Goal: Task Accomplishment & Management: Manage account settings

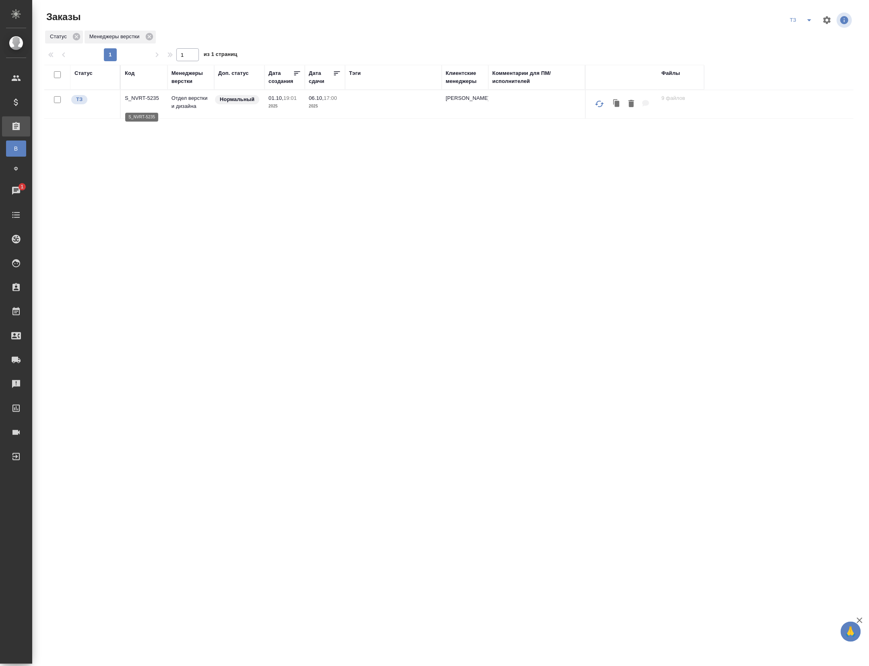
click at [141, 102] on p "S_NVRT-5235" at bounding box center [144, 98] width 39 height 8
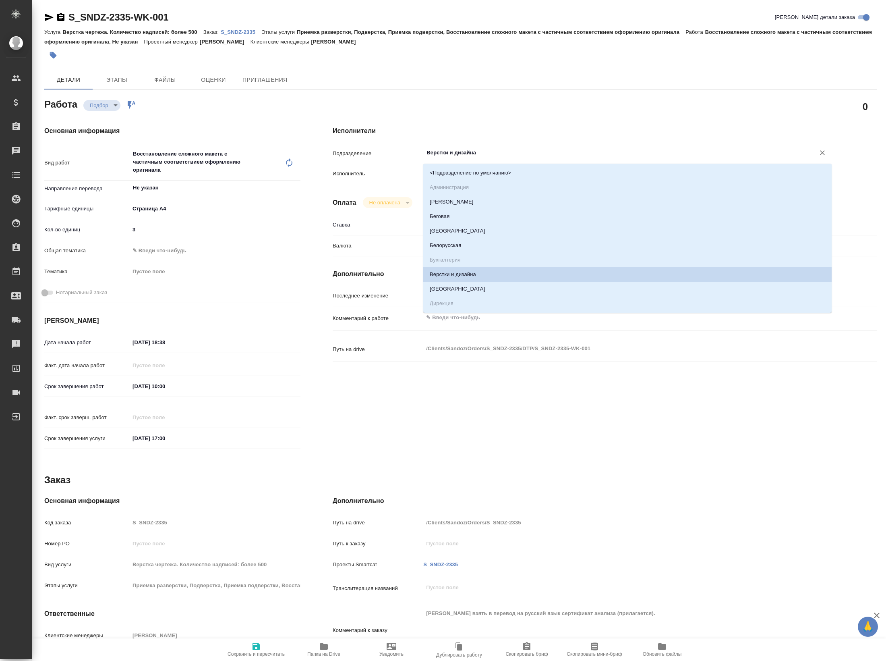
click at [482, 153] on input "Верстки и дизайна" at bounding box center [614, 153] width 377 height 10
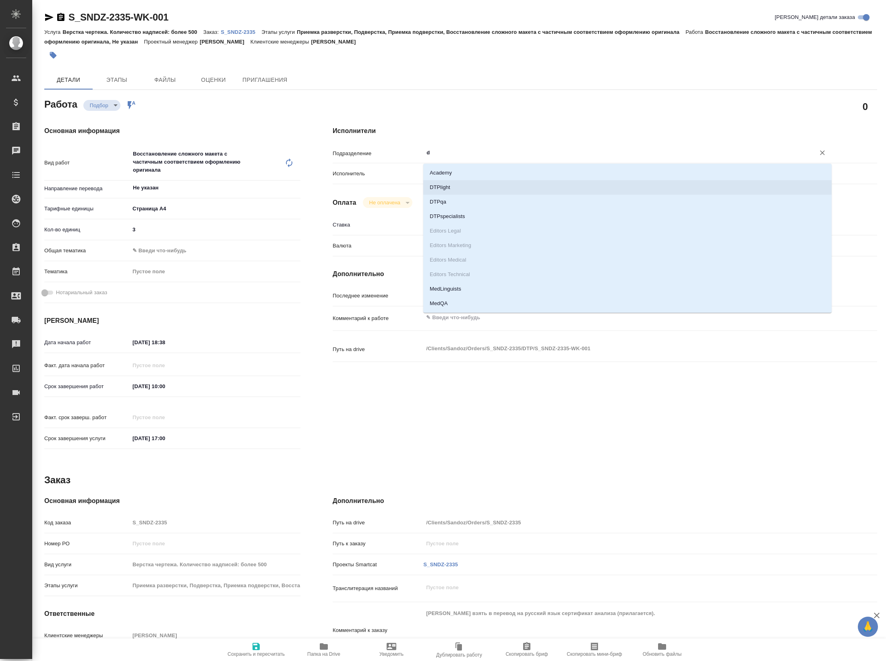
click at [456, 188] on li "DTPlight" at bounding box center [627, 187] width 409 height 15
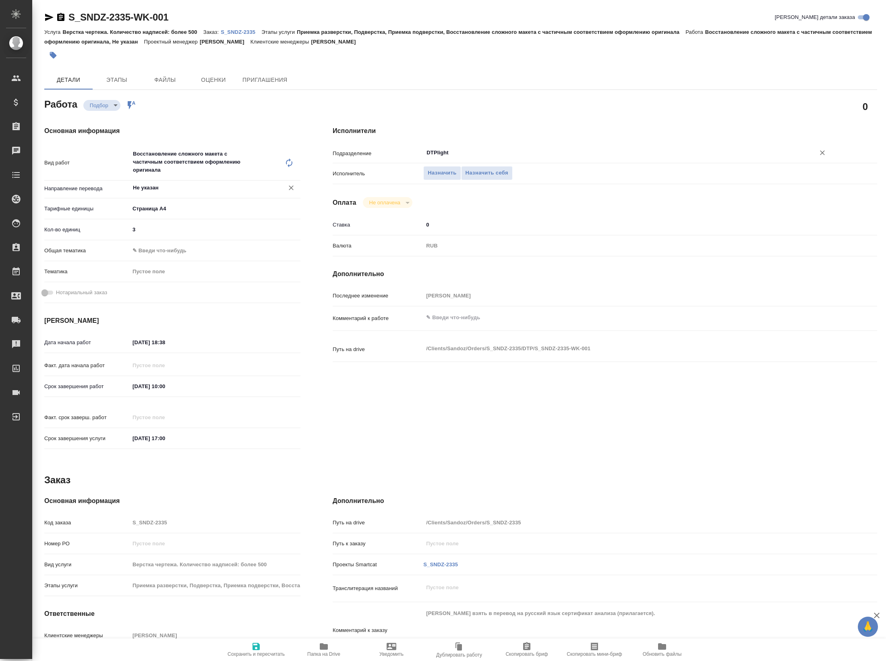
type input "DTPlight"
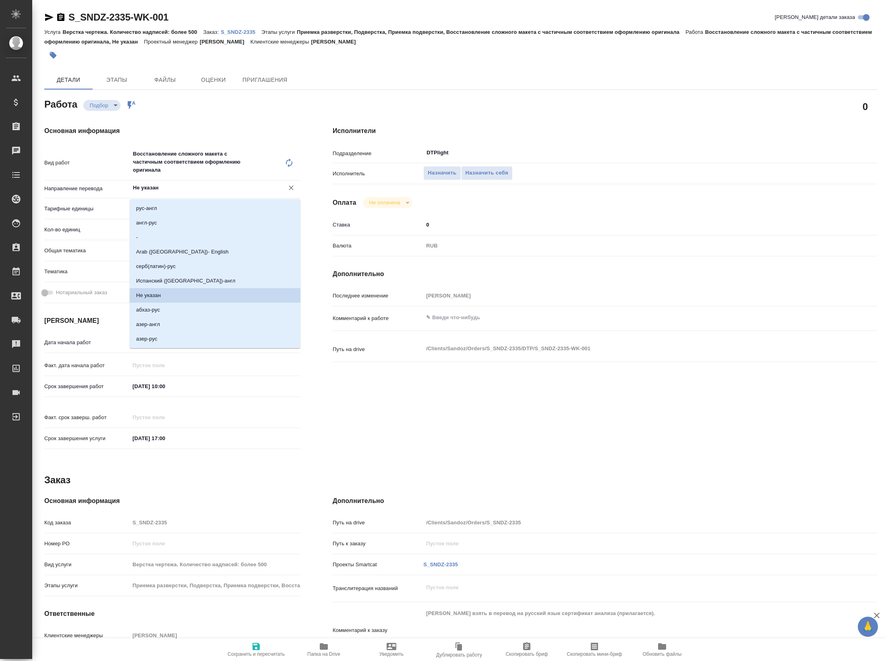
click at [172, 193] on input "Не указан" at bounding box center [201, 188] width 139 height 10
click at [166, 219] on li "англ-рус" at bounding box center [215, 223] width 171 height 15
type input "англ-рус"
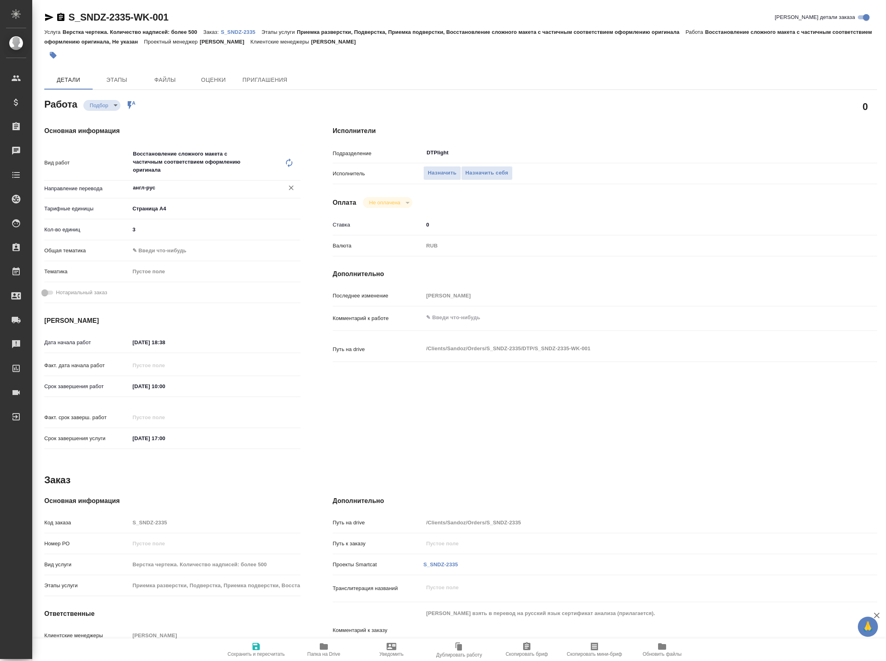
click at [256, 651] on span "Сохранить и пересчитать" at bounding box center [256, 654] width 57 height 6
type input "recruiting"
type input "англ-рус"
type input "5f036ec4e16dec2d6b59c8ff"
type input "3"
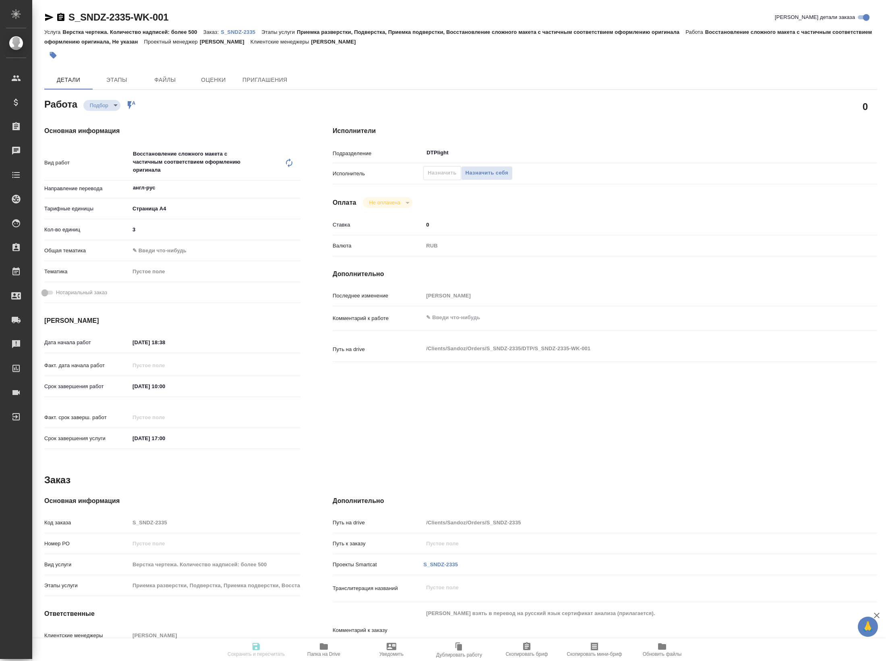
type input "01.10.2025 18:38"
type input "02.10.2025 10:00"
type input "02.10.2025 17:00"
type input "DTPlight"
type input "notPayed"
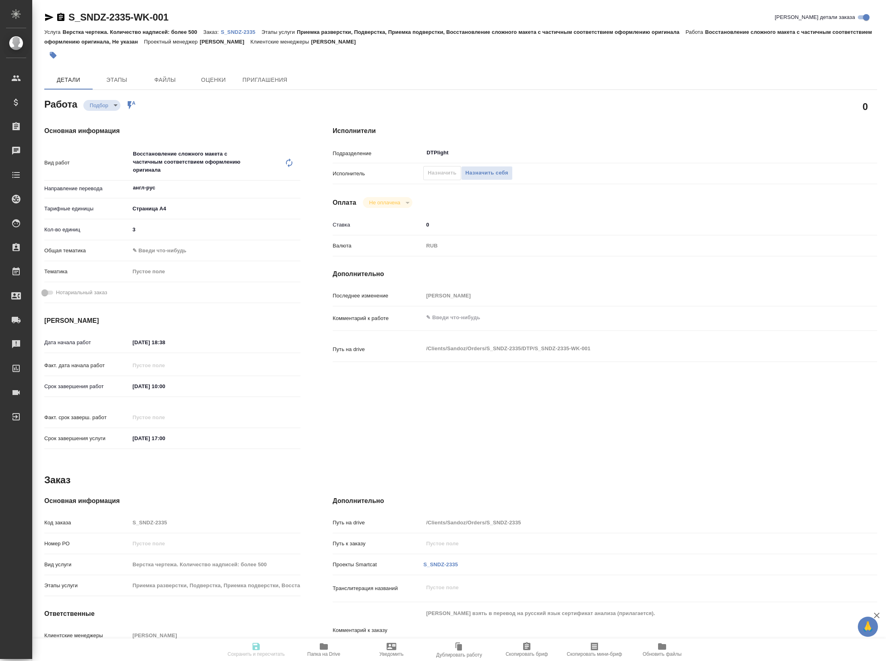
type input "0"
type input "RUB"
type input "Кабаргина Анна"
type input "S_SNDZ-2335"
type input "Верстка чертежа. Количество надписей: более 500"
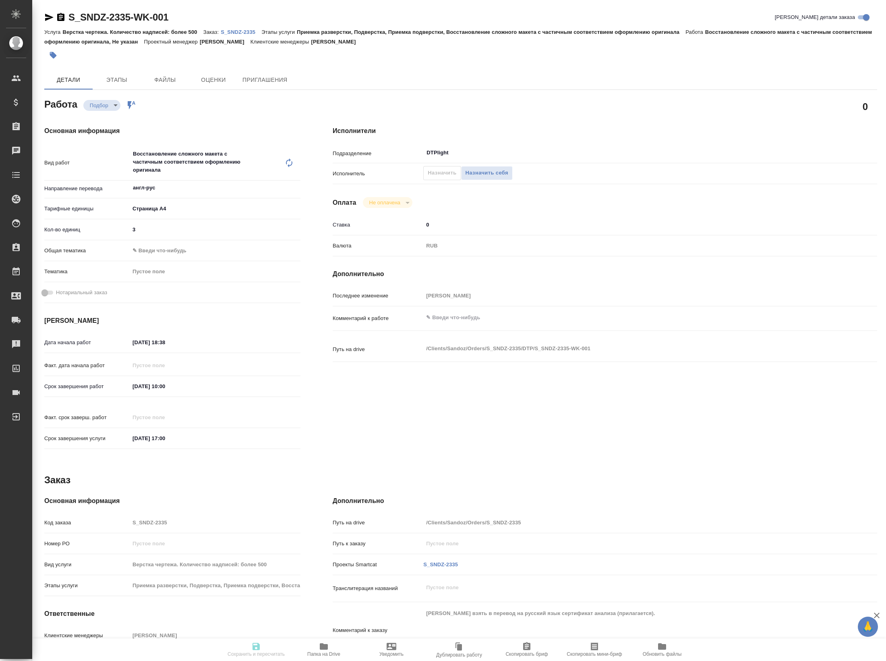
type input "Приемка разверстки, Подверстка, Приемка подверстки, Восстановление сложного мак…"
type input "Кабаргина Анна"
type input "Петрова Валерия"
type input "/Clients/Sandoz/Orders/S_SNDZ-2335"
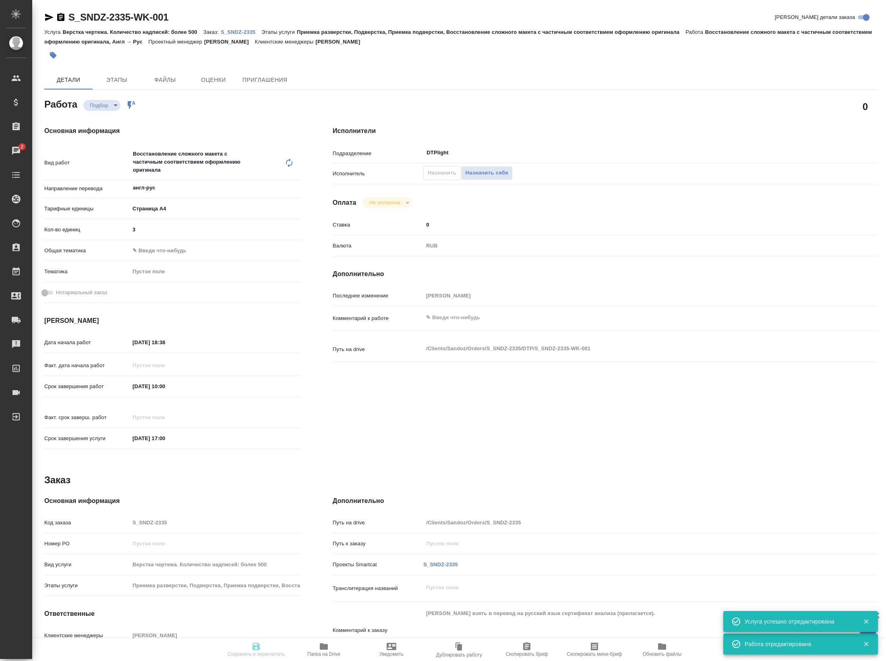
type input "recruiting"
type input "англ-рус"
type input "5f036ec4e16dec2d6b59c8ff"
type input "3"
type input "01.10.2025 18:38"
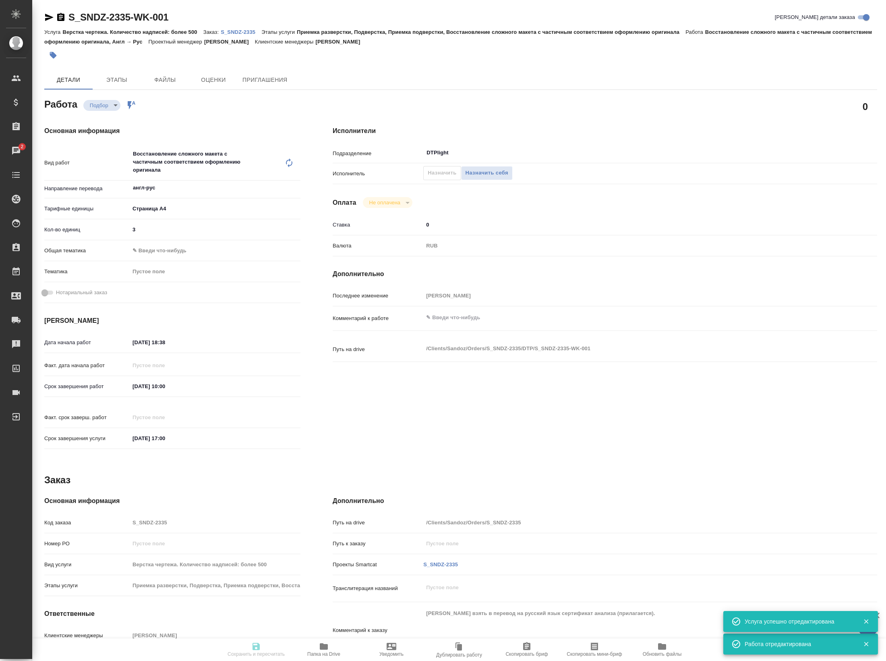
type input "02.10.2025 10:00"
type input "02.10.2025 17:00"
type input "DTPlight"
type input "notPayed"
type input "0"
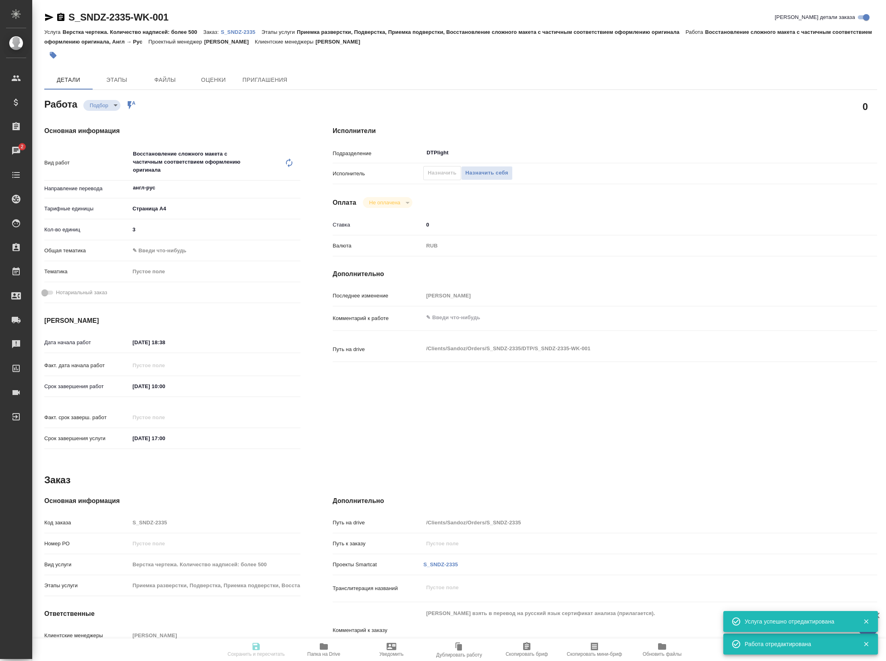
type input "RUB"
type input "Кабаргина Анна"
type input "S_SNDZ-2335"
type input "Верстка чертежа. Количество надписей: более 500"
type input "Приемка разверстки, Подверстка, Приемка подверстки, Восстановление сложного мак…"
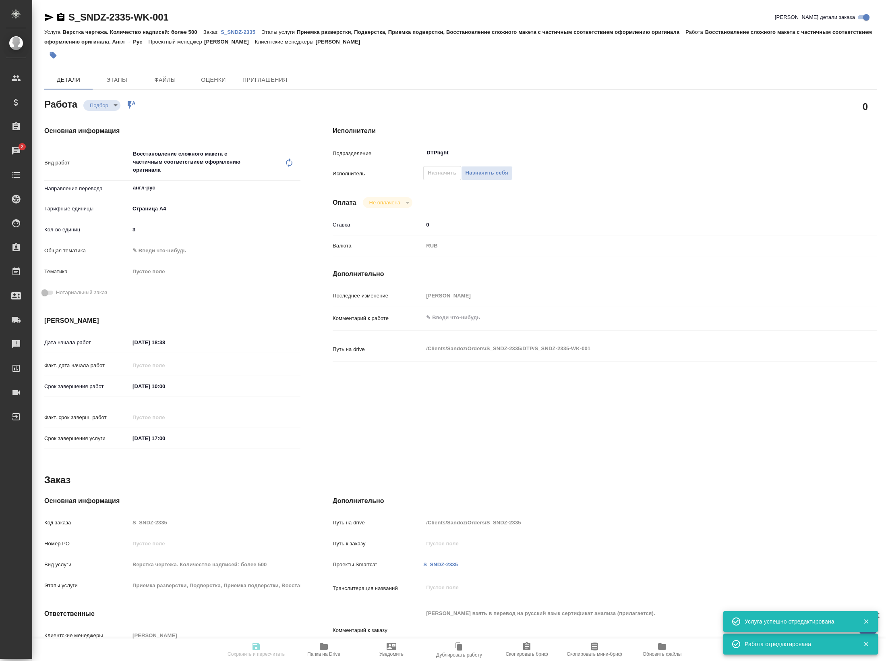
type input "Кабаргина Анна"
type input "[PERSON_NAME]"
type input "/Clients/Sandoz/Orders/S_SNDZ-2335"
click at [240, 26] on div "S_SNDZ-2335-WK-001 Кратко детали заказа" at bounding box center [460, 19] width 833 height 16
click at [204, 42] on p "Проектный менеджер" at bounding box center [177, 42] width 56 height 6
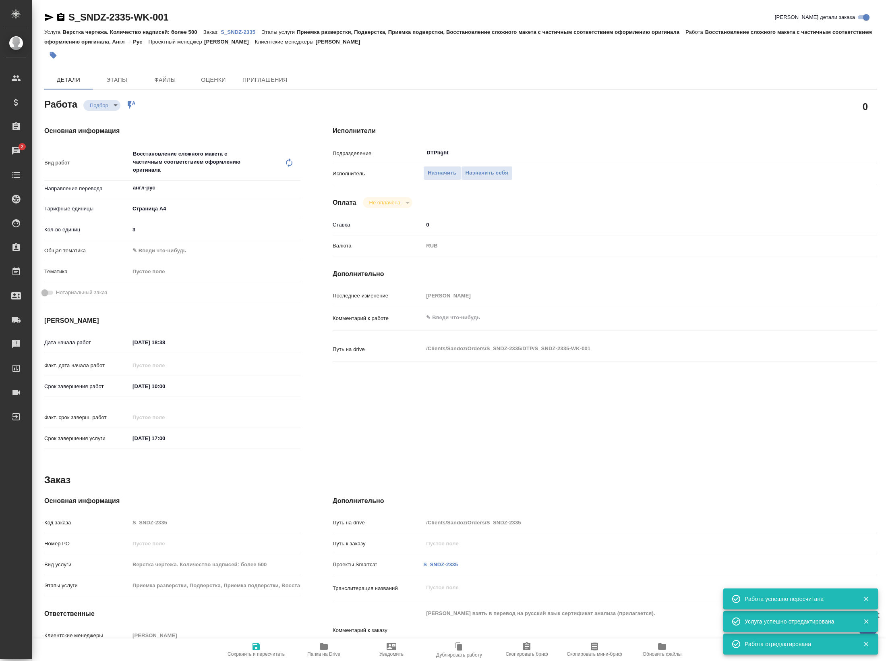
click at [245, 33] on p "S_SNDZ-2335" at bounding box center [241, 32] width 41 height 6
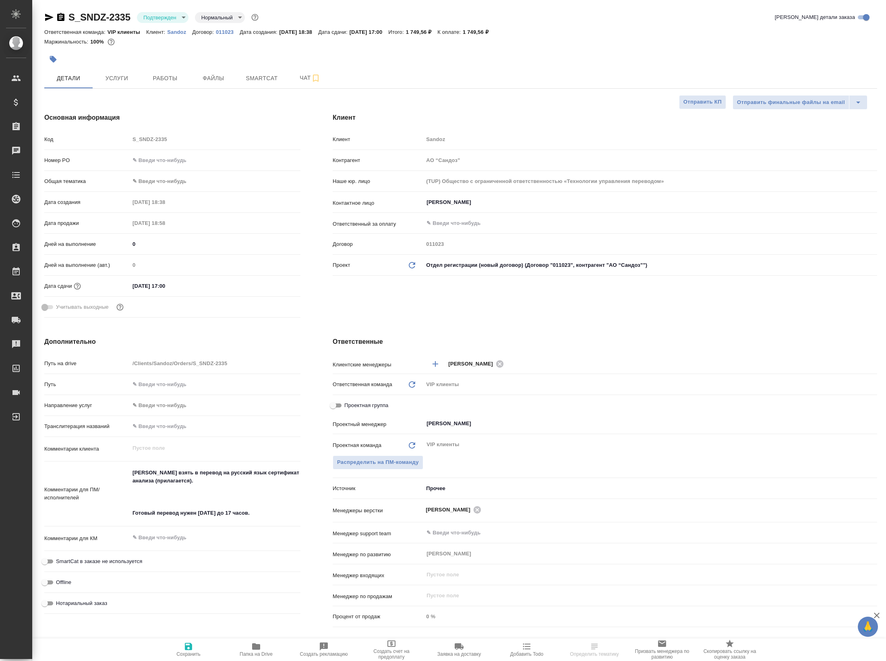
select select "RU"
click at [303, 82] on span "Чат" at bounding box center [310, 78] width 39 height 10
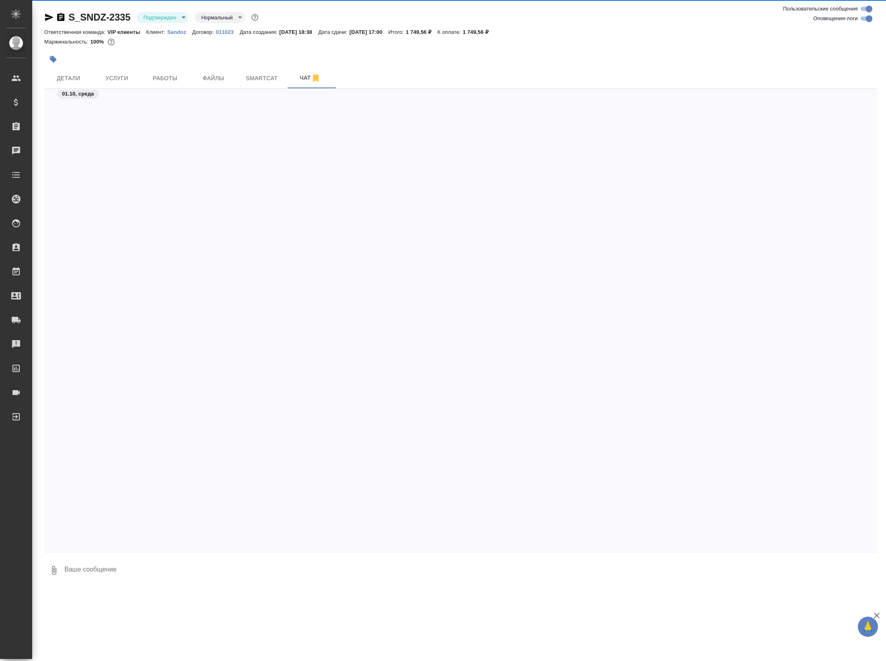
scroll to position [1490, 0]
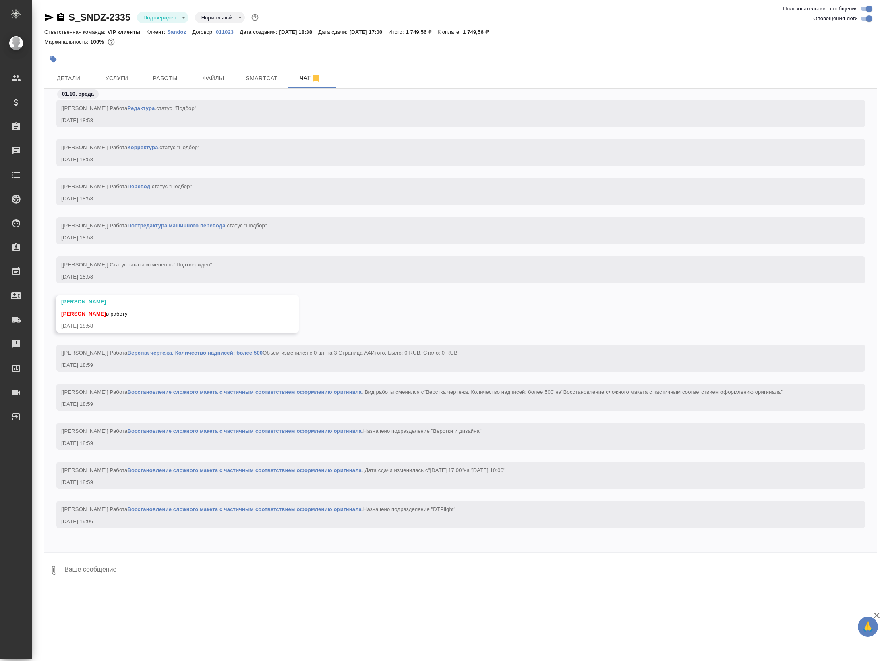
click at [171, 512] on link "Восстановление сложного макета с частичным соответствием оформлению оригинала" at bounding box center [244, 509] width 234 height 6
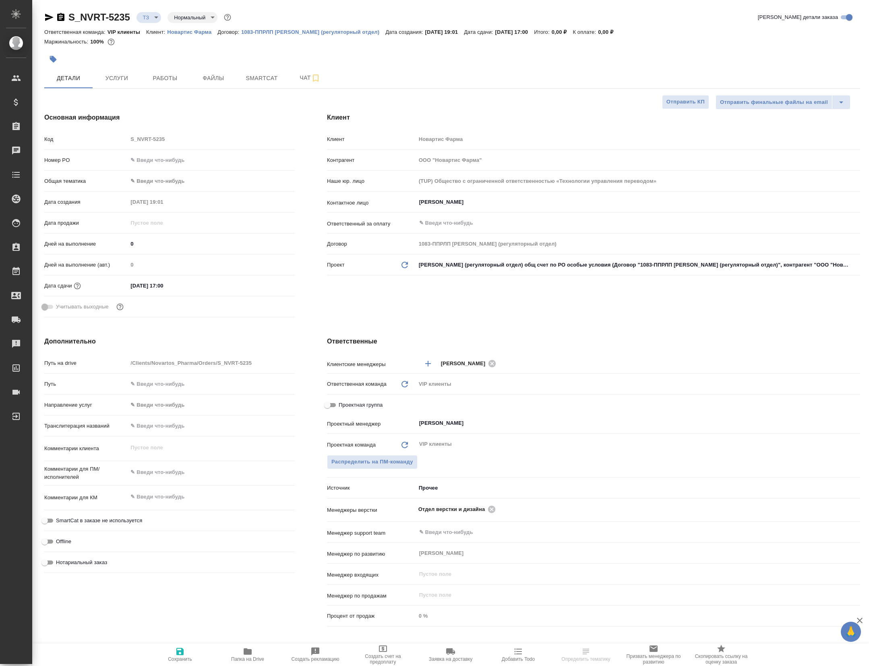
select select "RU"
click at [249, 658] on span "Папка на Drive" at bounding box center [247, 660] width 33 height 6
select select "RU"
type textarea "x"
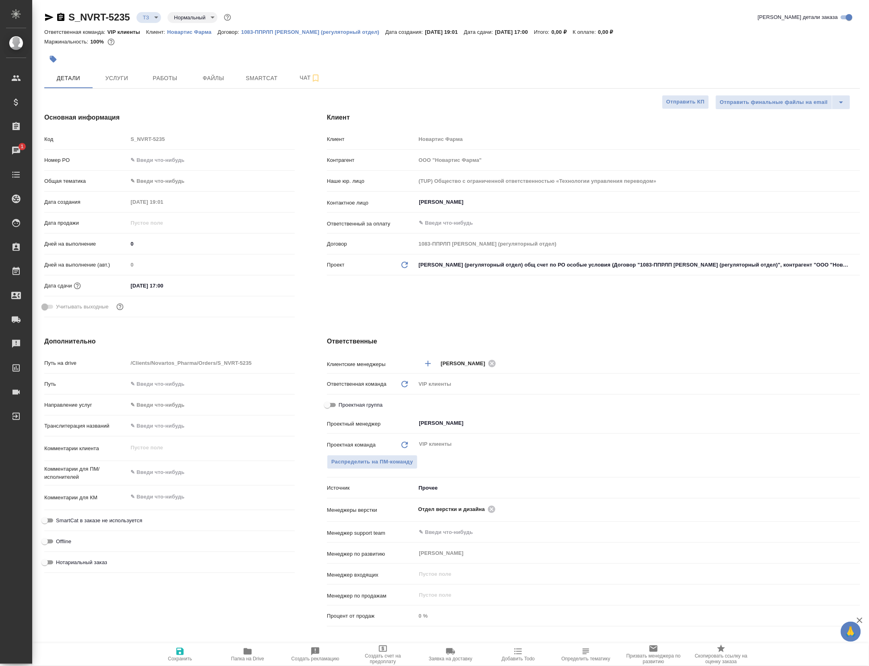
type textarea "x"
click at [496, 513] on icon at bounding box center [491, 509] width 7 height 7
type textarea "x"
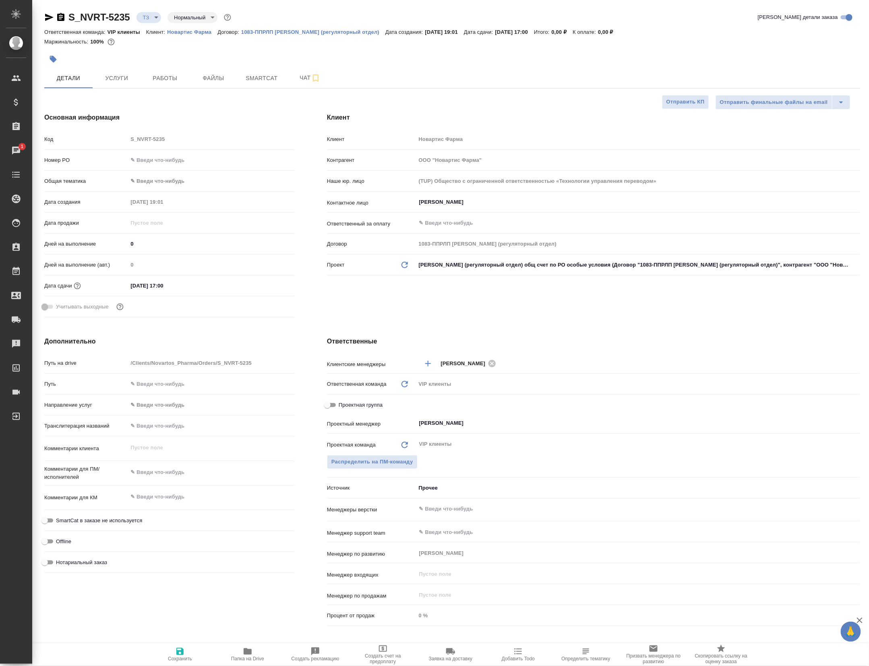
click at [503, 513] on input "text" at bounding box center [625, 509] width 413 height 10
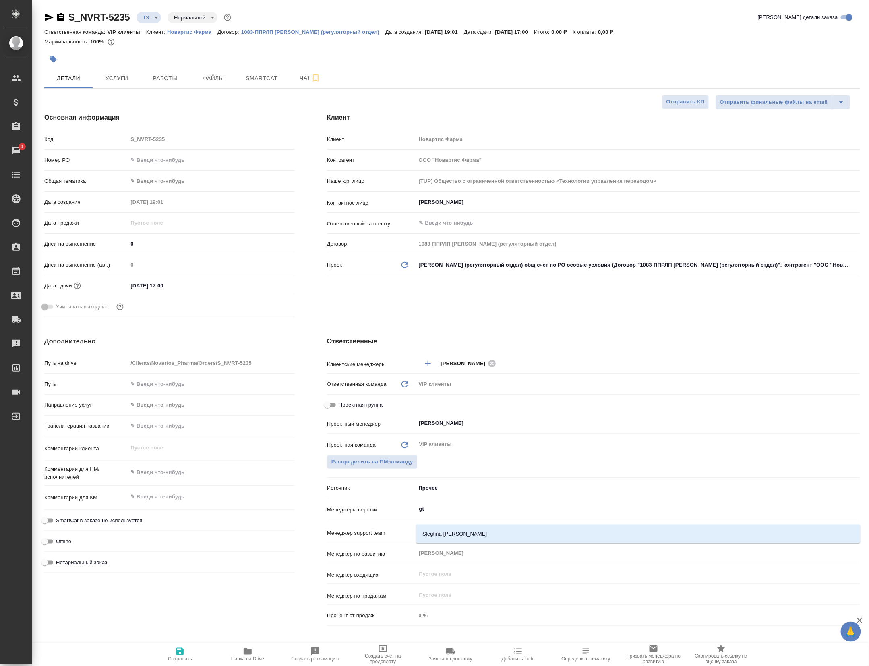
type input "g"
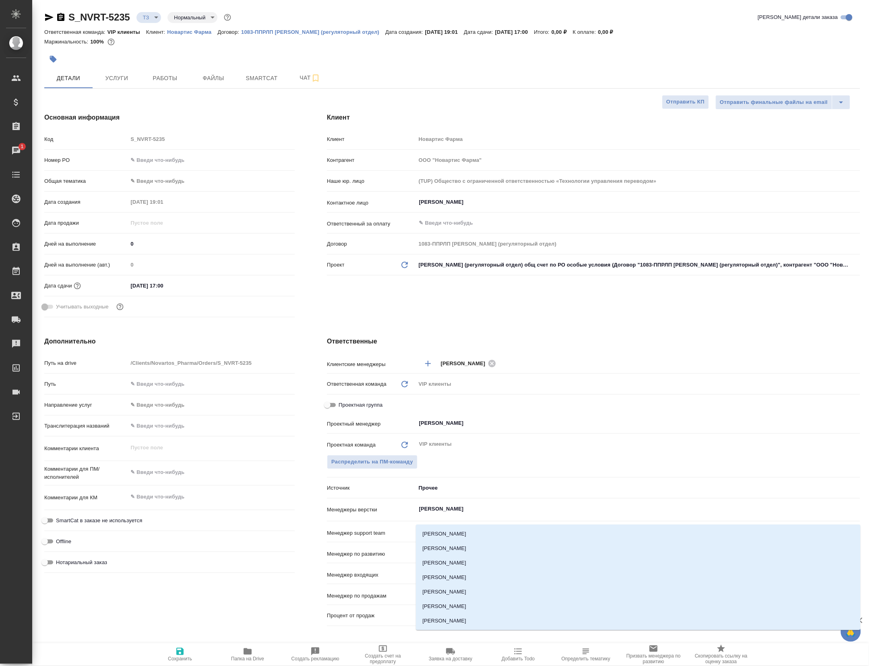
type input "петро"
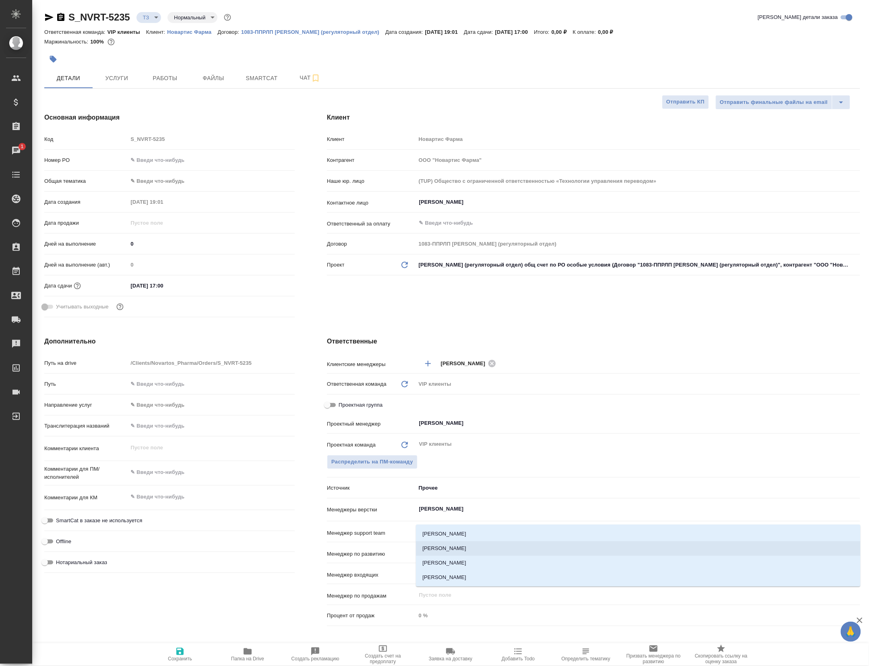
click at [479, 549] on li "[PERSON_NAME]" at bounding box center [638, 548] width 445 height 15
type textarea "x"
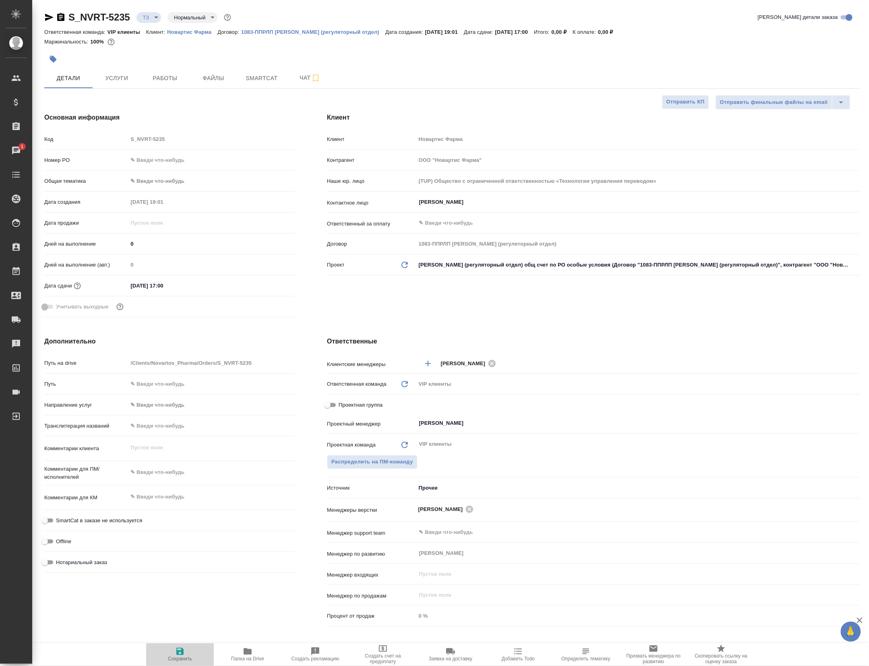
click at [197, 655] on span "Сохранить" at bounding box center [180, 654] width 58 height 15
type textarea "x"
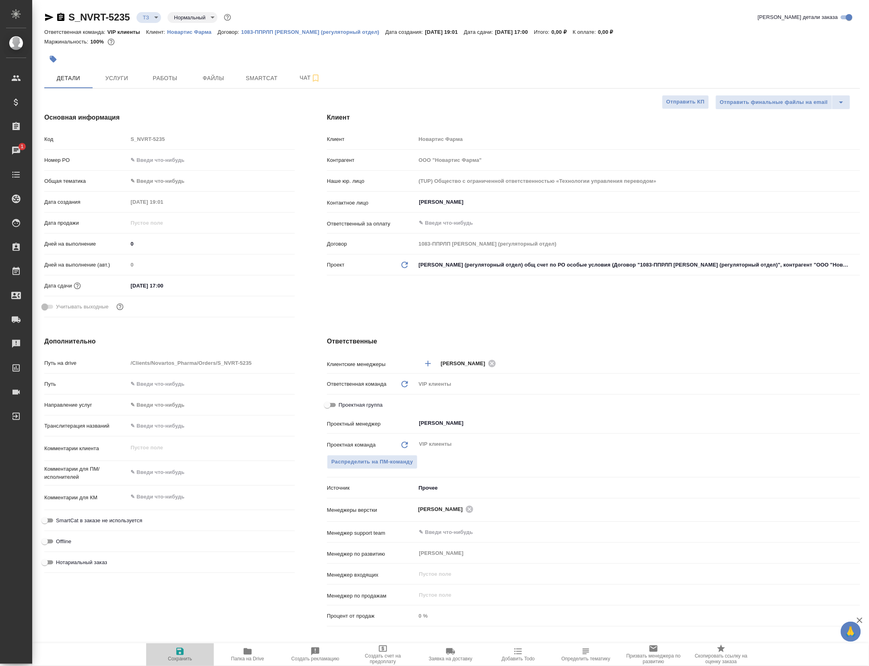
type textarea "x"
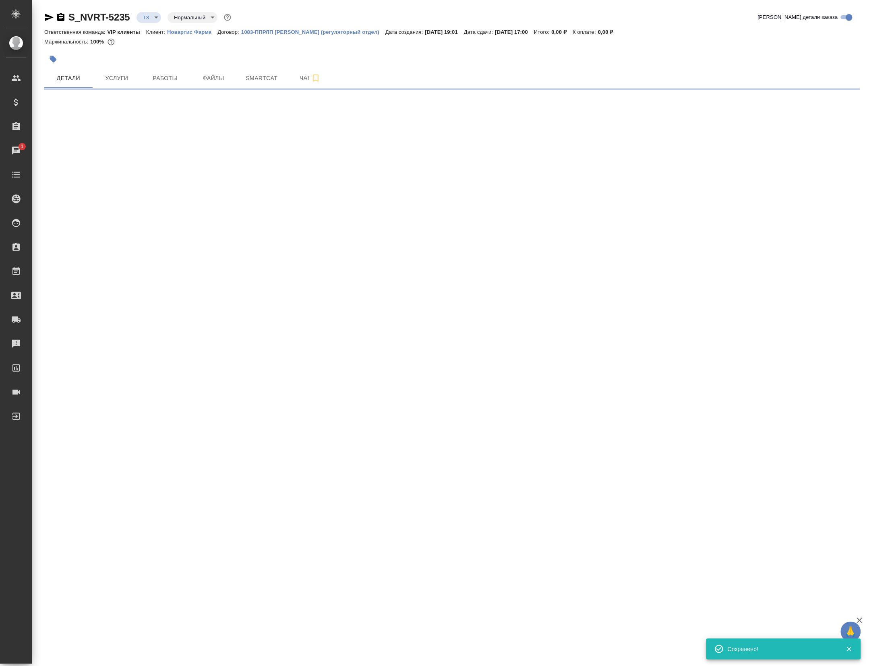
select select "RU"
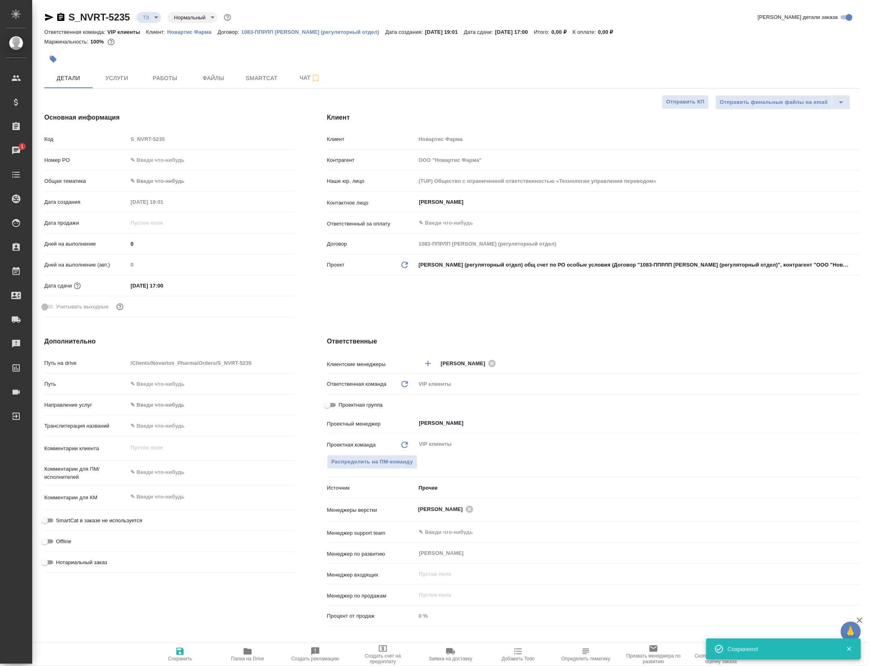
click at [52, 15] on icon "button" at bounding box center [49, 17] width 10 height 10
type textarea "x"
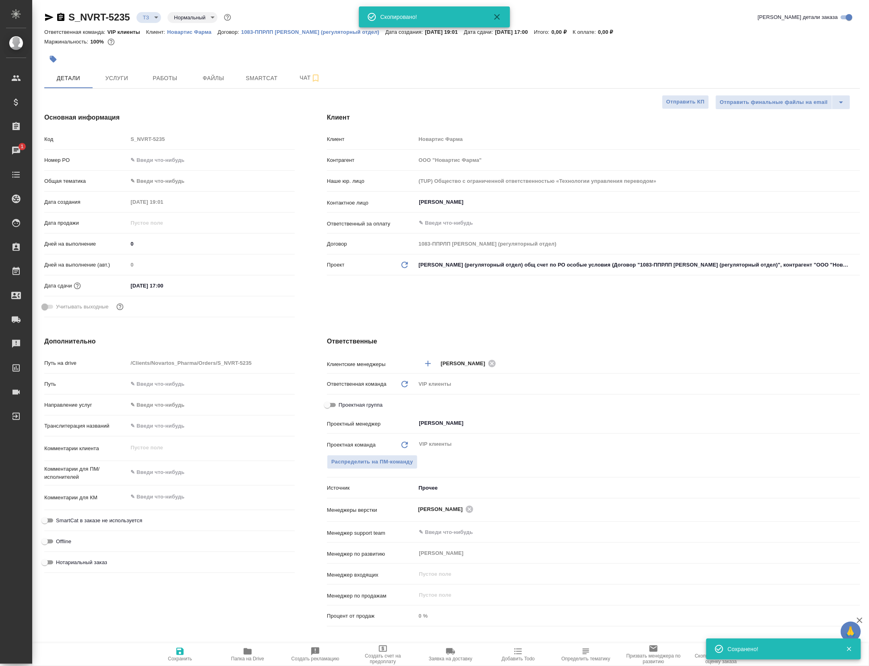
type textarea "x"
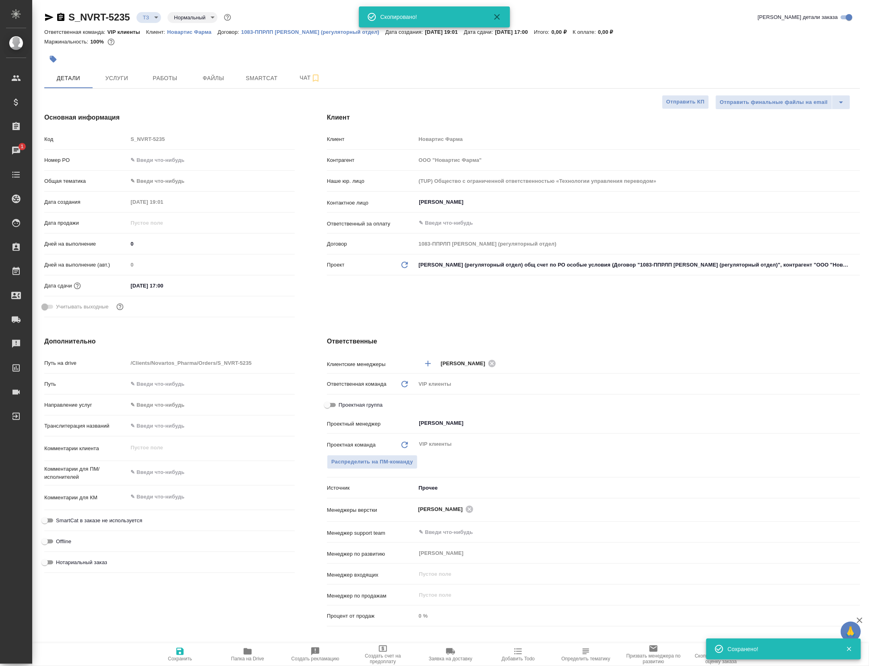
type textarea "x"
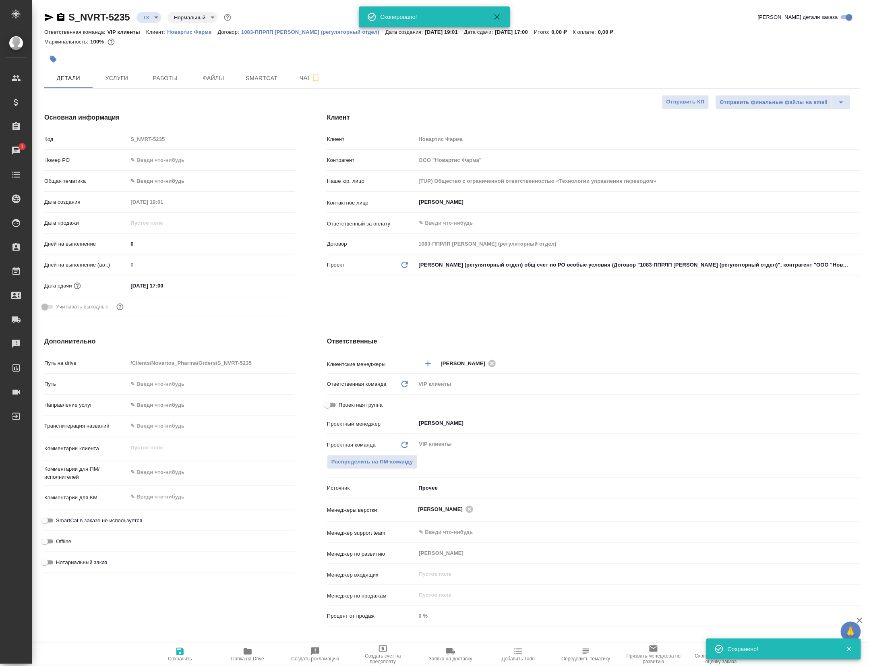
type textarea "x"
click at [302, 83] on span "Чат" at bounding box center [310, 78] width 39 height 10
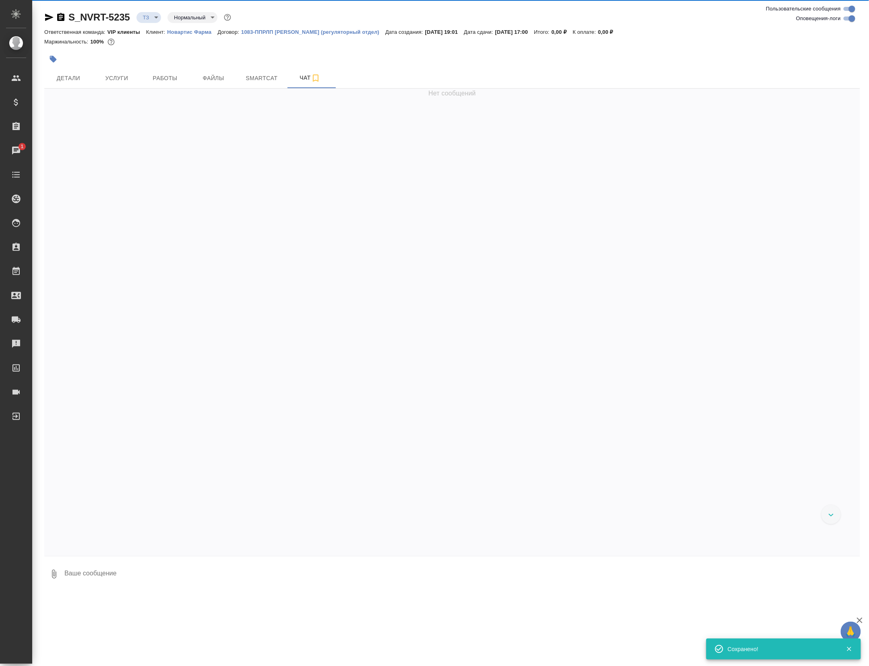
scroll to position [112, 0]
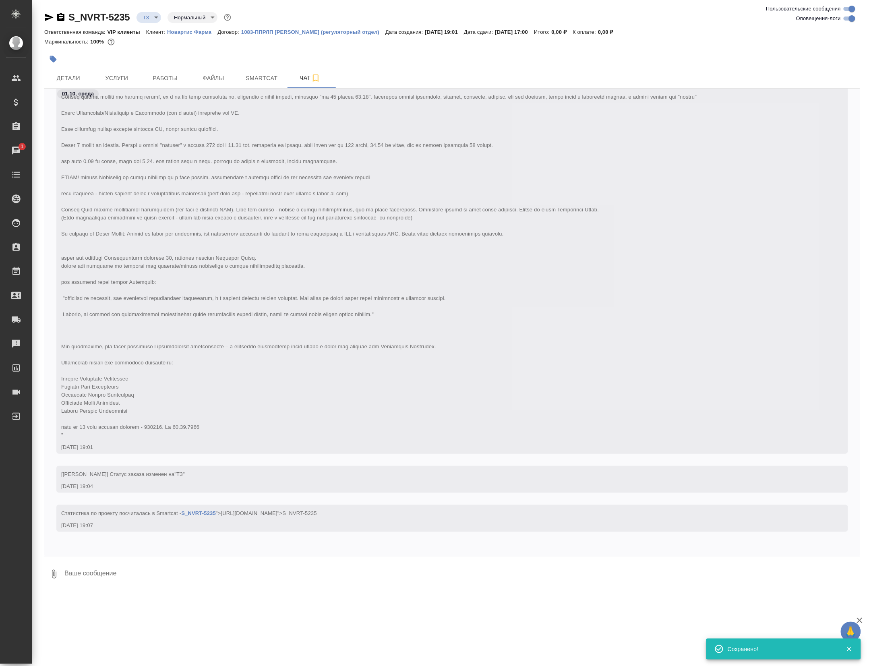
click at [44, 579] on button "0" at bounding box center [53, 574] width 19 height 27
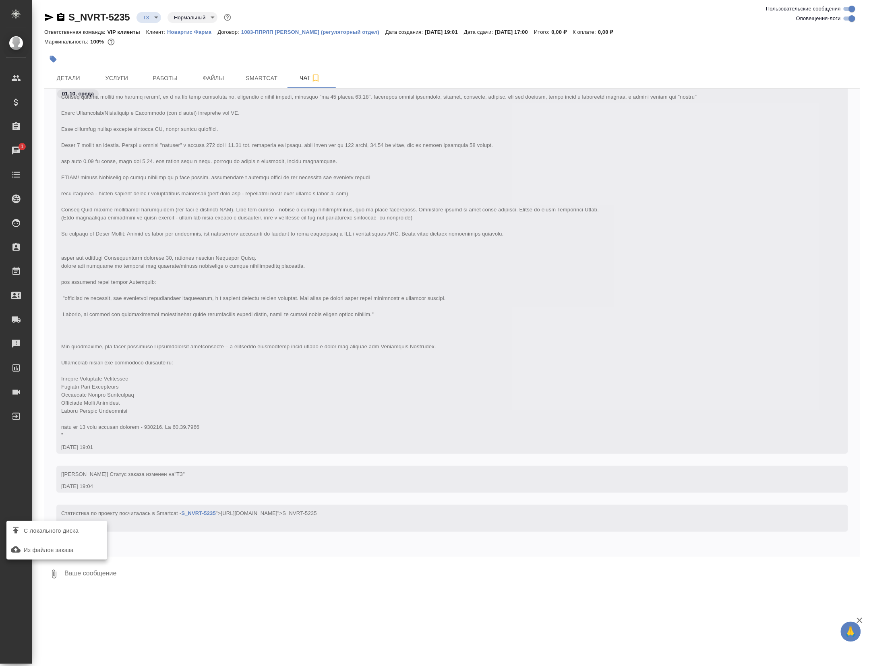
click at [64, 530] on span "С локального диска" at bounding box center [51, 531] width 55 height 10
click at [0, 0] on input "С локального диска" at bounding box center [0, 0] width 0 height 0
click at [125, 584] on div "С локального диска Из файлов заказа" at bounding box center [434, 333] width 869 height 666
click at [129, 581] on textarea at bounding box center [456, 574] width 784 height 27
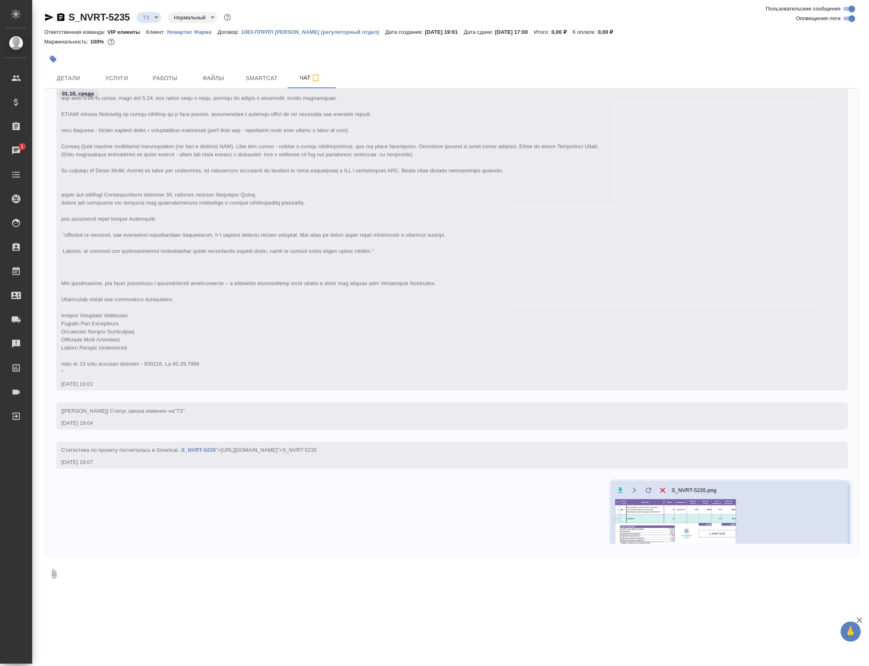
click at [161, 18] on body "🙏 .cls-1 fill:#fff; AWATERA Petrova Valeria Клиенты Спецификации Заказы 1 Чаты …" at bounding box center [434, 333] width 869 height 666
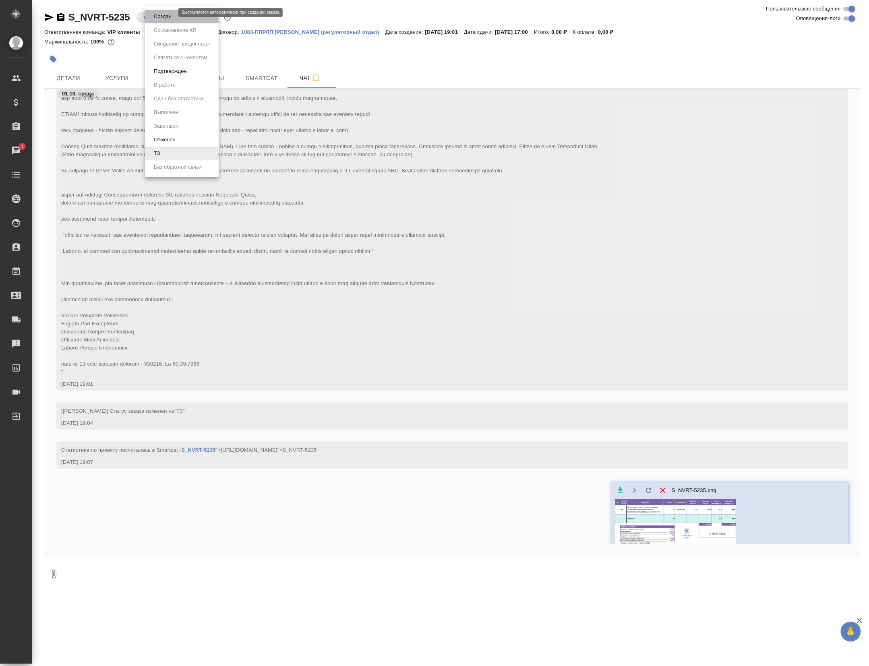
click at [161, 18] on button "Создан" at bounding box center [162, 16] width 23 height 9
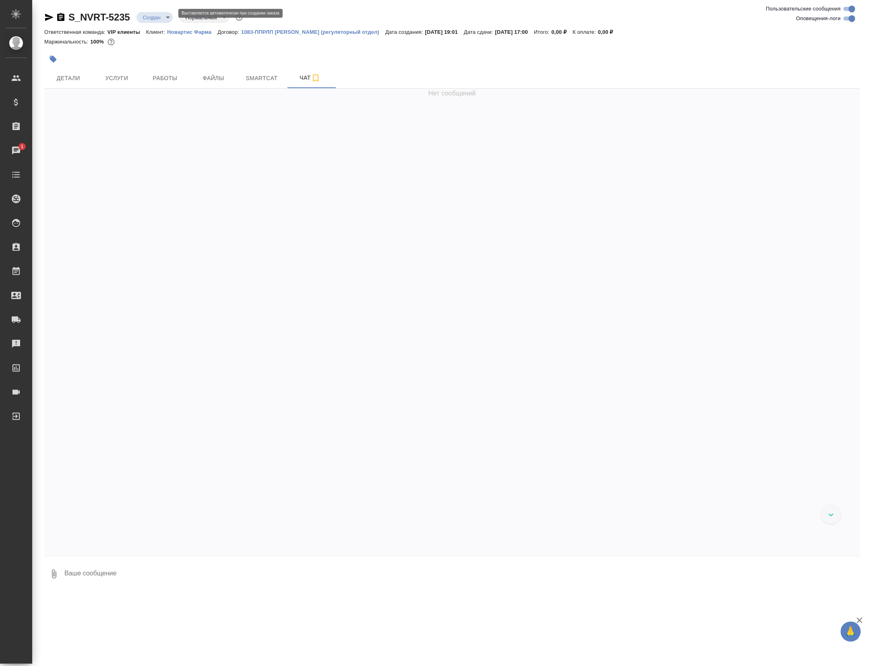
scroll to position [251, 0]
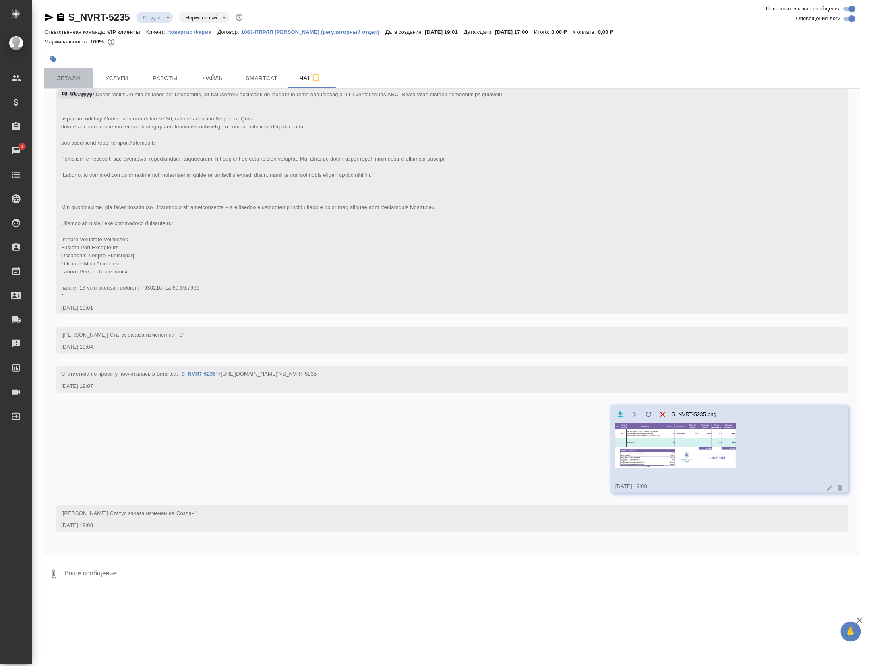
click at [82, 81] on span "Детали" at bounding box center [68, 78] width 39 height 10
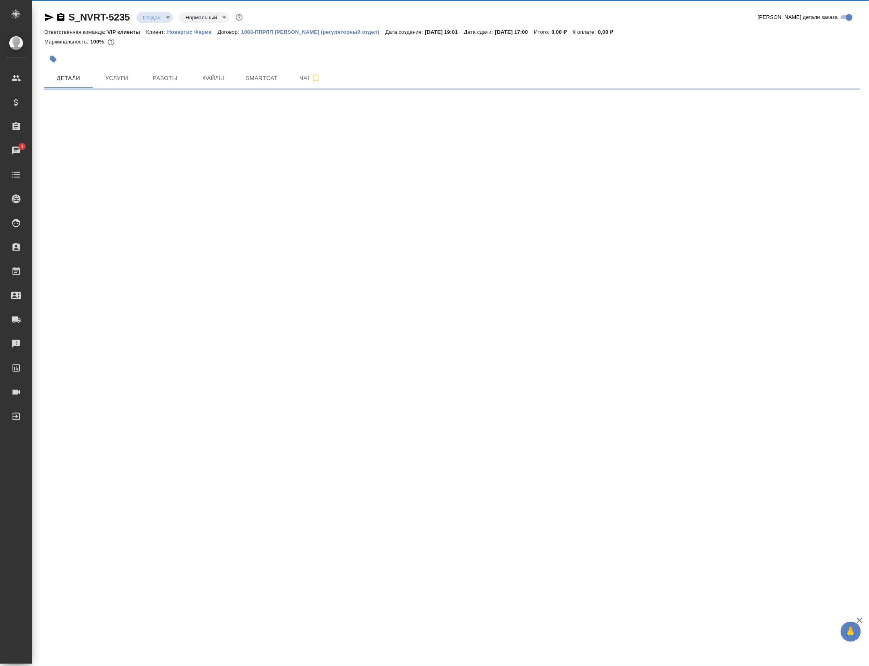
select select "RU"
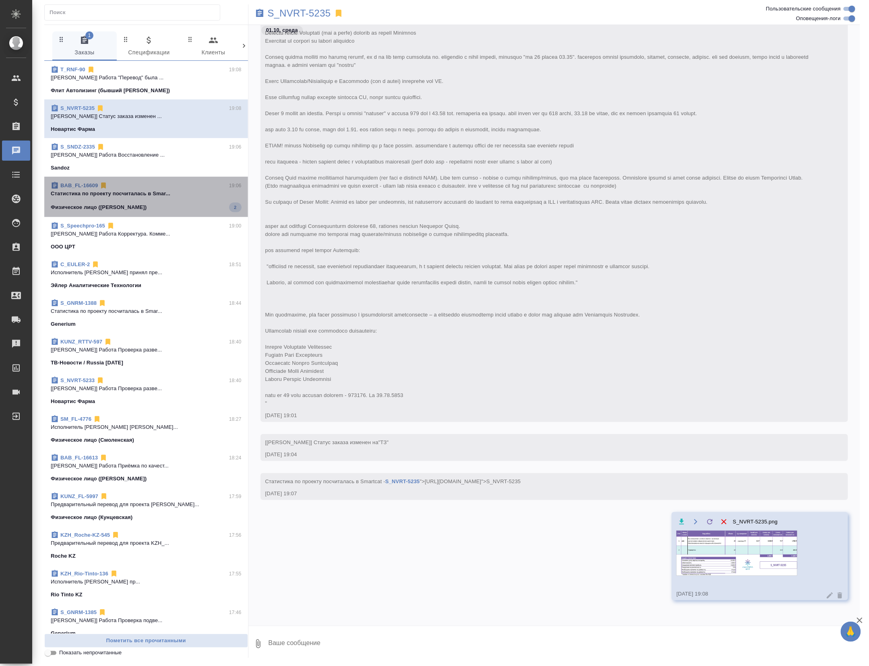
click at [213, 212] on div "Физическое лицо ([PERSON_NAME]) 2" at bounding box center [146, 208] width 191 height 10
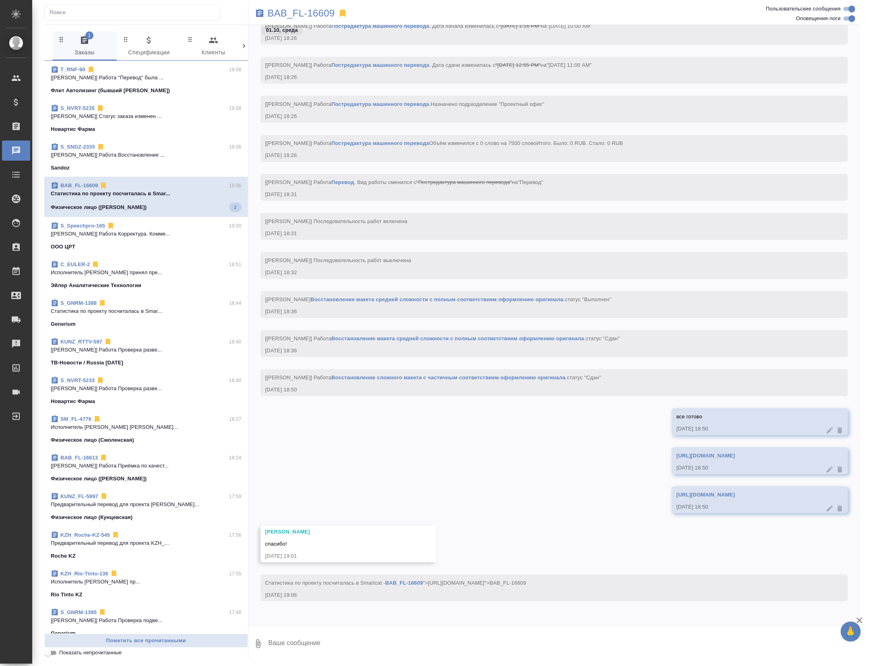
scroll to position [44197, 0]
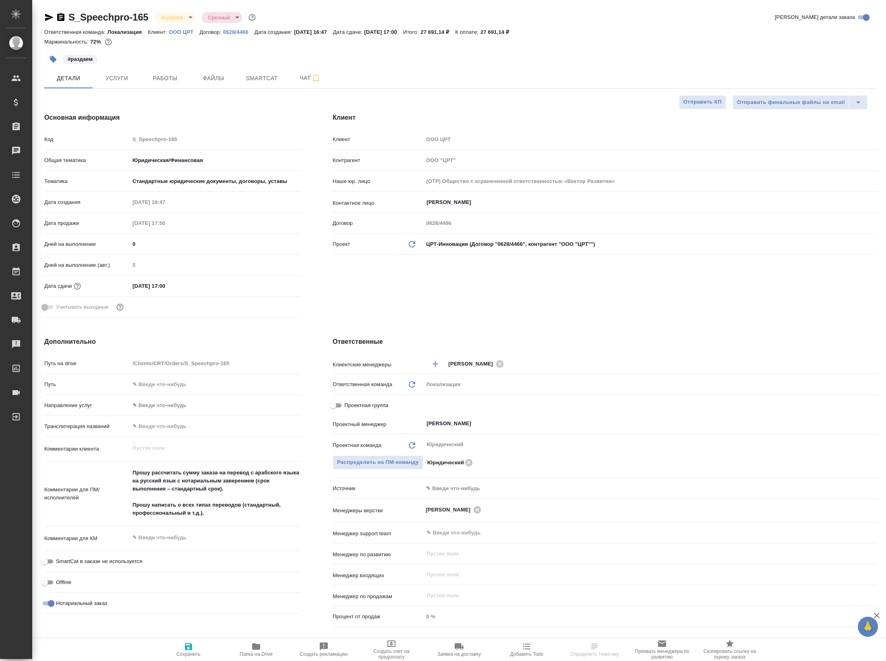
select select "RU"
click at [176, 83] on span "Работы" at bounding box center [165, 78] width 39 height 10
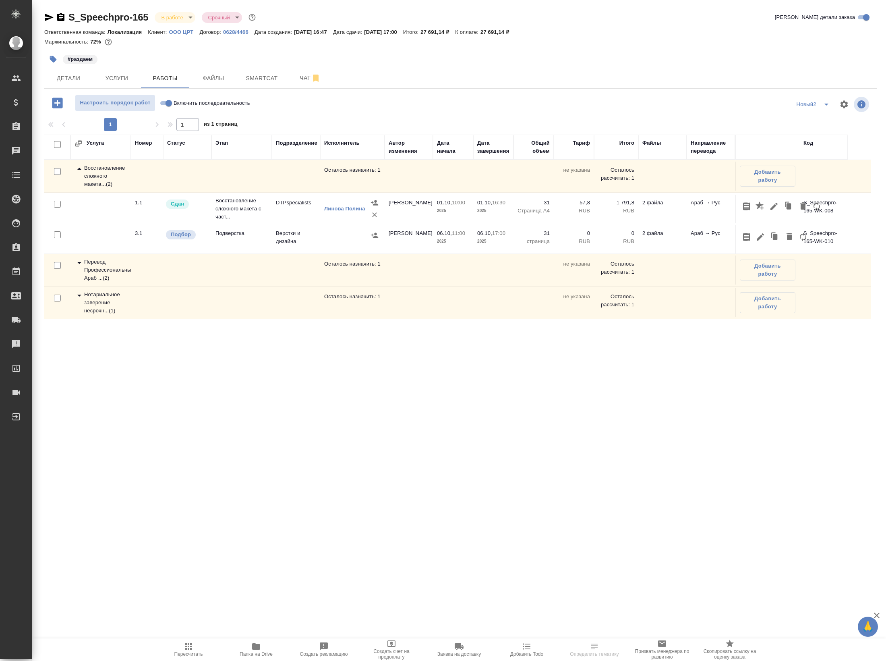
click at [286, 253] on td "Верстки и дизайна" at bounding box center [296, 239] width 48 height 28
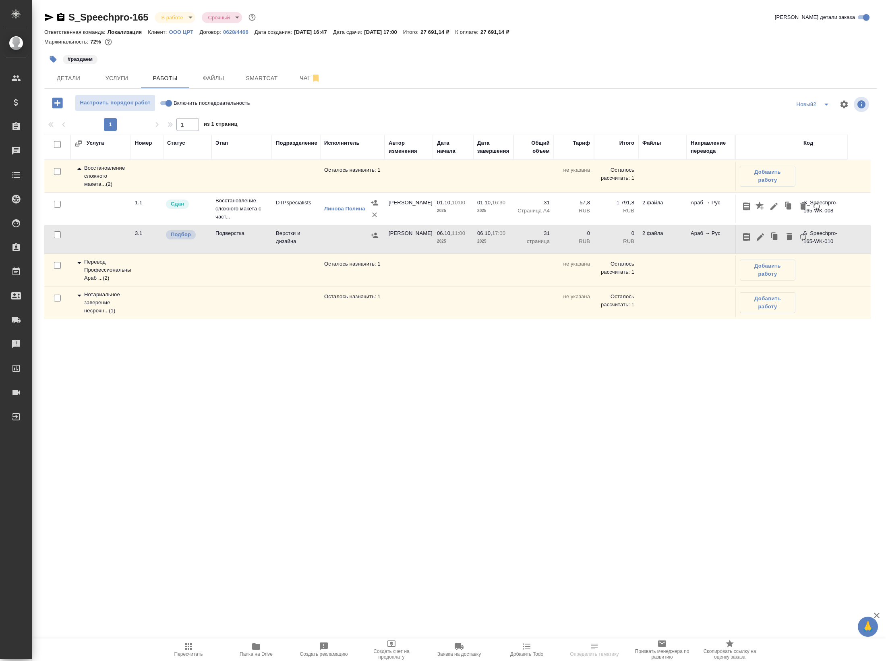
click at [286, 253] on td "Верстки и дизайна" at bounding box center [296, 239] width 48 height 28
click at [765, 183] on span "Добавить работу" at bounding box center [768, 176] width 47 height 16
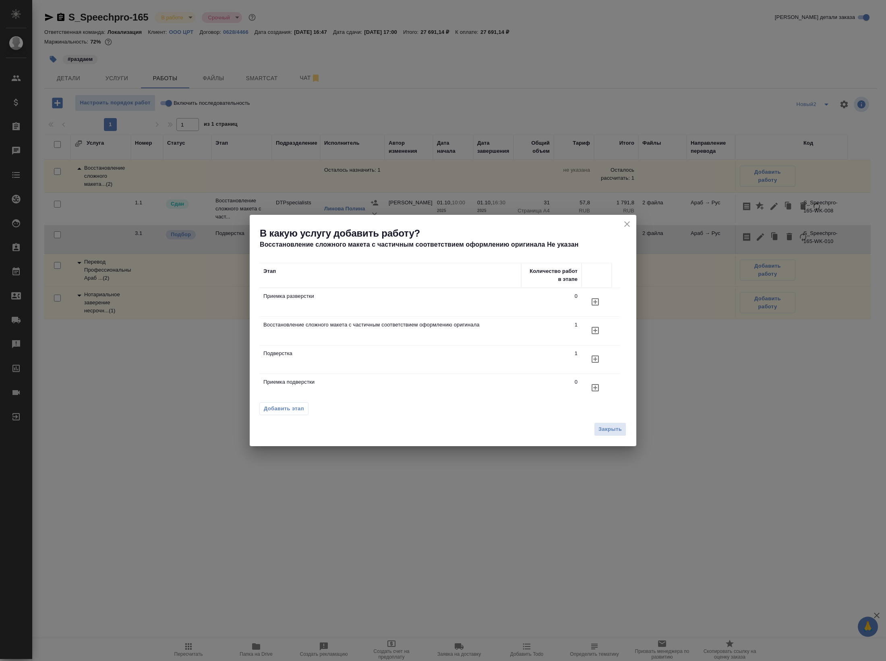
click at [273, 415] on div "Этап Количество работ в этапе Приемка разверстки 0 Восстановление сложного маке…" at bounding box center [443, 333] width 387 height 169
click at [279, 410] on span "Добавить этап" at bounding box center [284, 408] width 40 height 8
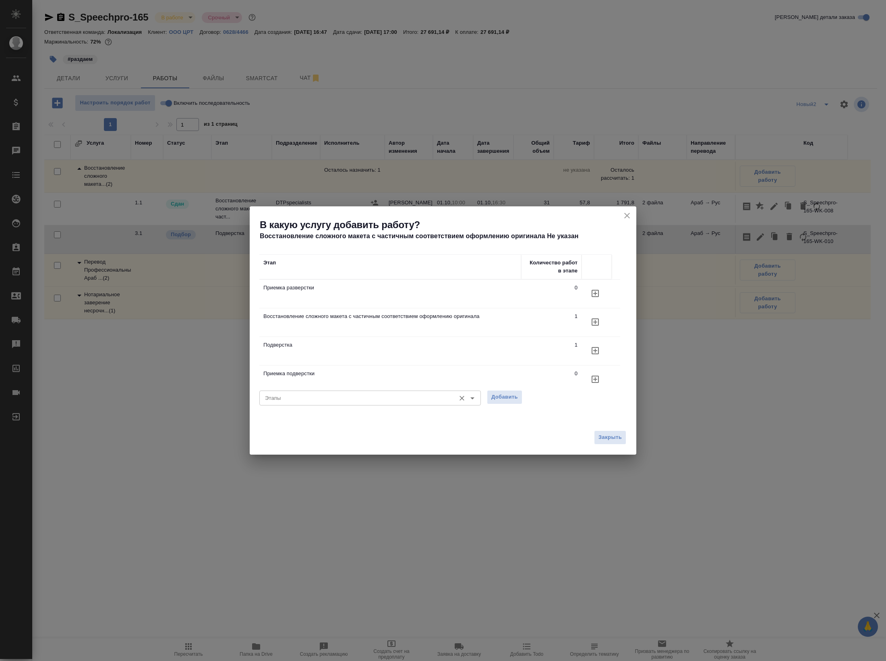
click at [310, 396] on input "Этапы" at bounding box center [357, 398] width 190 height 10
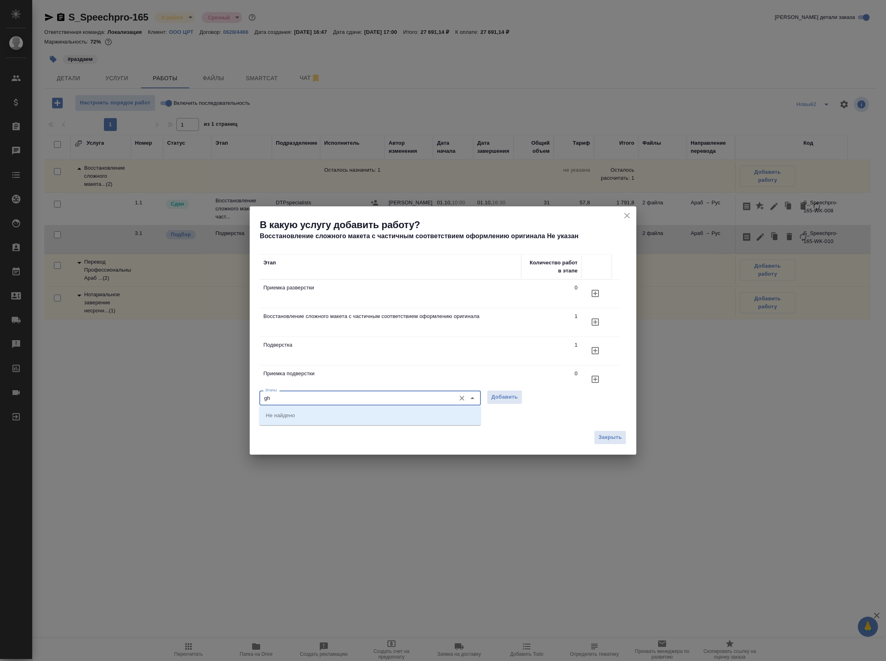
type input "g"
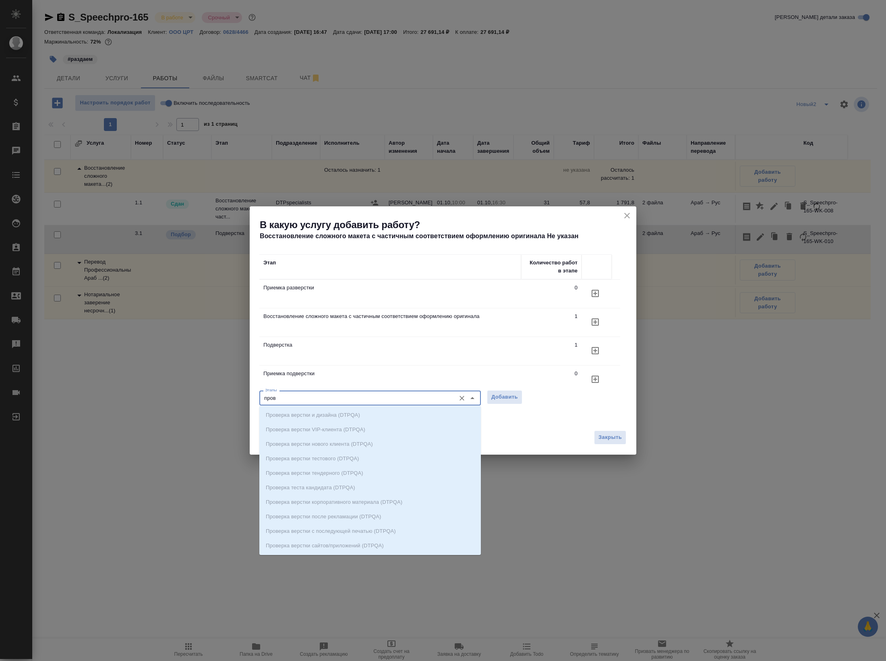
scroll to position [114, 0]
click at [355, 521] on p "Проверка подверстки стандарт (DTPqa)" at bounding box center [315, 518] width 99 height 8
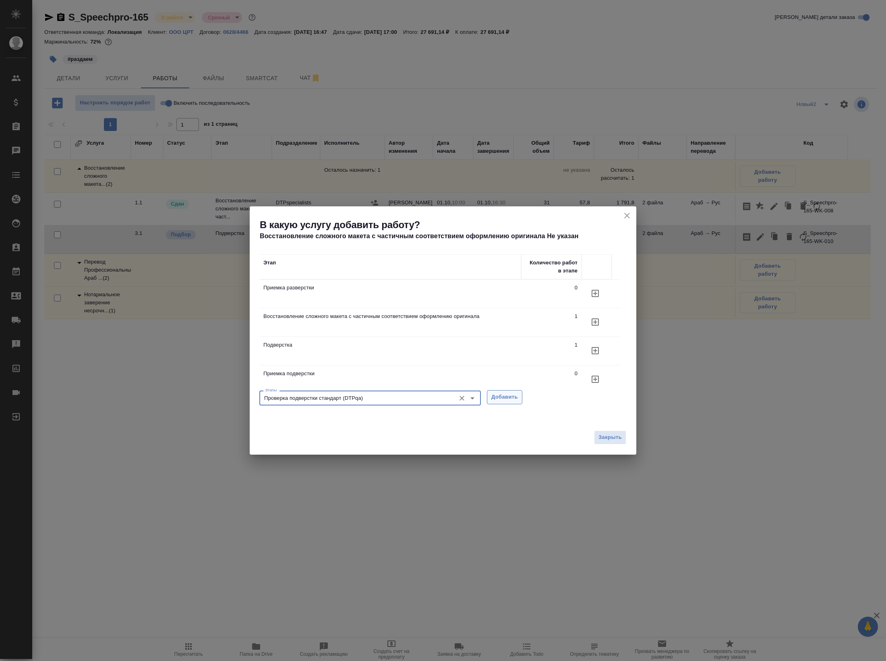
type input "Проверка подверстки стандарт (DTPqa)"
click at [508, 400] on span "Добавить" at bounding box center [505, 396] width 27 height 9
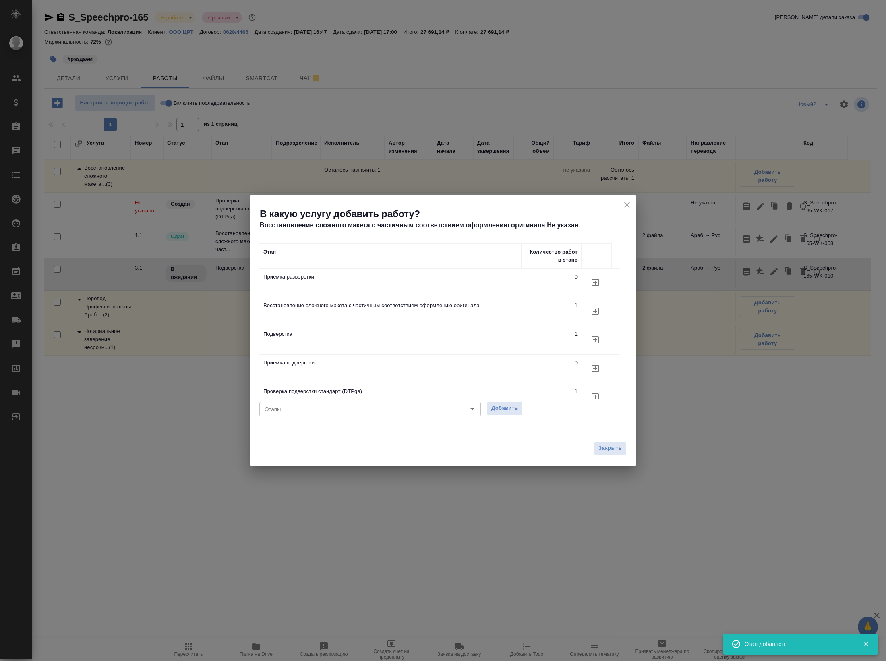
click at [622, 202] on icon "close" at bounding box center [627, 205] width 10 height 10
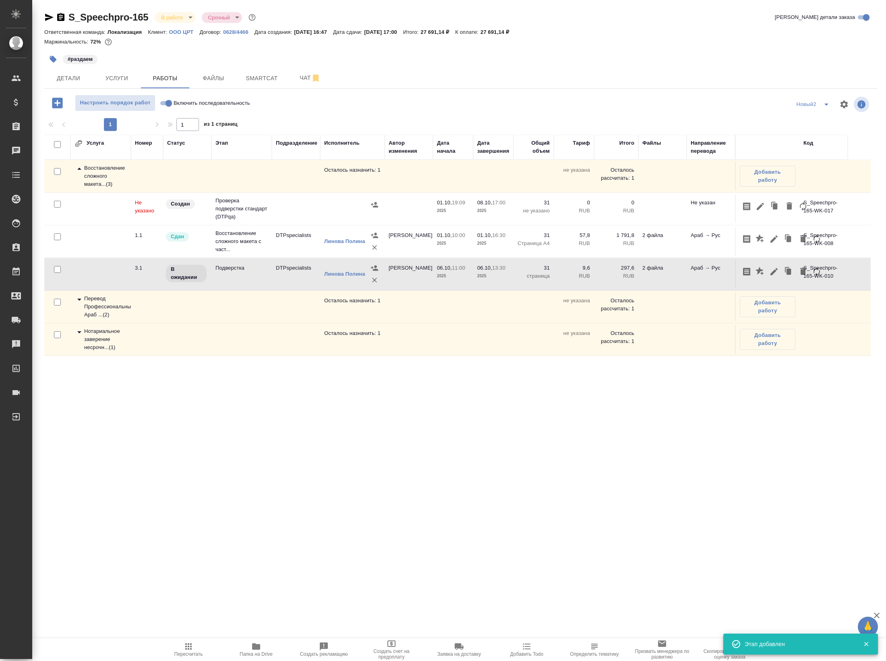
click at [292, 223] on td at bounding box center [296, 209] width 48 height 28
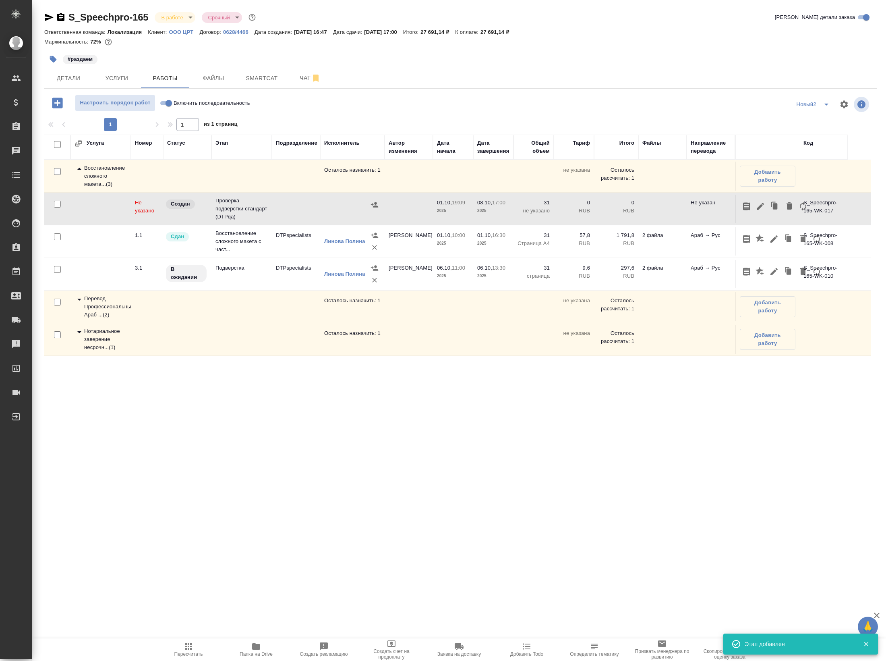
click at [292, 223] on td at bounding box center [296, 209] width 48 height 28
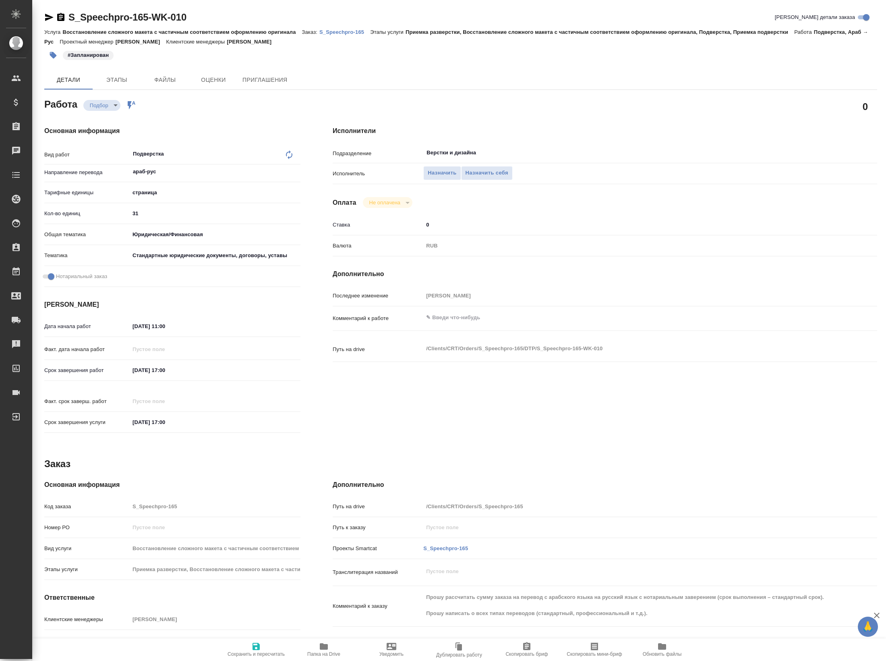
click at [165, 375] on input "06.10.2025 17:00" at bounding box center [165, 370] width 71 height 12
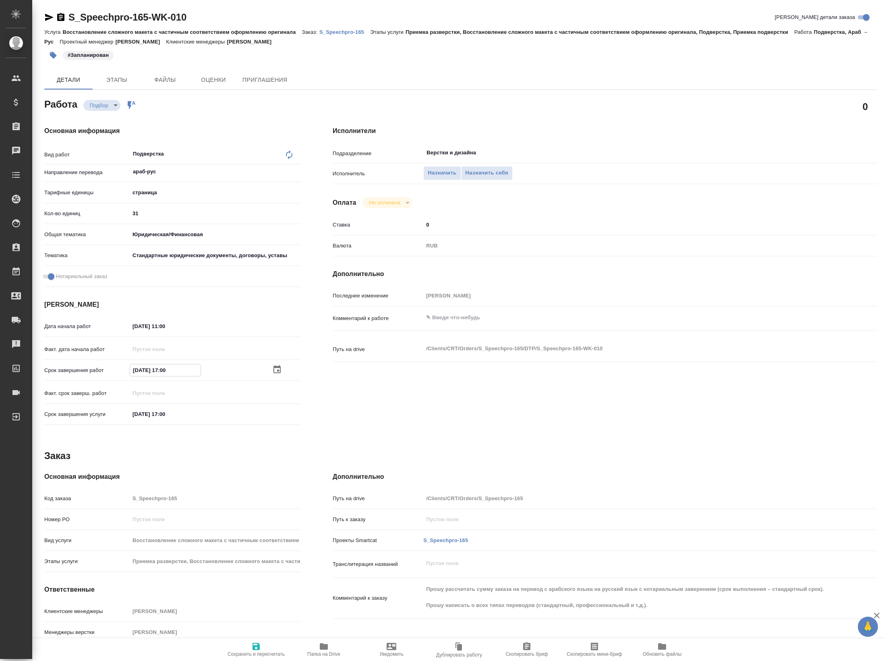
click at [165, 374] on input "06.10.2025 17:00" at bounding box center [165, 370] width 71 height 12
click at [162, 376] on input "06.10.2025 17:00" at bounding box center [165, 370] width 71 height 12
click at [163, 375] on input "06.10.2025 17:00" at bounding box center [165, 370] width 71 height 12
type input "06.10.2025 13:30"
click at [252, 654] on span "Сохранить и пересчитать" at bounding box center [256, 654] width 57 height 6
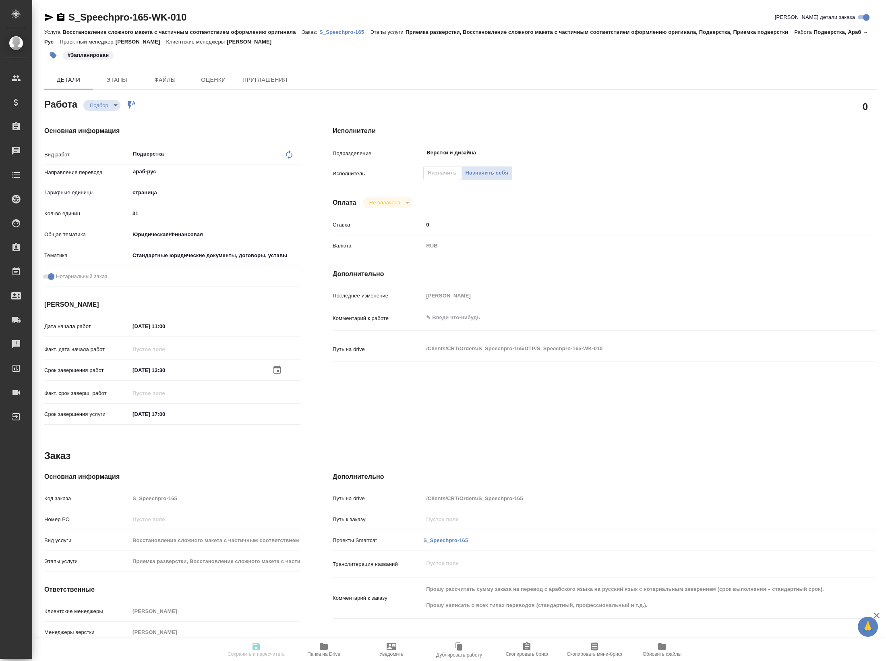
type input "recruiting"
type input "араб-рус"
type input "5a8b1489cc6b4906c91bfdb2"
type input "31"
type input "yr-fn"
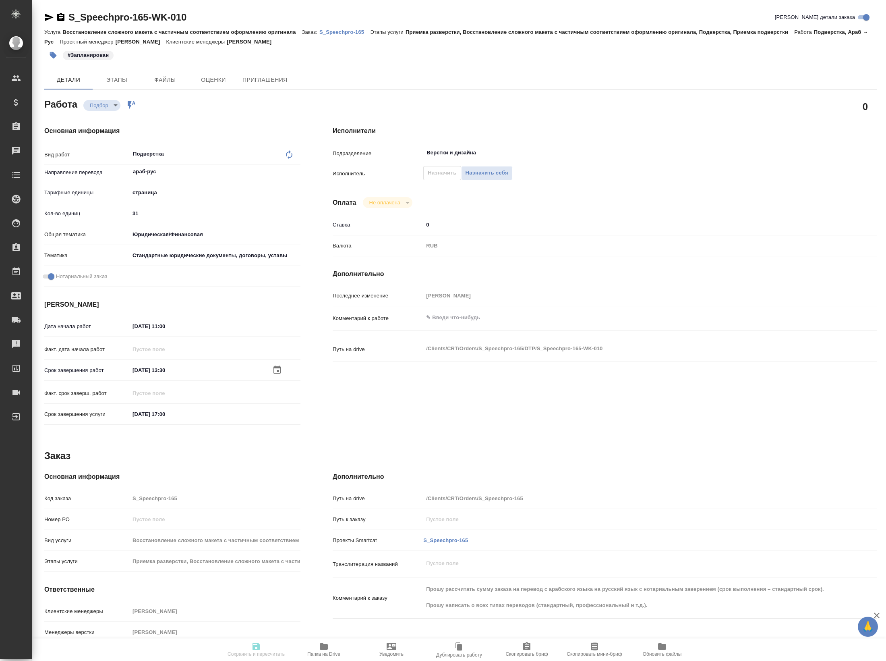
type input "5f647205b73bc97568ca66bf"
checkbox input "true"
type input "06.10.2025 11:00"
type input "06.10.2025 13:30"
type input "08.10.2025 17:00"
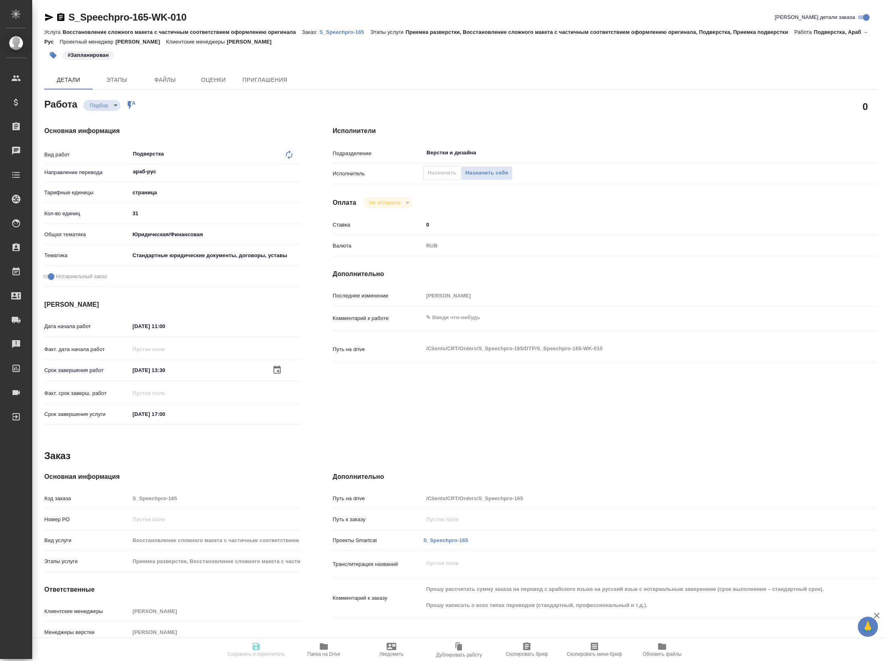
type input "Верстки и дизайна"
type input "notPayed"
type input "0"
type input "RUB"
type input "Валеев Динар"
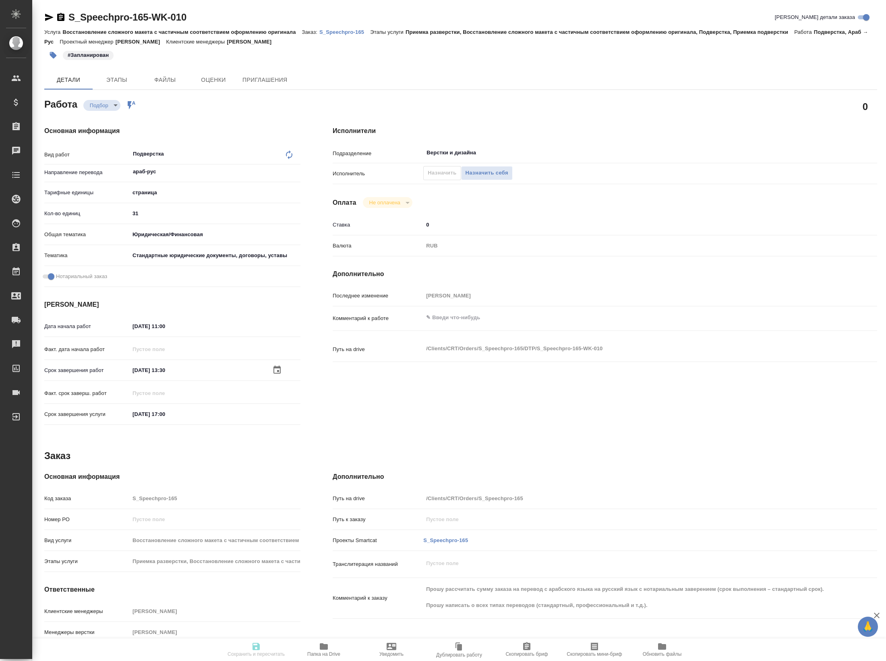
type input "S_Speechpro-165"
type input "Восстановление сложного макета с частичным соответствием оформлению оригинала"
type input "Приемка разверстки, Восстановление сложного макета с частичным соответствием оф…"
type input "Валяева Анна"
type input "[PERSON_NAME]"
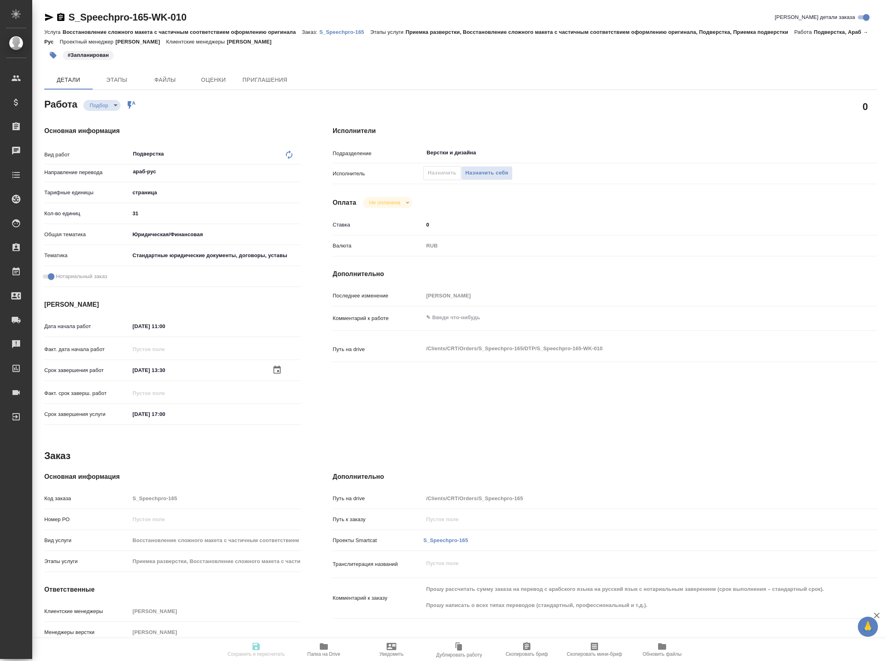
type input "/Clients/CRT/Orders/S_Speechpro-165"
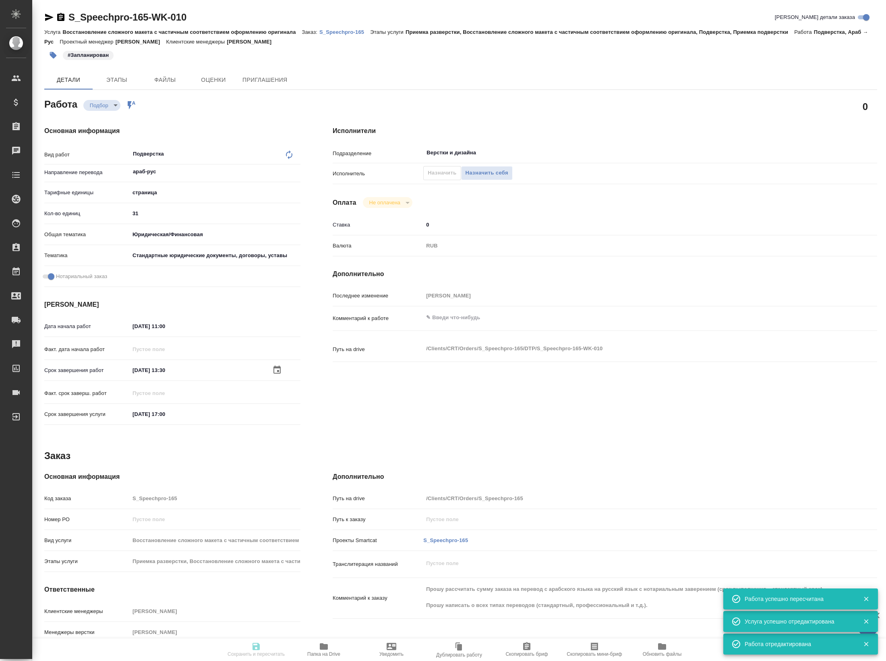
type input "recruiting"
type input "араб-рус"
type input "5a8b1489cc6b4906c91bfdb2"
type input "31"
type input "yr-fn"
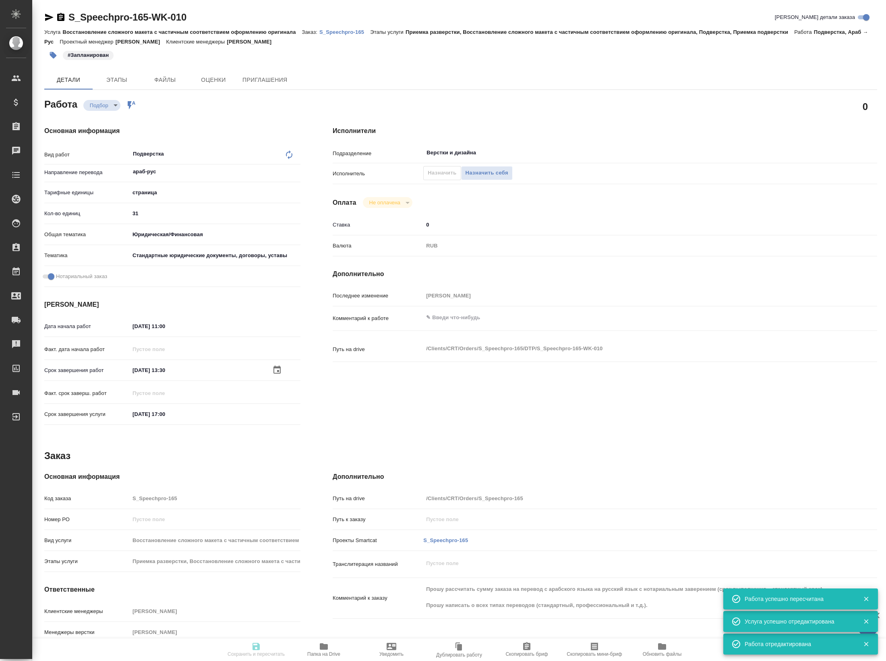
type input "5f647205b73bc97568ca66bf"
checkbox input "true"
type input "06.10.2025 11:00"
type input "06.10.2025 13:30"
type input "08.10.2025 17:00"
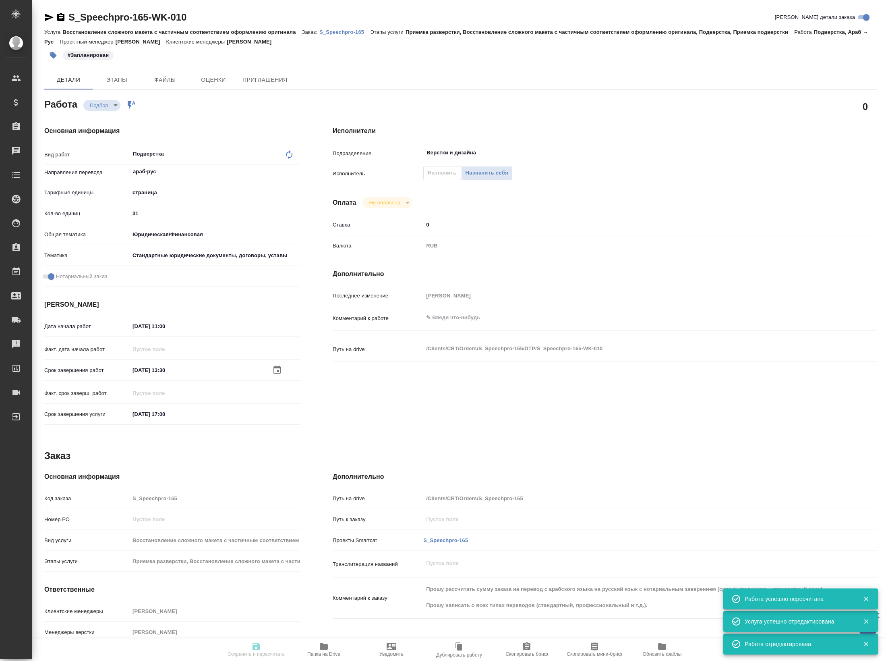
type input "Верстки и дизайна"
type input "notPayed"
type input "0"
type input "RUB"
type input "Валеев Динар"
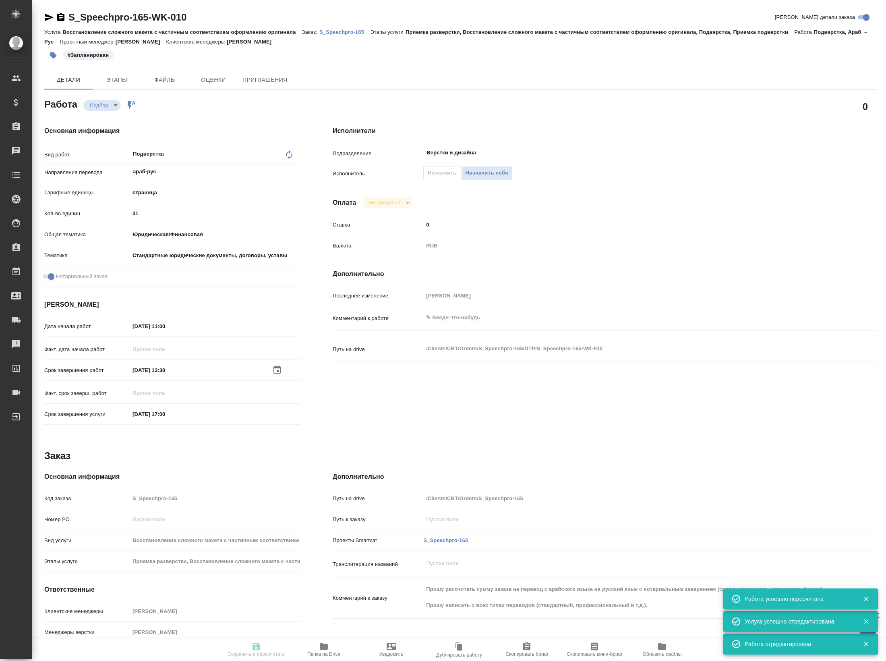
type input "S_Speechpro-165"
type input "Восстановление сложного макета с частичным соответствием оформлению оригинала"
type input "Приемка разверстки, Восстановление сложного макета с частичным соответствием оф…"
type input "Валяева Анна"
type input "[PERSON_NAME]"
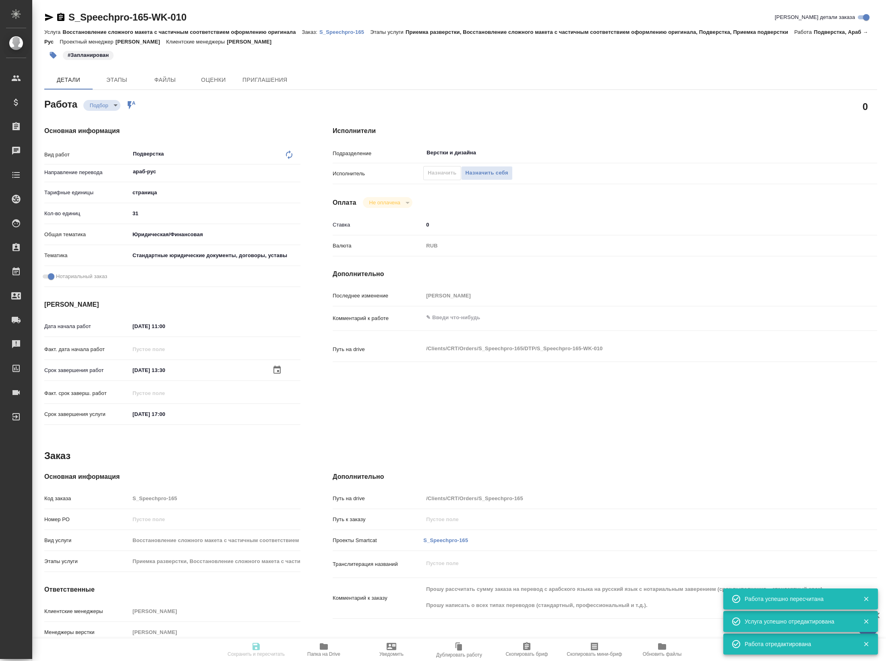
type input "/Clients/CRT/Orders/S_Speechpro-165"
click at [424, 175] on button "Назначить" at bounding box center [441, 173] width 37 height 14
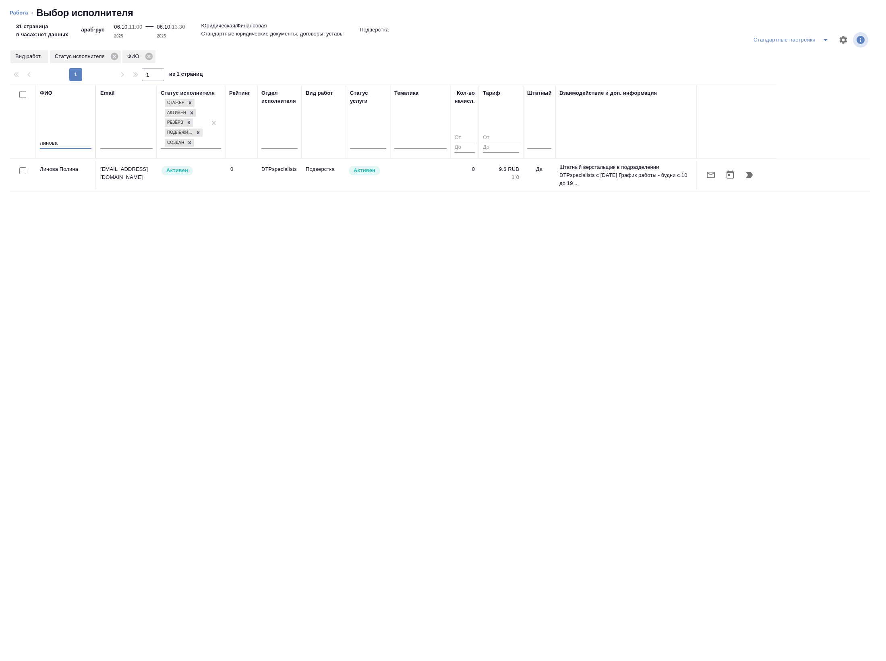
type input "линова"
click at [748, 185] on button "button" at bounding box center [749, 174] width 19 height 19
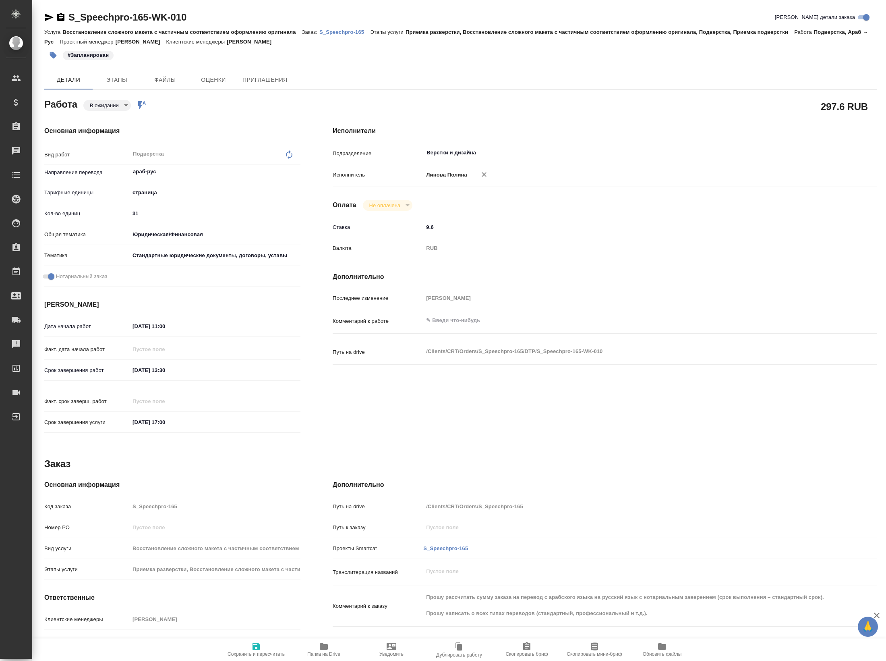
type textarea "x"
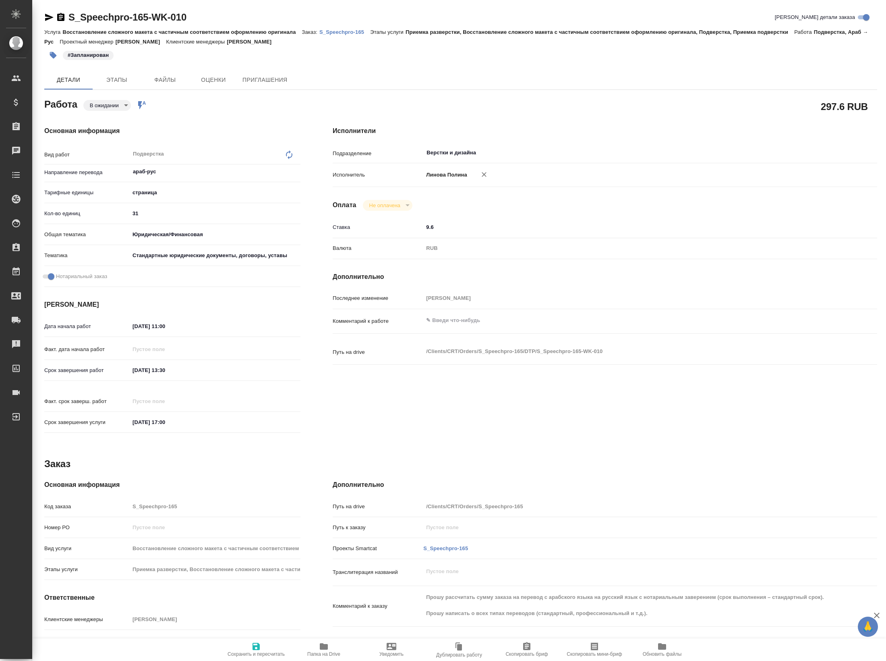
type textarea "x"
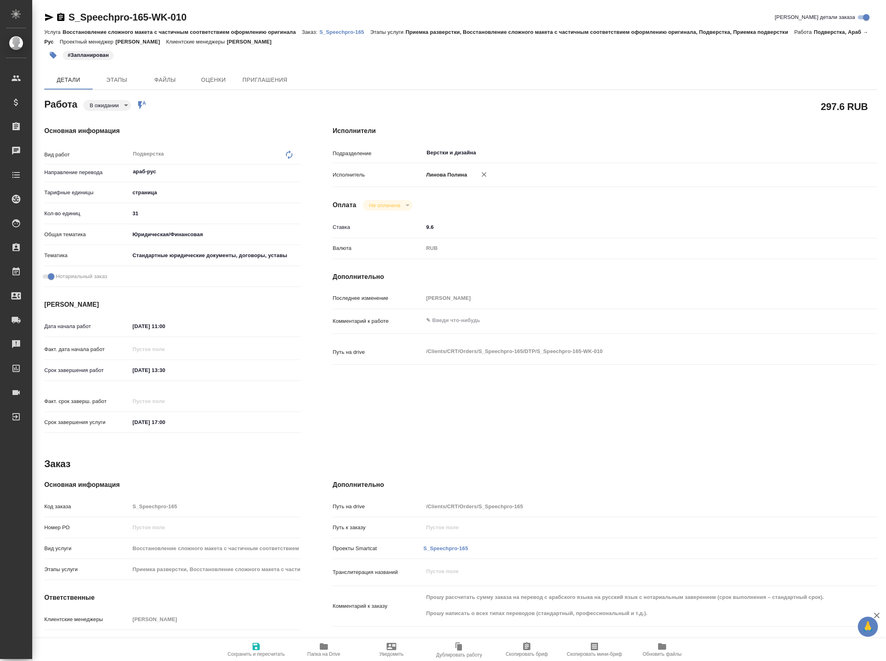
type textarea "x"
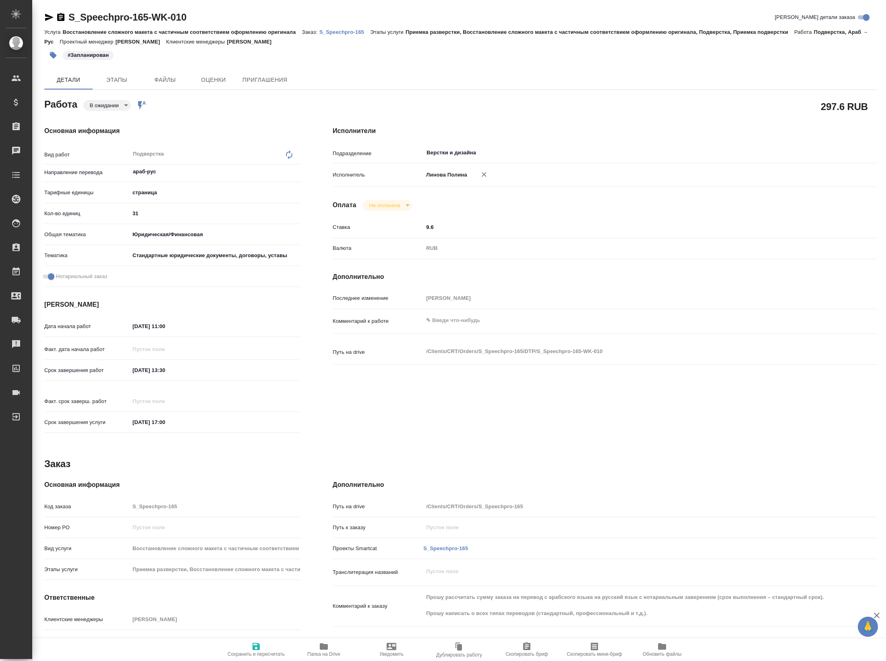
type textarea "x"
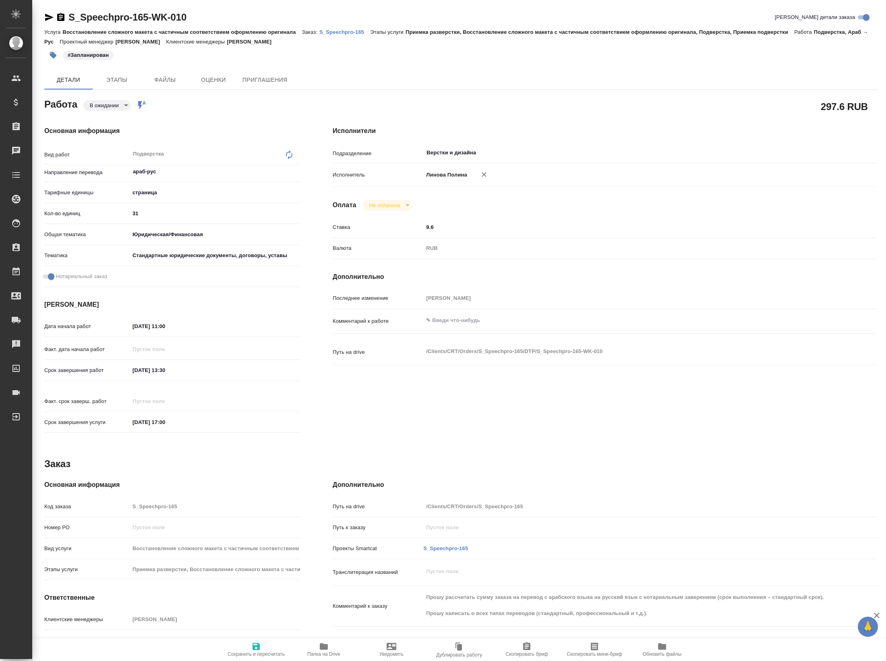
type textarea "x"
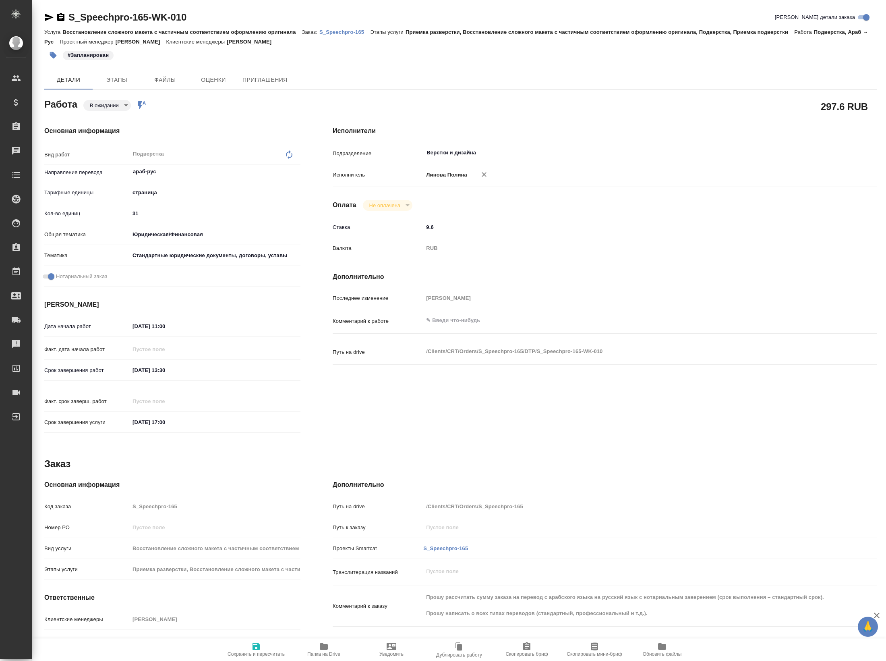
type textarea "x"
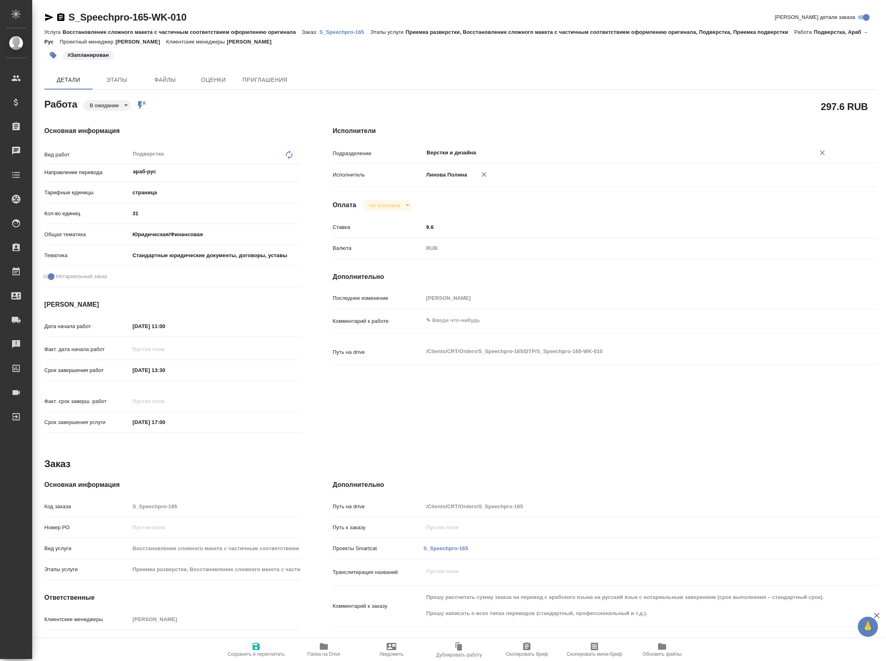
type textarea "x"
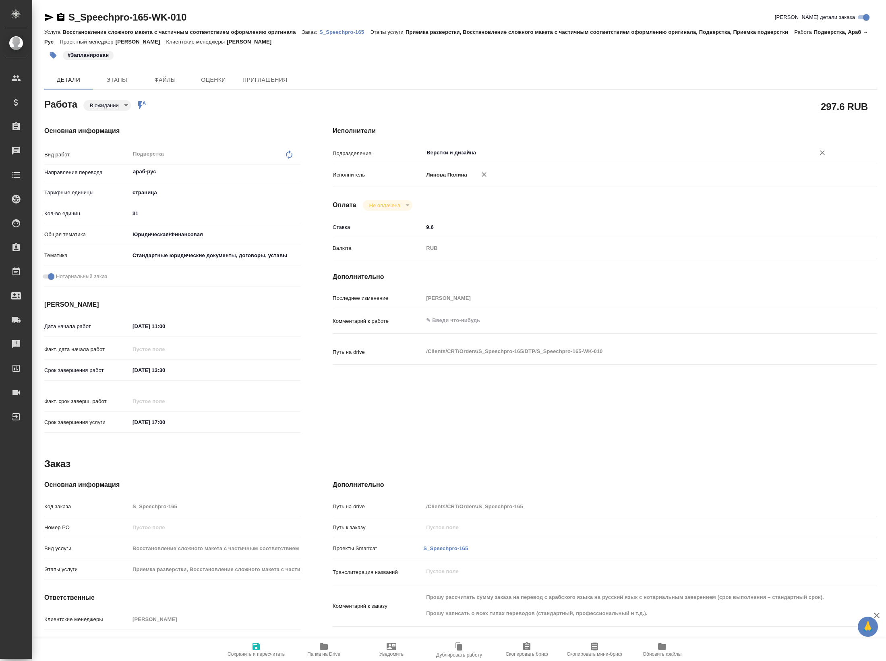
type textarea "x"
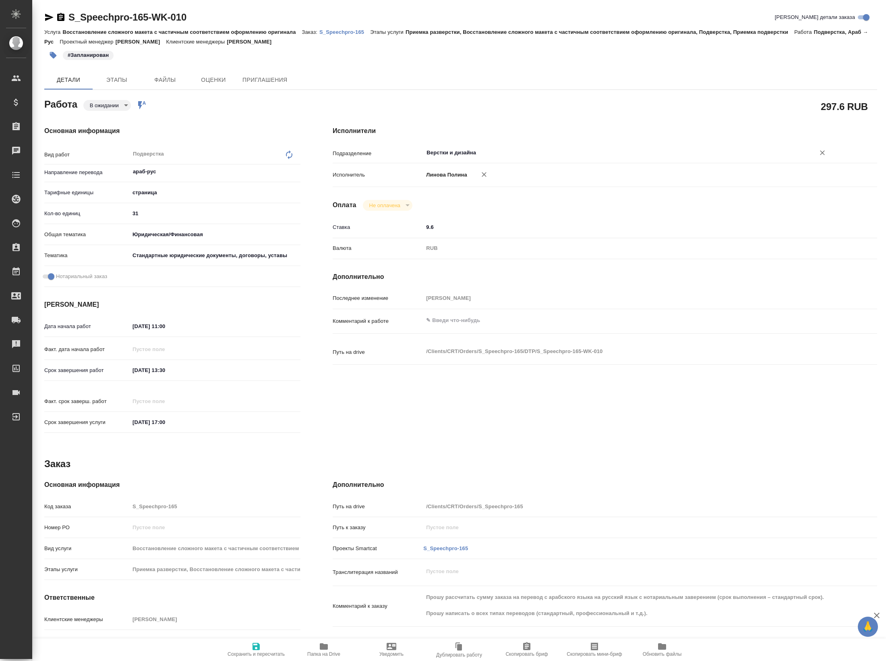
click at [471, 160] on div "Верстки и дизайна ​" at bounding box center [627, 152] width 409 height 15
type input "d"
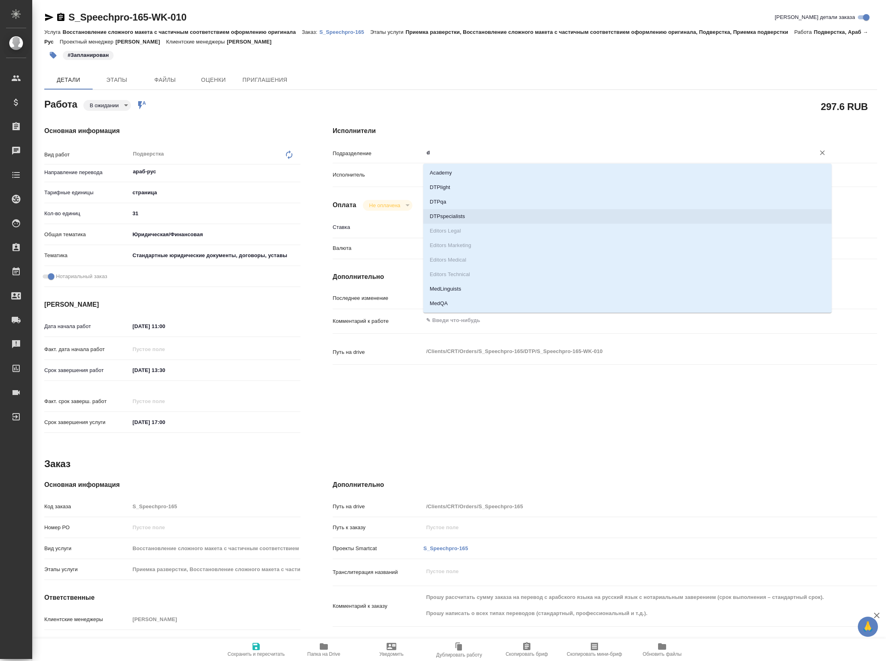
click at [471, 215] on li "DTPspecialists" at bounding box center [627, 216] width 409 height 15
type textarea "x"
type input "DTPspecialists"
type textarea "x"
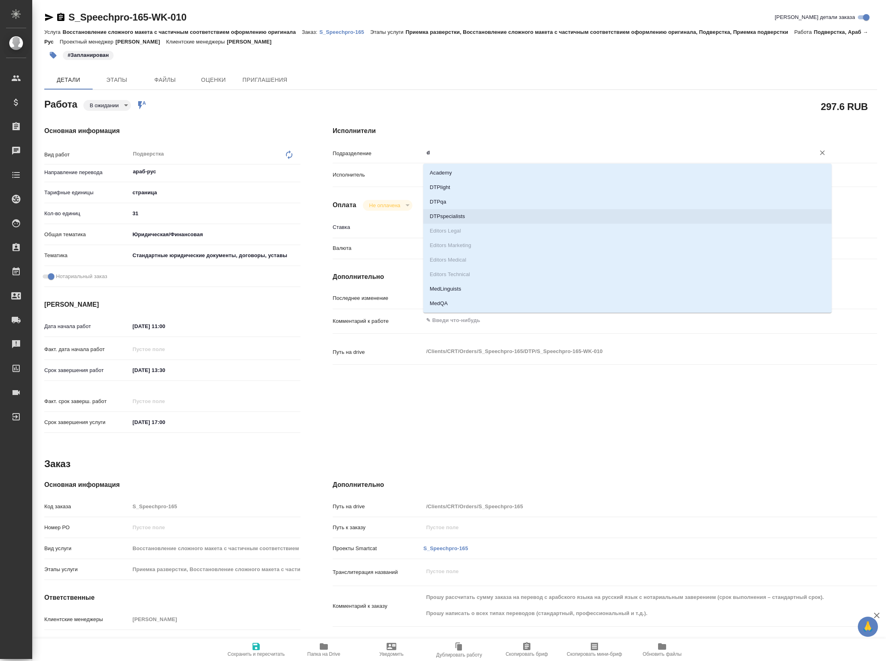
type textarea "x"
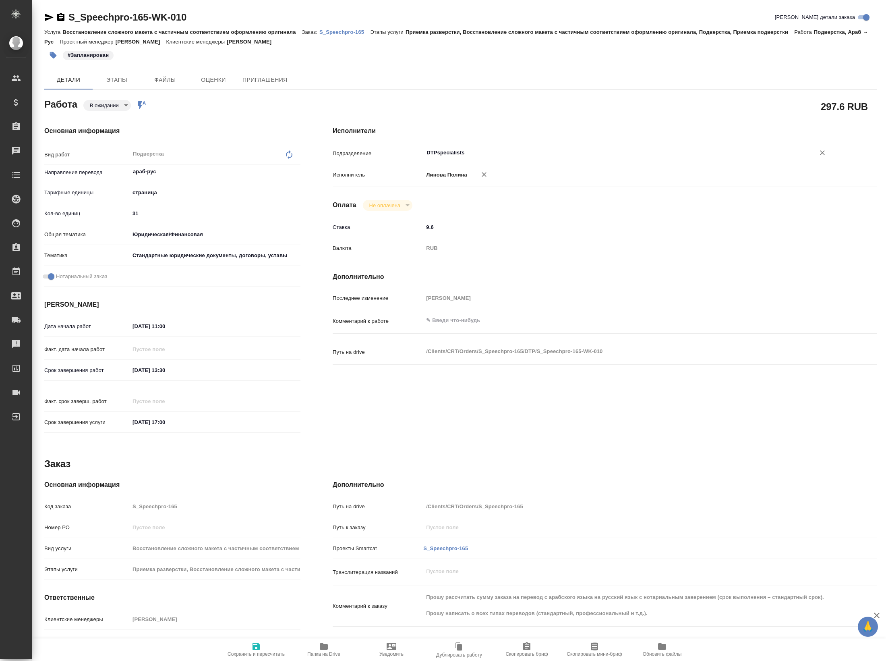
type input "DTPspecialists"
click at [247, 645] on span "Сохранить и пересчитать" at bounding box center [256, 648] width 58 height 15
type textarea "x"
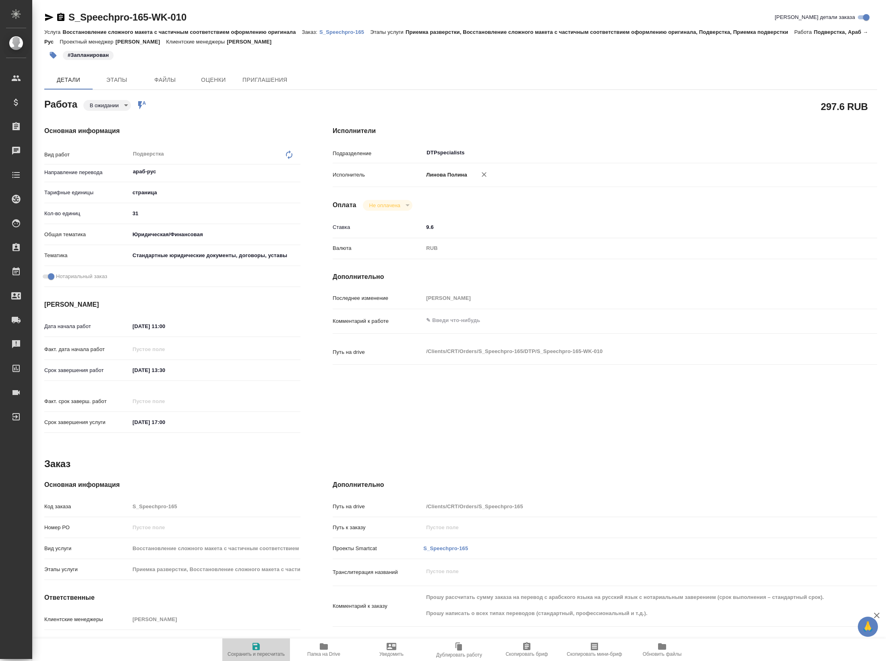
type textarea "x"
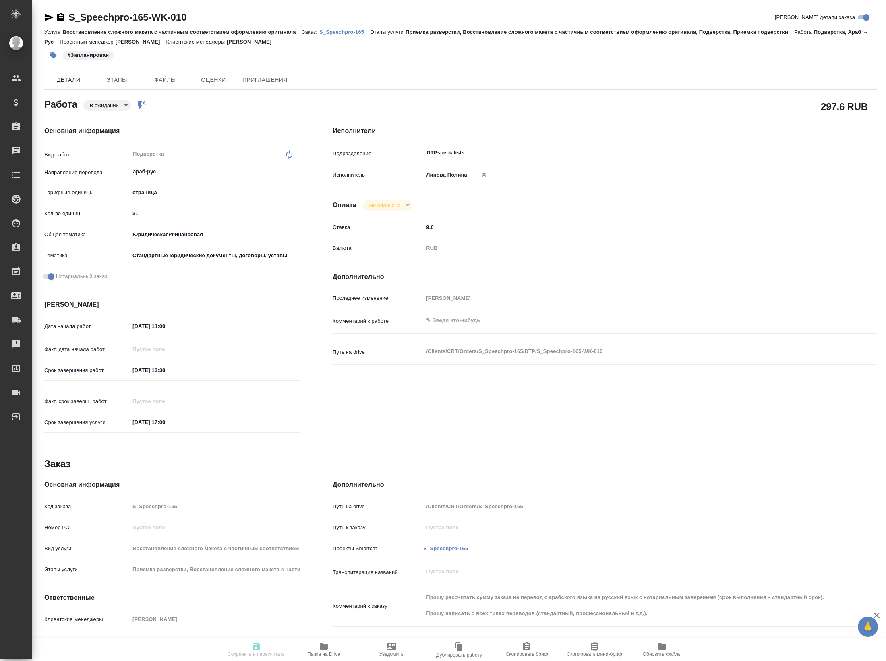
type textarea "x"
type input "pending"
type textarea "Подверстка"
type textarea "x"
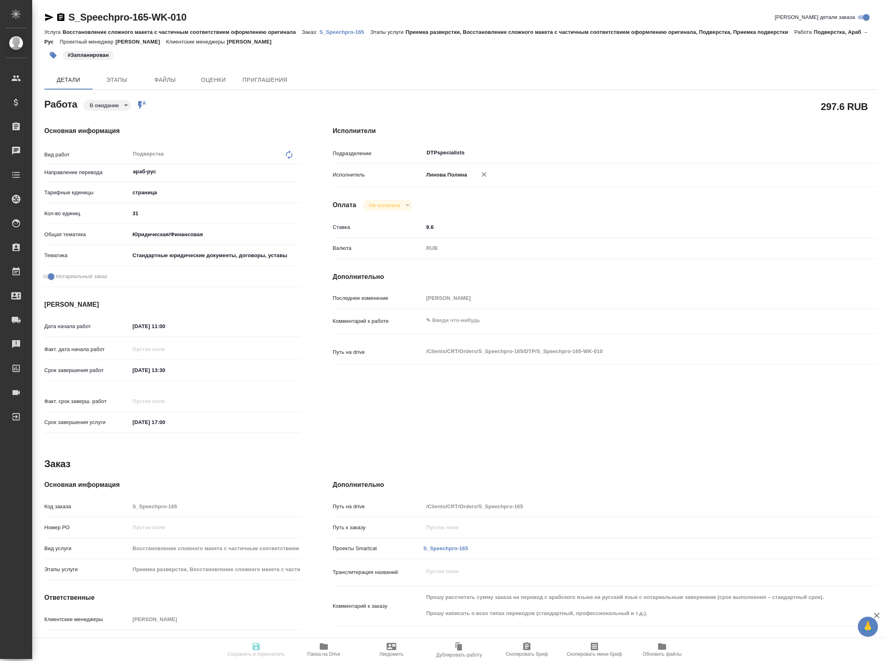
type input "араб-рус"
type input "5a8b1489cc6b4906c91bfdb2"
type input "31"
type input "yr-fn"
type input "5f647205b73bc97568ca66bf"
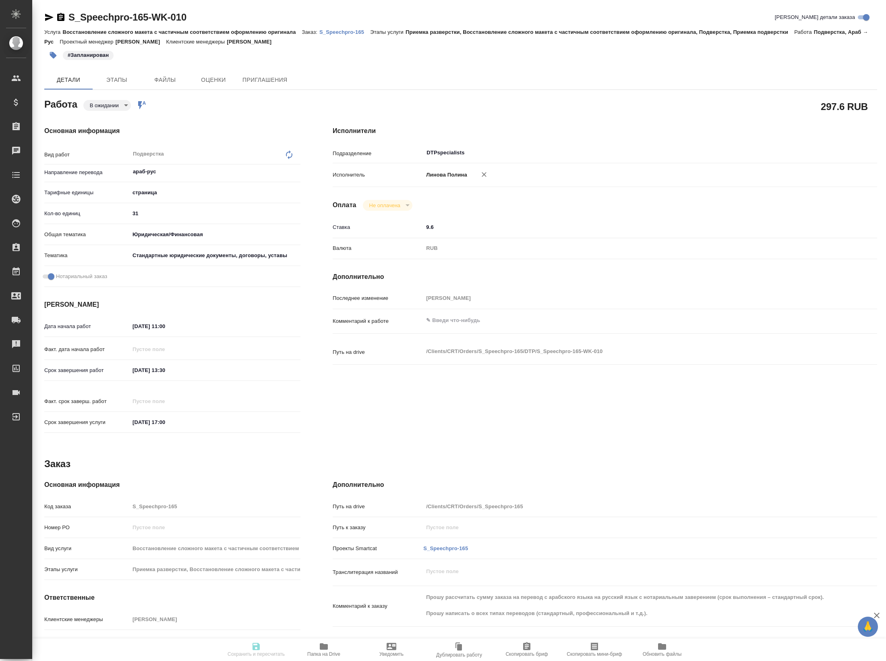
checkbox input "true"
type input "[DATE] 11:00"
type input "[DATE] 13:30"
type input "[DATE] 17:00"
type input "DTPspecialists"
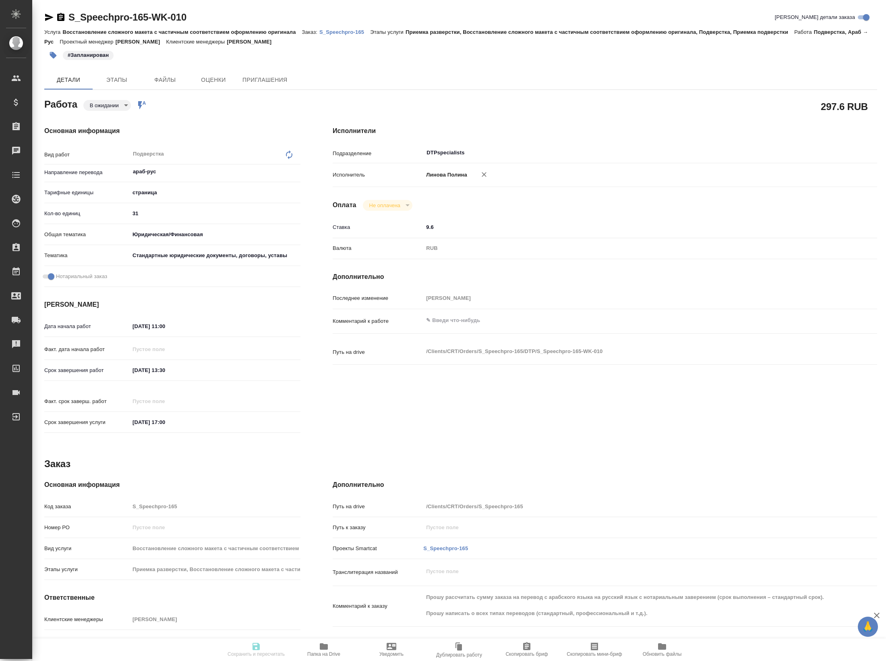
type input "notPayed"
type input "9.6"
type input "RUB"
type input "[PERSON_NAME]"
type textarea "x"
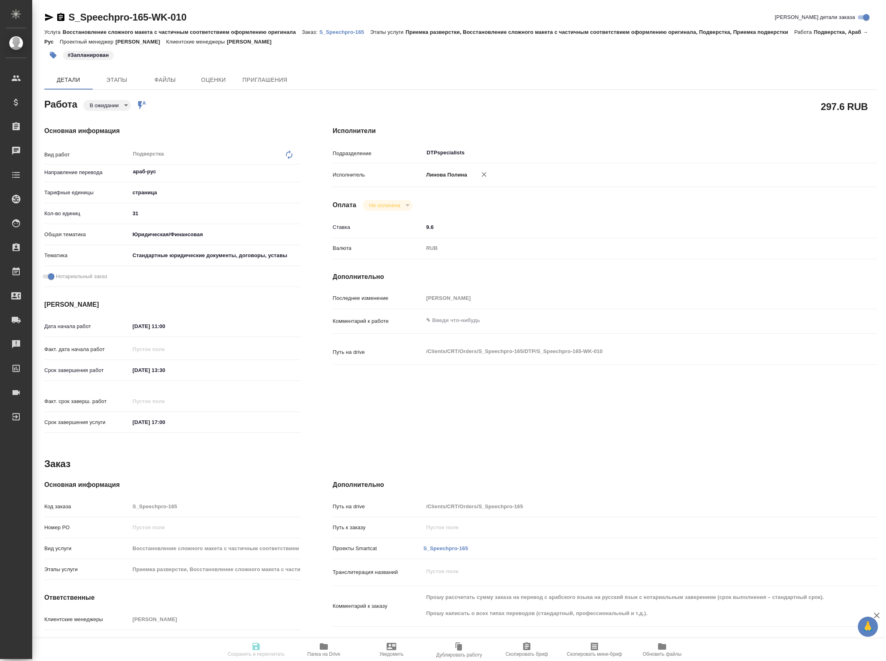
type textarea "/Clients/CRT/Orders/S_Speechpro-165/DTP/S_Speechpro-165-WK-010"
type textarea "x"
type input "S_Speechpro-165"
type input "Восстановление сложного макета с частичным соответствием оформлению оригинала"
type input "Приемка разверстки, Восстановление сложного макета с частичным соответствием оф…"
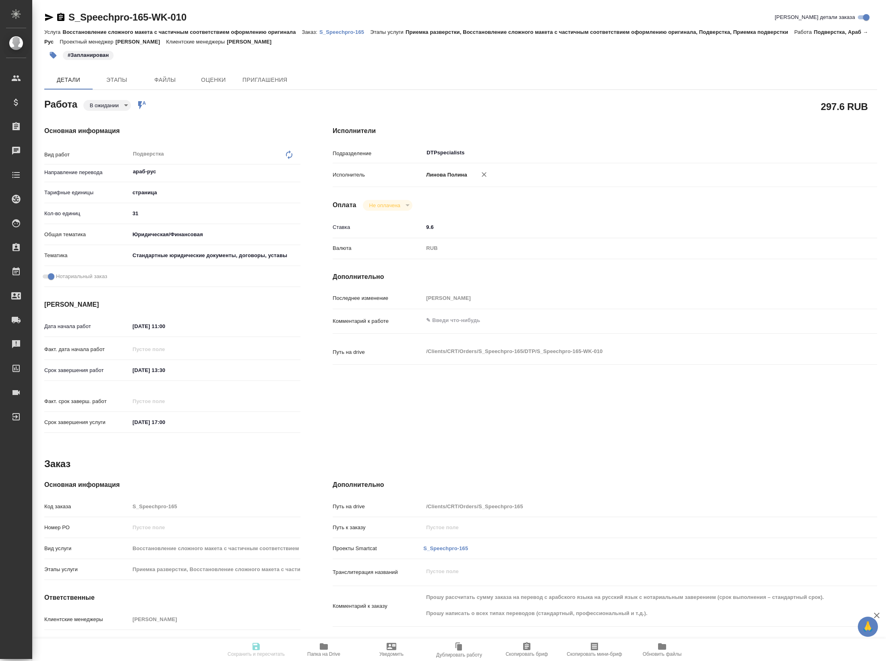
type input "[PERSON_NAME]"
type input "/Clients/CRT/Orders/S_Speechpro-165"
type textarea "x"
type textarea "Прошу рассчитать сумму заказа на перевод с арабского языка на русский язык с но…"
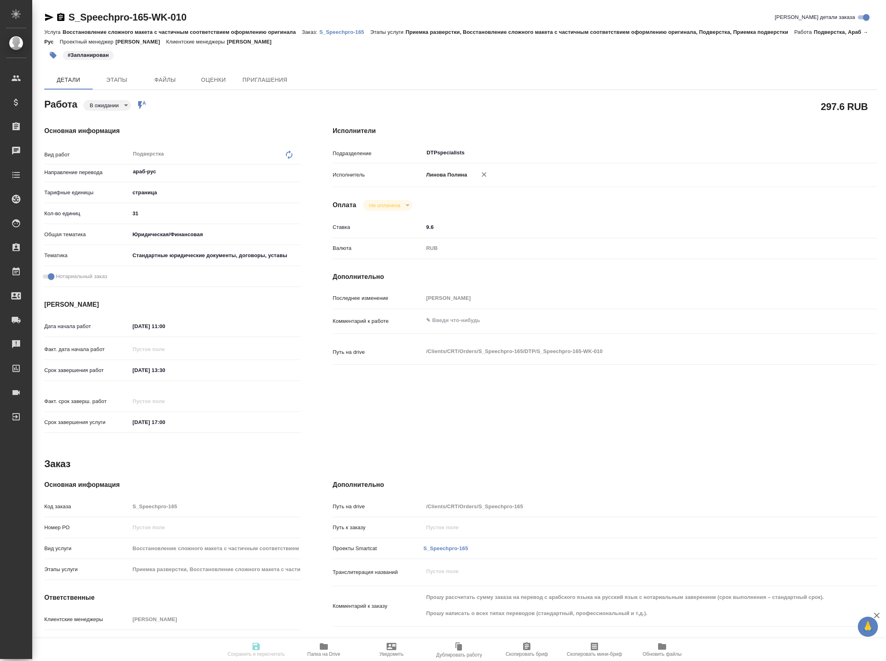
type textarea "x"
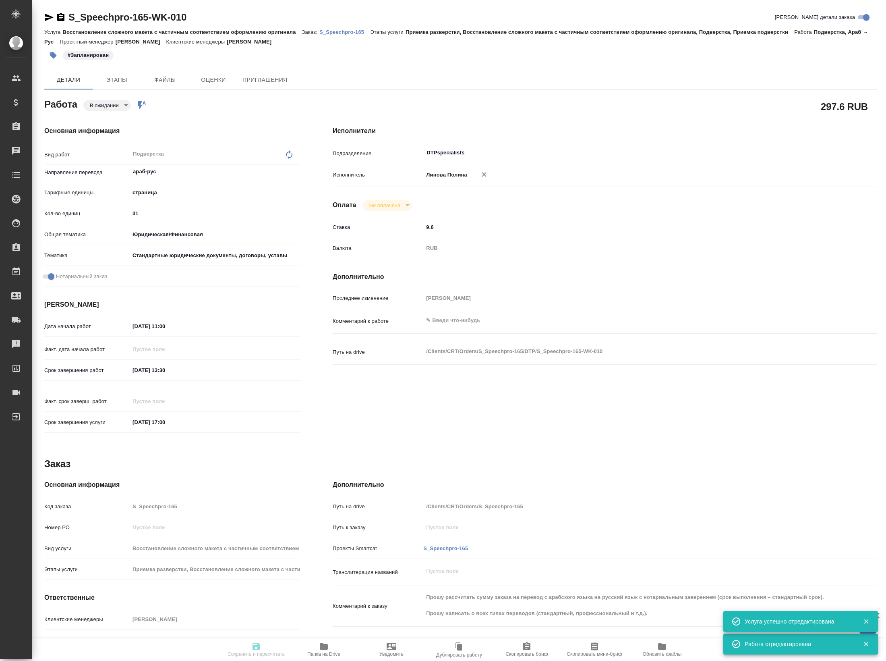
type textarea "x"
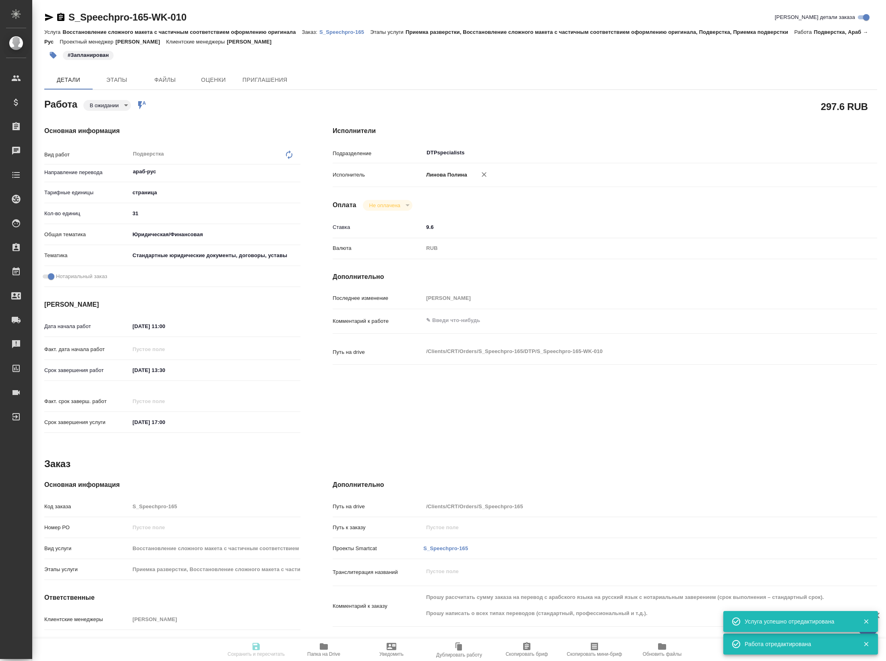
type textarea "x"
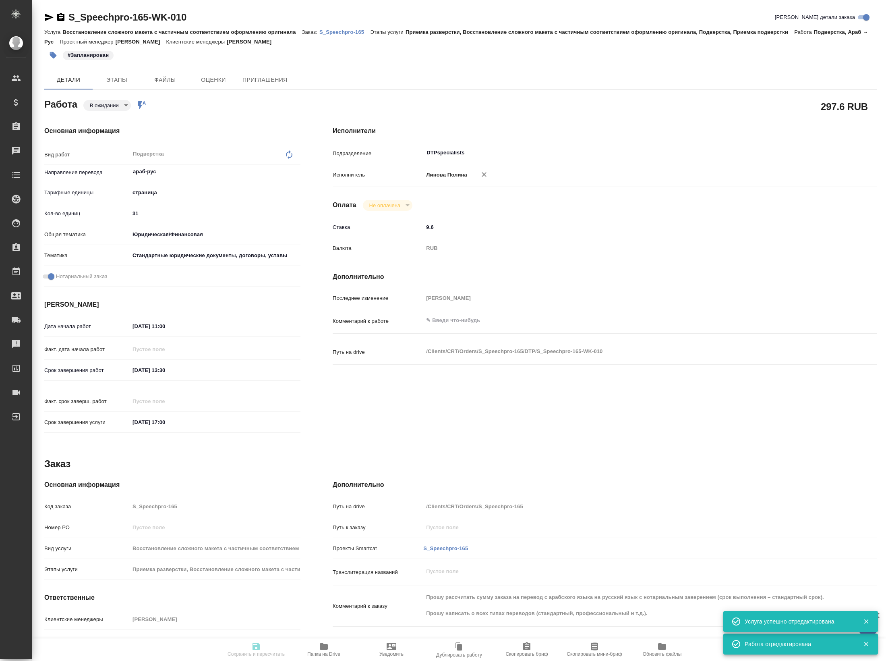
type textarea "x"
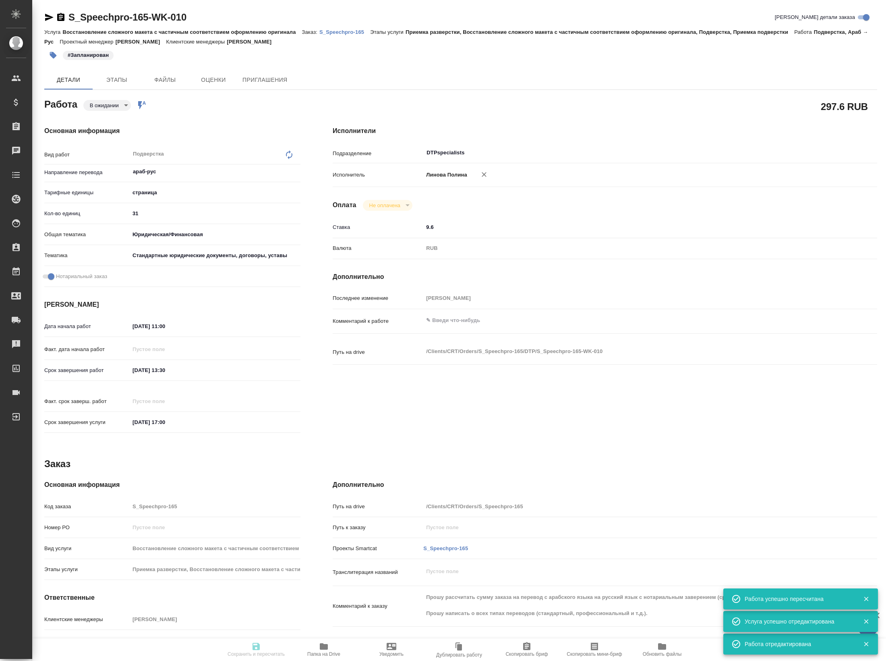
type input "pending"
type textarea "Подверстка"
type textarea "x"
type input "араб-рус"
type input "5a8b1489cc6b4906c91bfdb2"
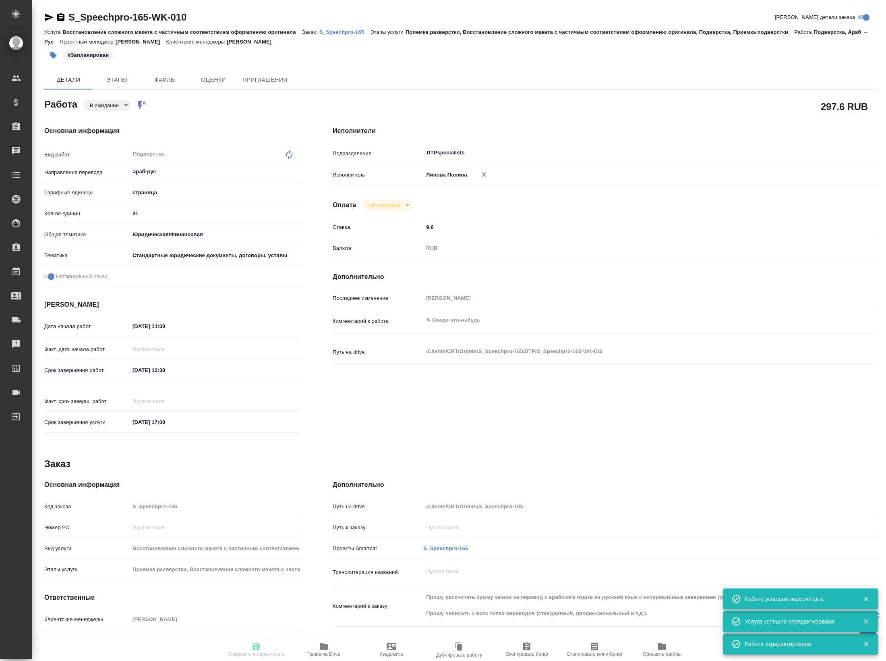
type input "31"
type input "yr-fn"
type input "5f647205b73bc97568ca66bf"
checkbox input "true"
type input "06.10.2025 11:00"
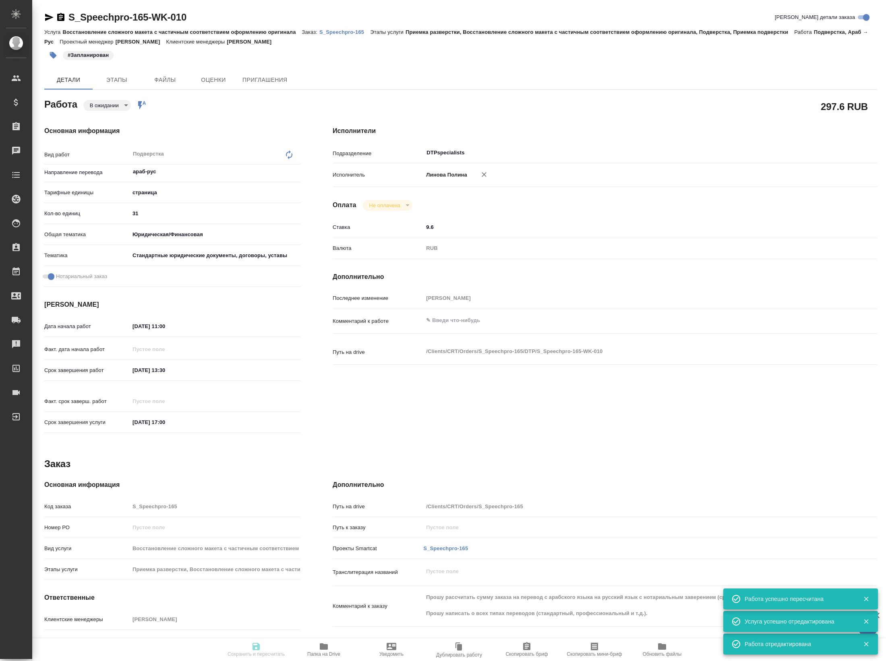
type input "06.10.2025 13:30"
type input "[DATE] 17:00"
type input "DTPspecialists"
type input "notPayed"
type input "9.6"
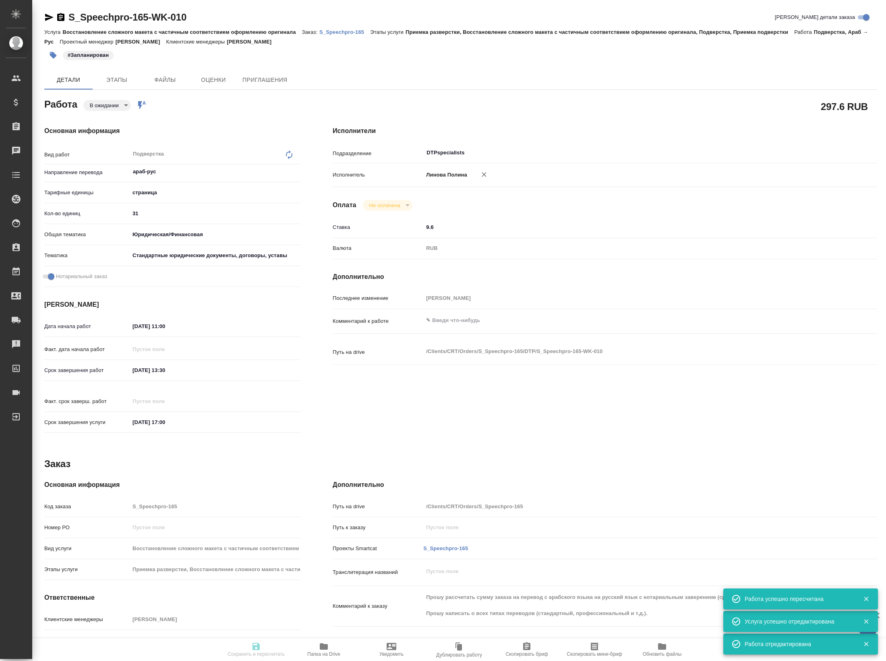
type input "RUB"
type input "[PERSON_NAME]"
type textarea "x"
type textarea "/Clients/CRT/Orders/S_Speechpro-165/DTP/S_Speechpro-165-WK-010"
type textarea "x"
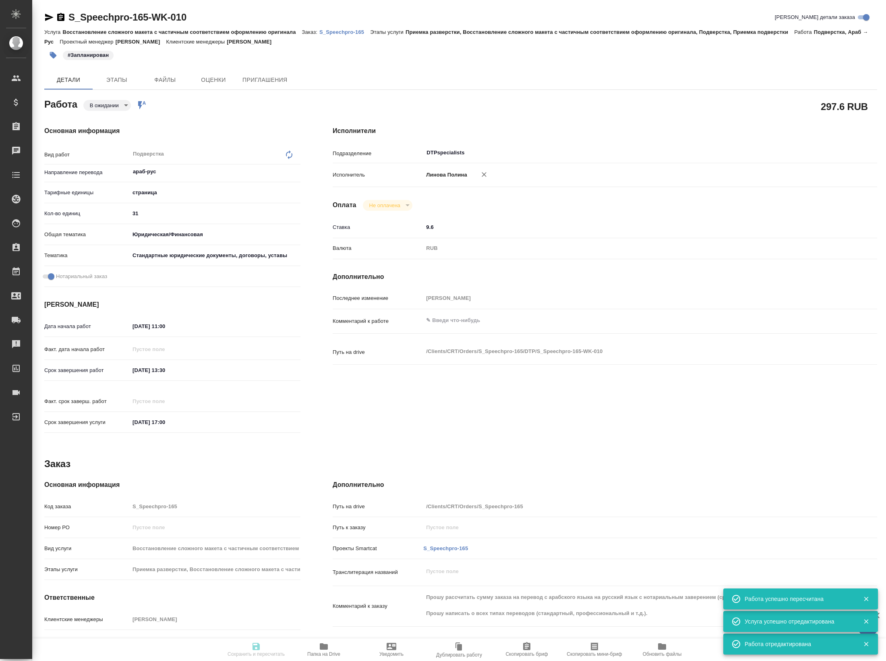
type input "S_Speechpro-165"
type input "Восстановление сложного макета с частичным соответствием оформлению оригинала"
type input "Приемка разверстки, Восстановление сложного макета с частичным соответствием оф…"
type input "[PERSON_NAME]"
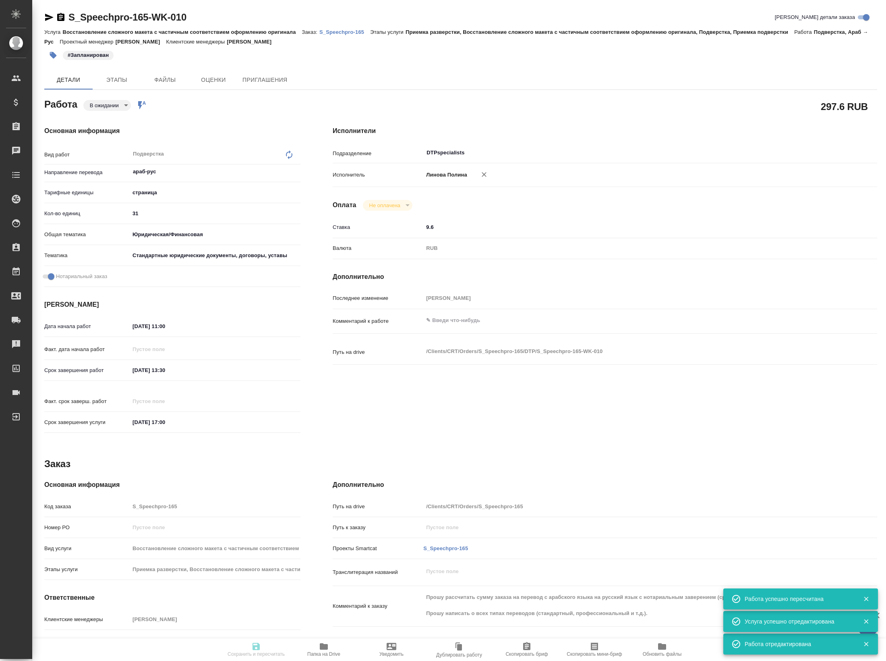
type input "/Clients/CRT/Orders/S_Speechpro-165"
type textarea "x"
type textarea "Прошу рассчитать сумму заказа на перевод с арабского языка на русский язык с но…"
type textarea "x"
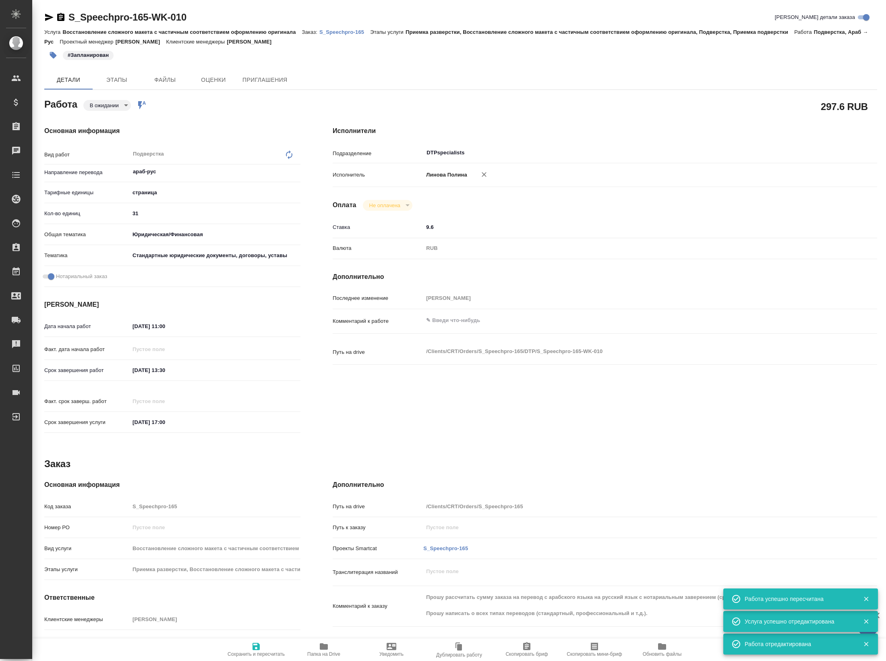
type textarea "x"
click at [52, 12] on icon "button" at bounding box center [49, 17] width 10 height 10
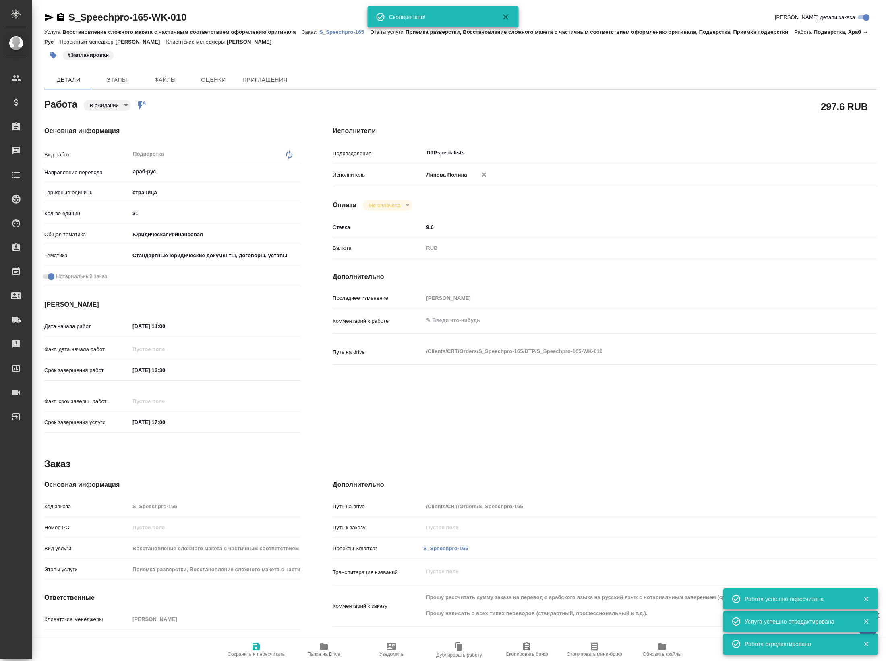
type textarea "x"
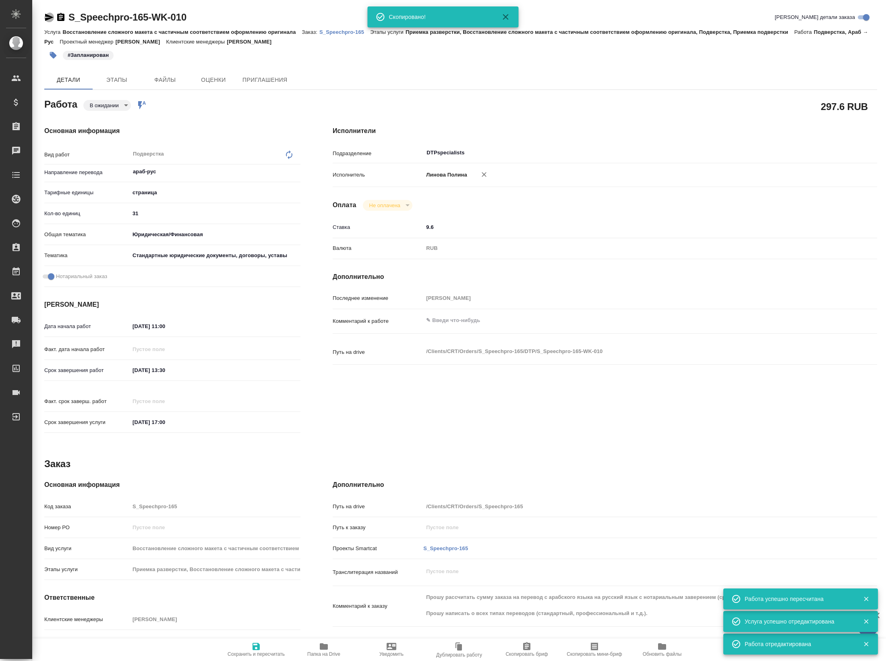
click at [48, 15] on icon "button" at bounding box center [49, 17] width 8 height 7
type textarea "x"
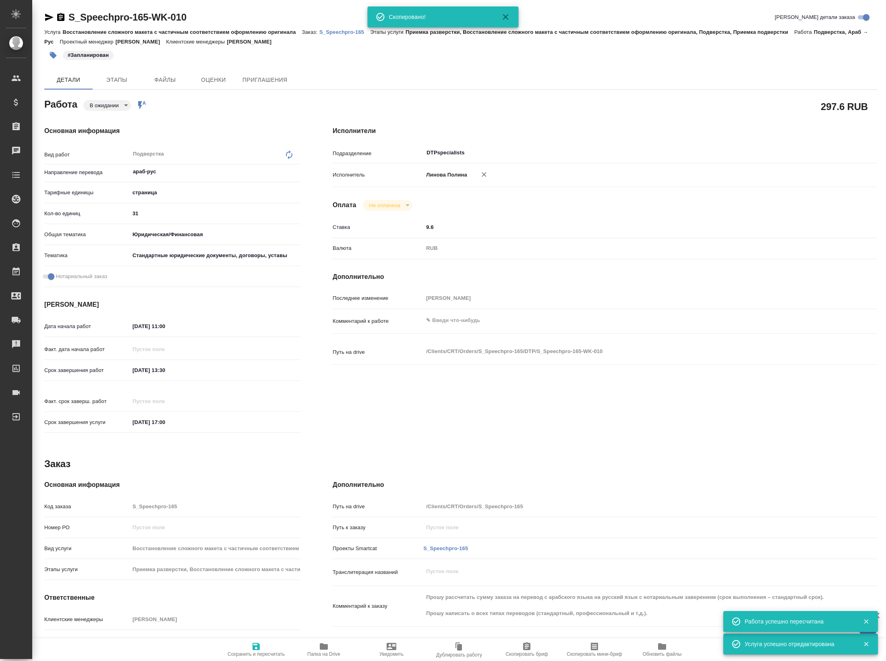
type textarea "x"
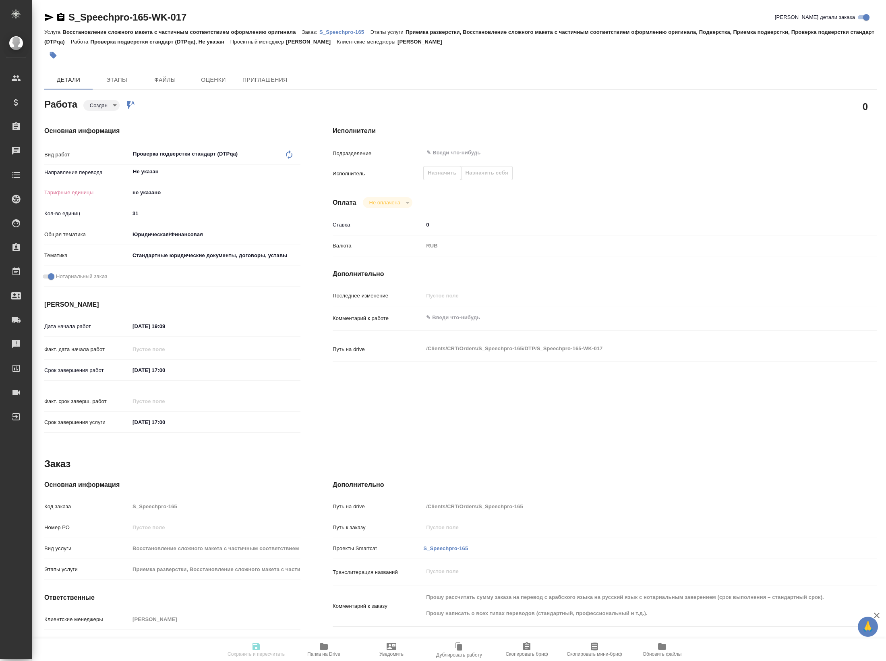
type textarea "x"
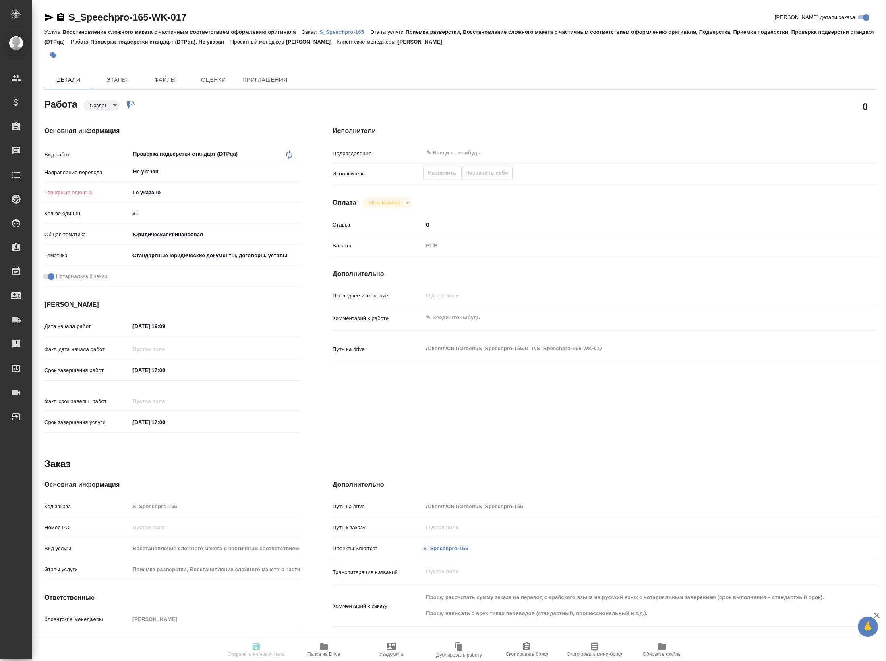
type textarea "x"
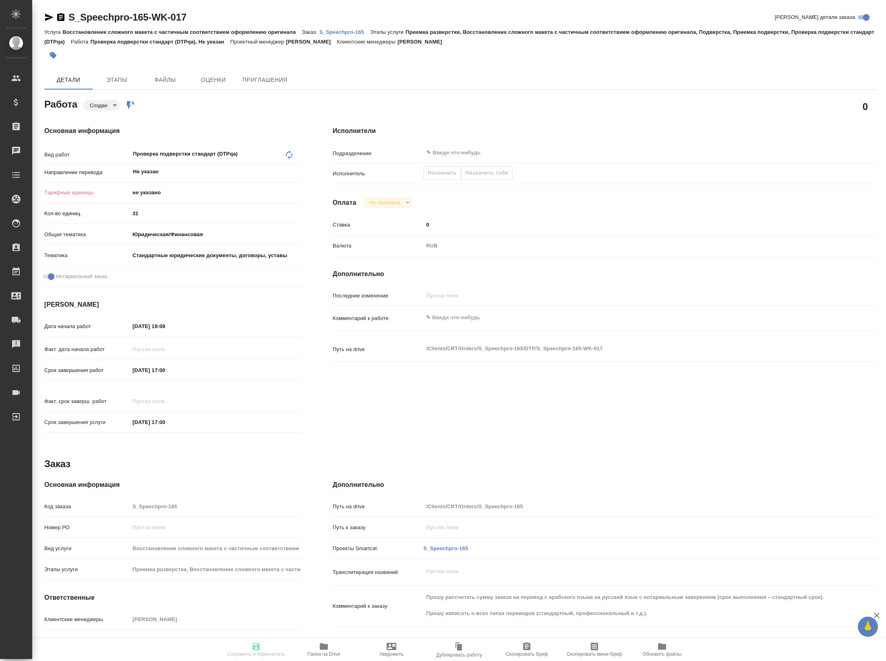
type textarea "x"
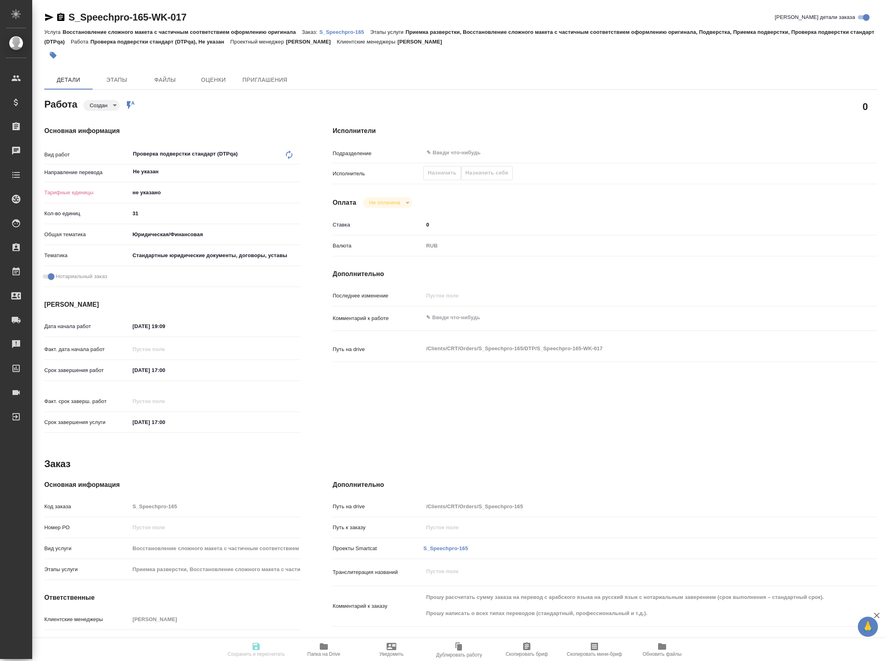
click at [486, 327] on div "x" at bounding box center [627, 318] width 409 height 18
type textarea "x"
paste textarea "**[S_Speechpro-165-WK-010]([URL][DOMAIN_NAME]"
type textarea "x"
type textarea "**[S_Speechpro-165-WK-010]([URL][DOMAIN_NAME]"
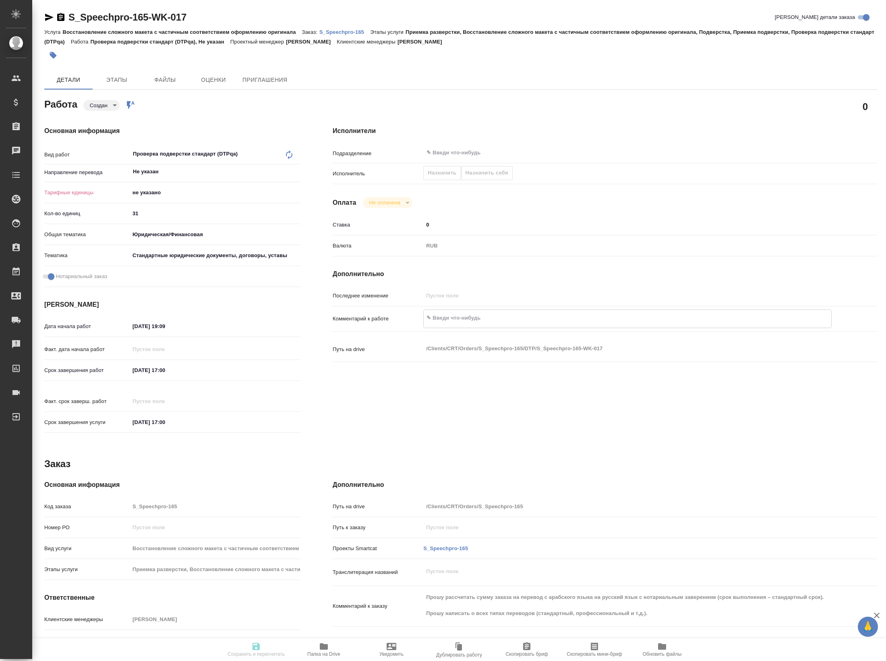
type textarea "x"
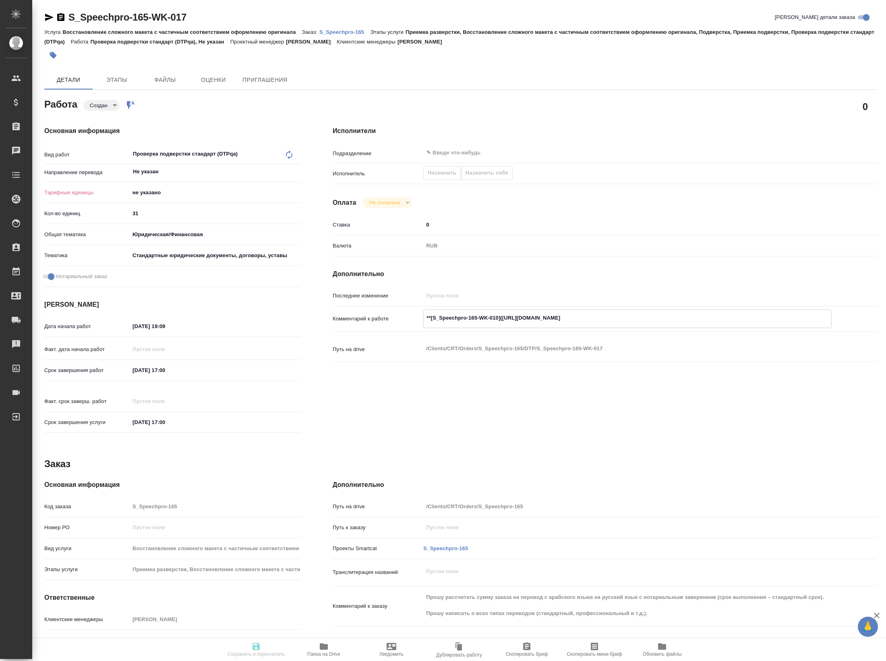
type textarea "x"
type textarea "**[S_Speechpro-165-WK-010](https://tera.awatera.com/Work/68dbe376a72c8c840fd032…"
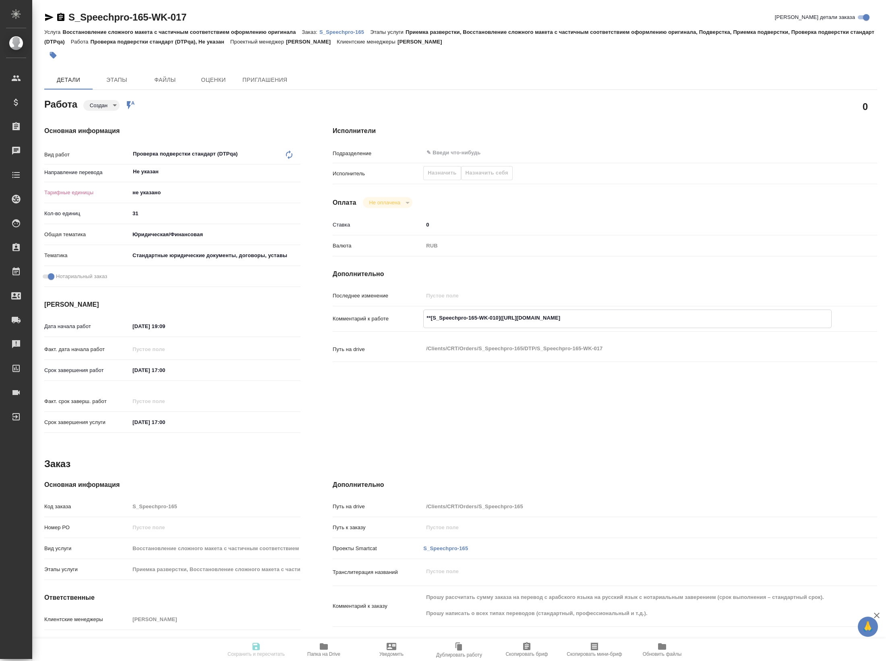
type textarea "x"
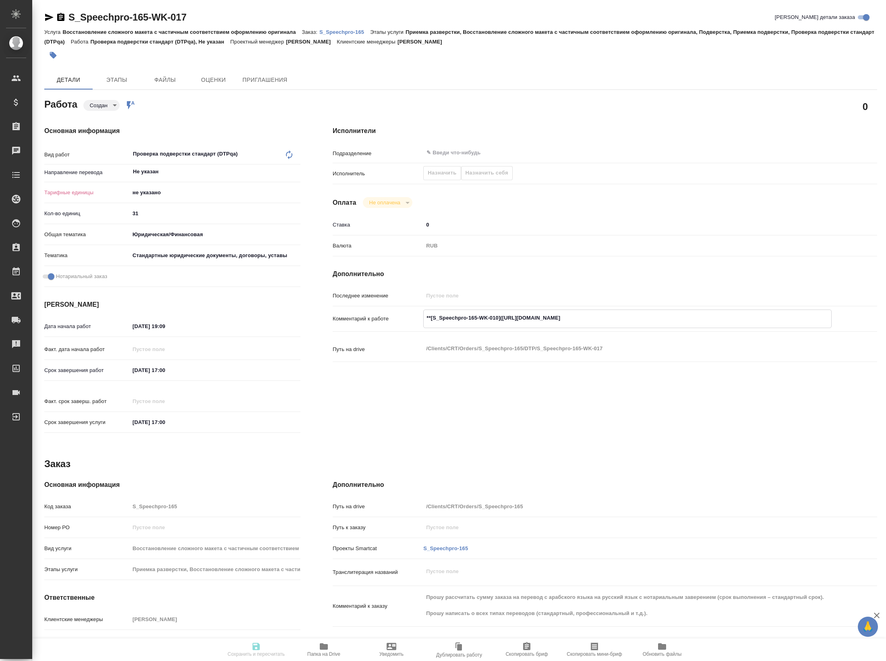
click at [161, 199] on body "🙏 .cls-1 fill:#fff; AWATERA Petrova Valeria Клиенты Спецификации Заказы Чаты To…" at bounding box center [443, 330] width 886 height 661
click at [156, 209] on li "страница" at bounding box center [215, 207] width 171 height 13
type textarea "x"
type input "5a8b1489cc6b4906c91bfdb2"
type textarea "x"
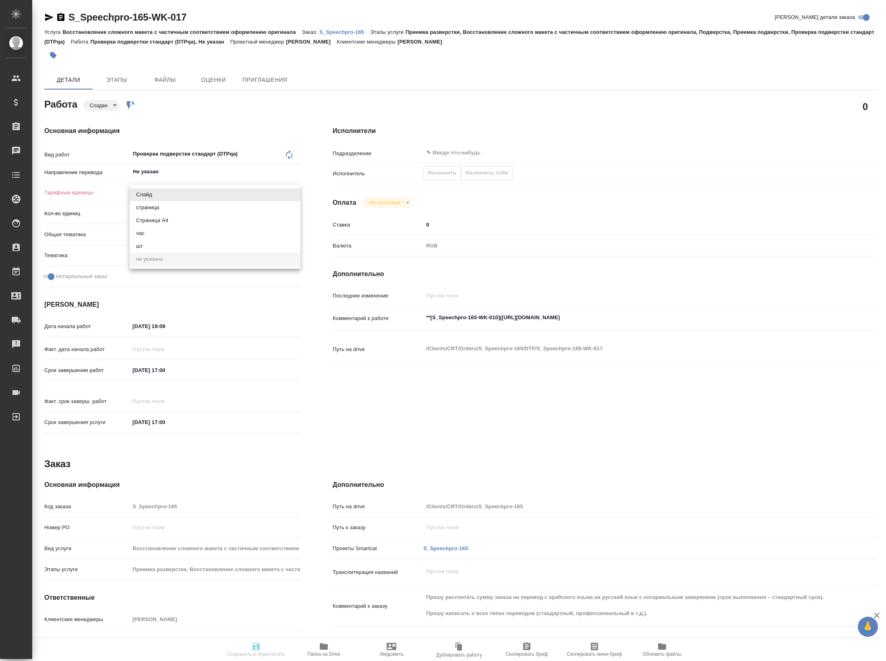
type textarea "x"
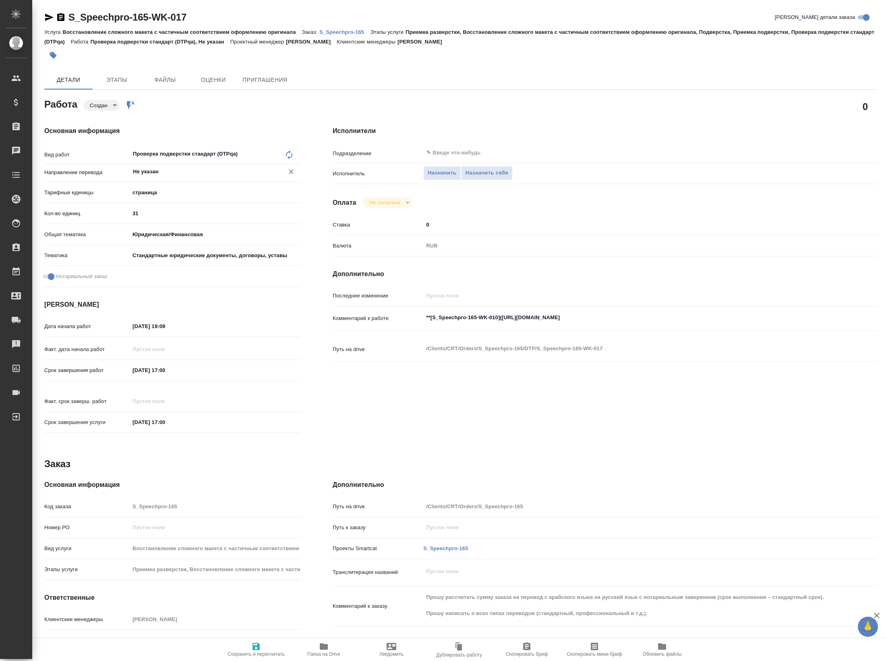
click at [150, 171] on input "Не указан" at bounding box center [201, 172] width 139 height 10
type input "f"
type input "араб"
type textarea "x"
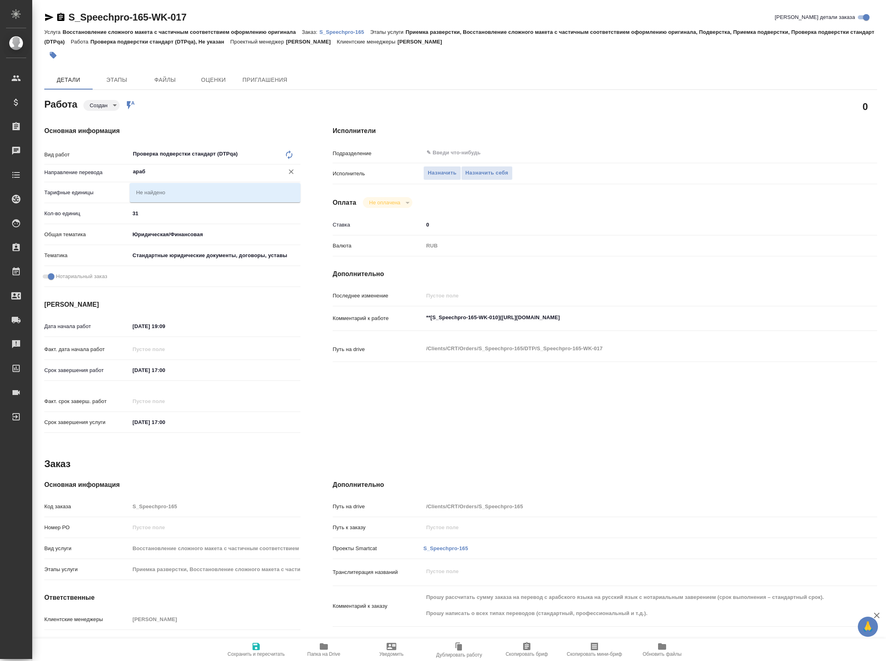
type textarea "x"
type input "араб-рус"
click at [171, 197] on li "араб-рус" at bounding box center [215, 192] width 171 height 15
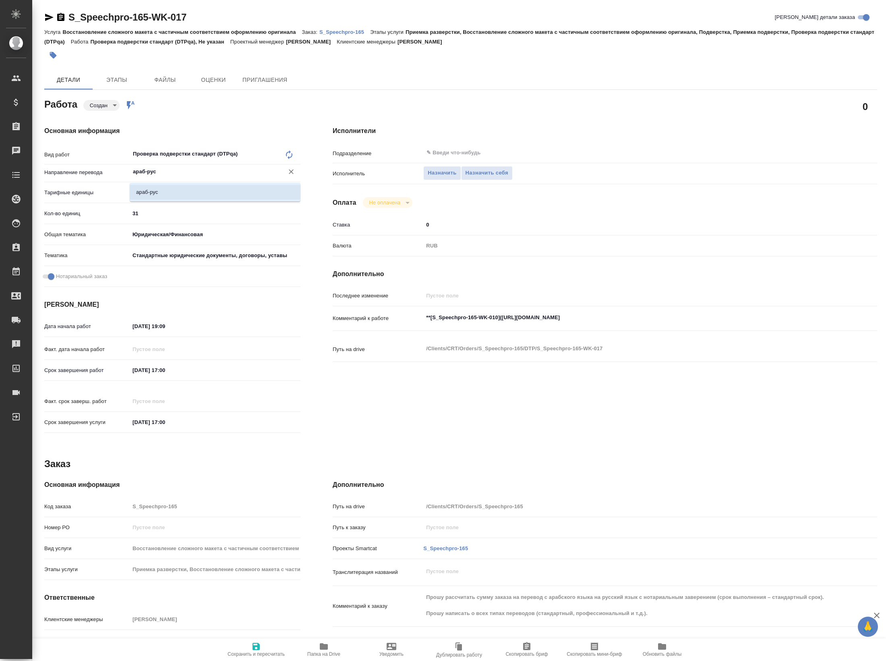
type textarea "x"
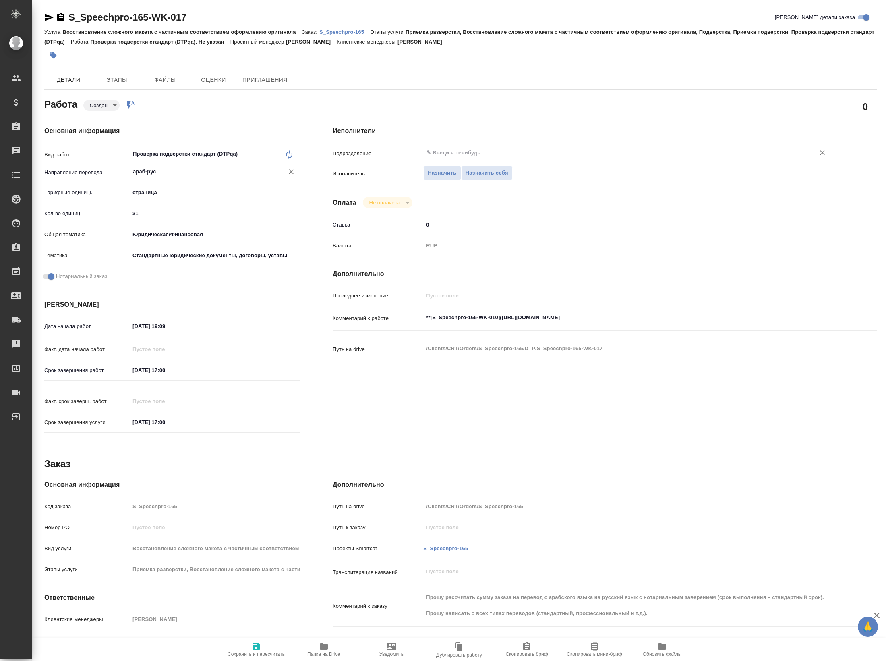
type input "араб-рус"
click at [480, 157] on input "text" at bounding box center [614, 153] width 377 height 10
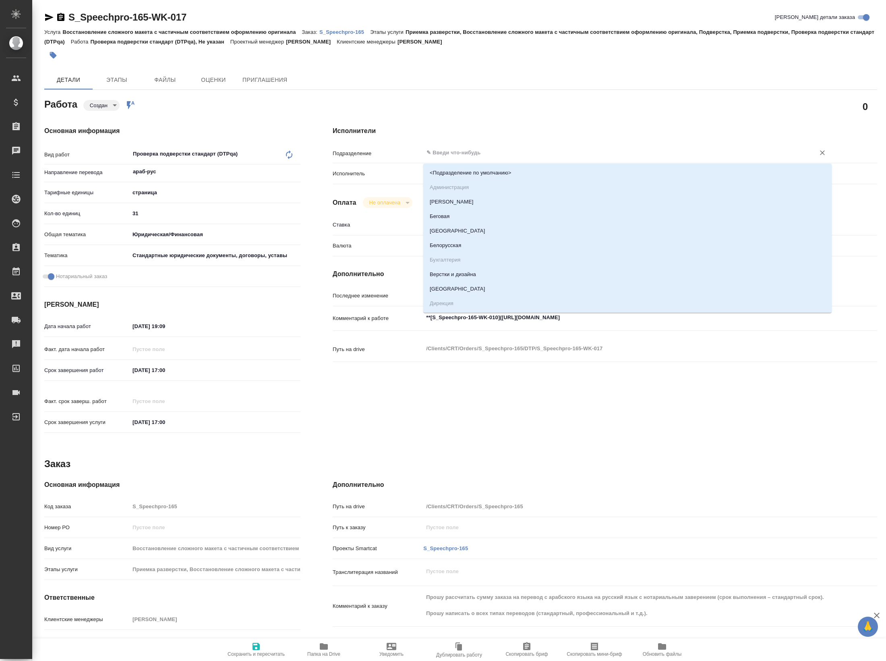
type input "d"
click at [459, 200] on li "DTPqa" at bounding box center [627, 202] width 409 height 15
type textarea "x"
type input "DTPqa"
type textarea "x"
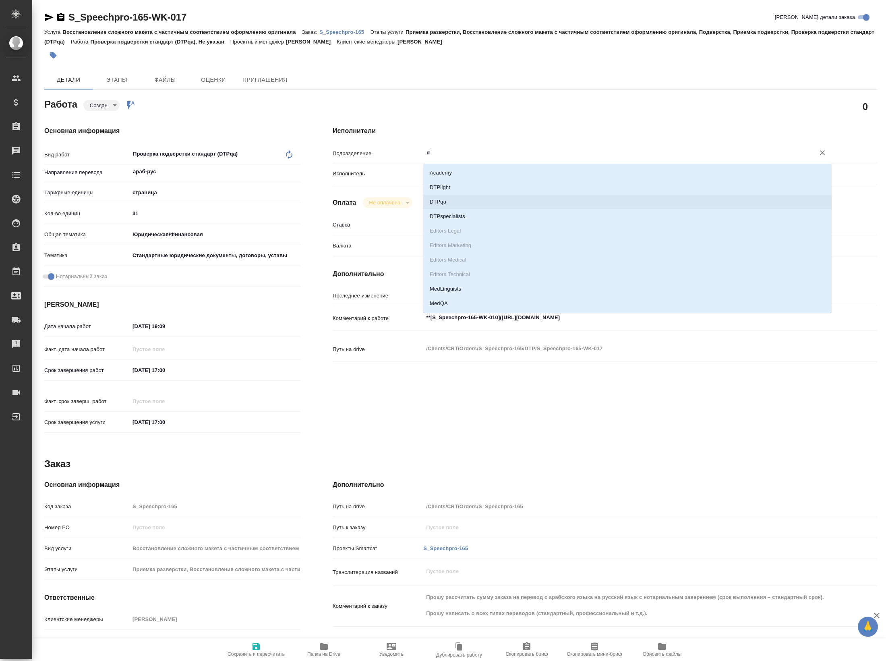
type textarea "x"
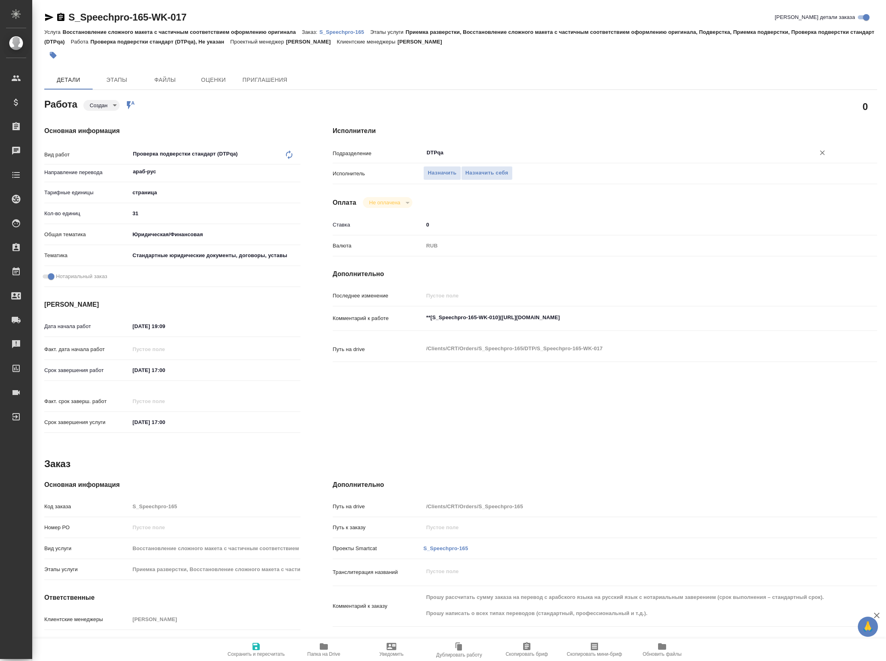
type input "DTPqa"
click at [164, 372] on input "08.10.2025 17:00" at bounding box center [165, 370] width 71 height 12
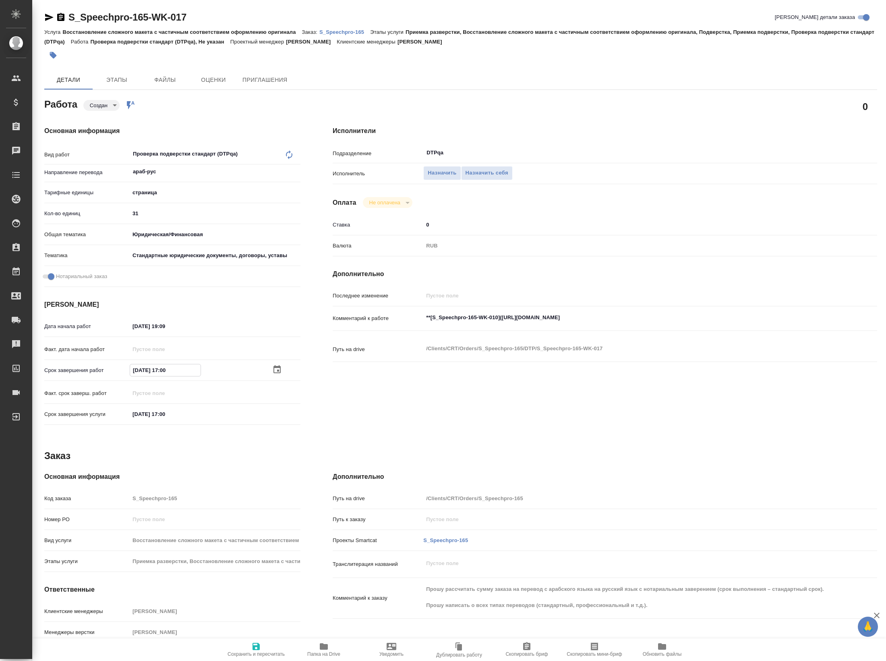
click at [164, 372] on input "08.10.2025 17:00" at bounding box center [165, 370] width 71 height 12
type textarea "x"
type input "08.10.2025 10:0_"
type textarea "x"
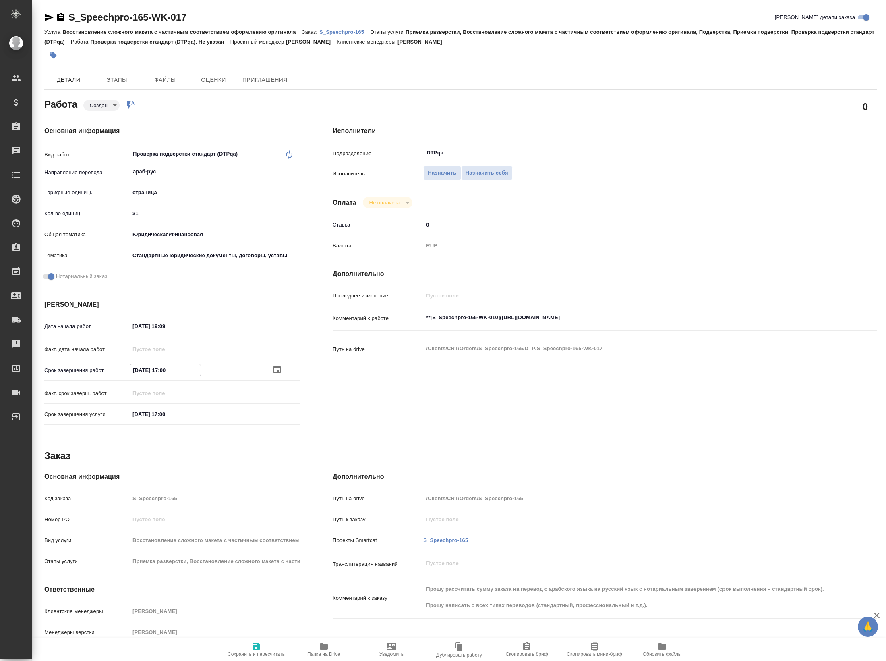
type textarea "x"
type input "08.10.2025 15:00"
type textarea "x"
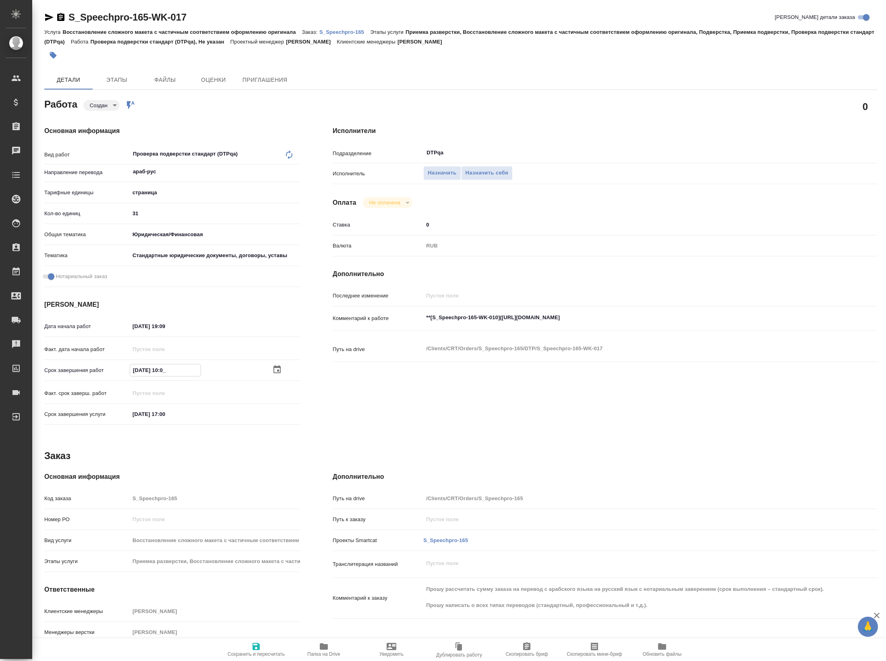
type textarea "x"
type input "08.10.2025 15:00"
click at [163, 331] on input "01.10.2025 19:09" at bounding box center [165, 326] width 71 height 12
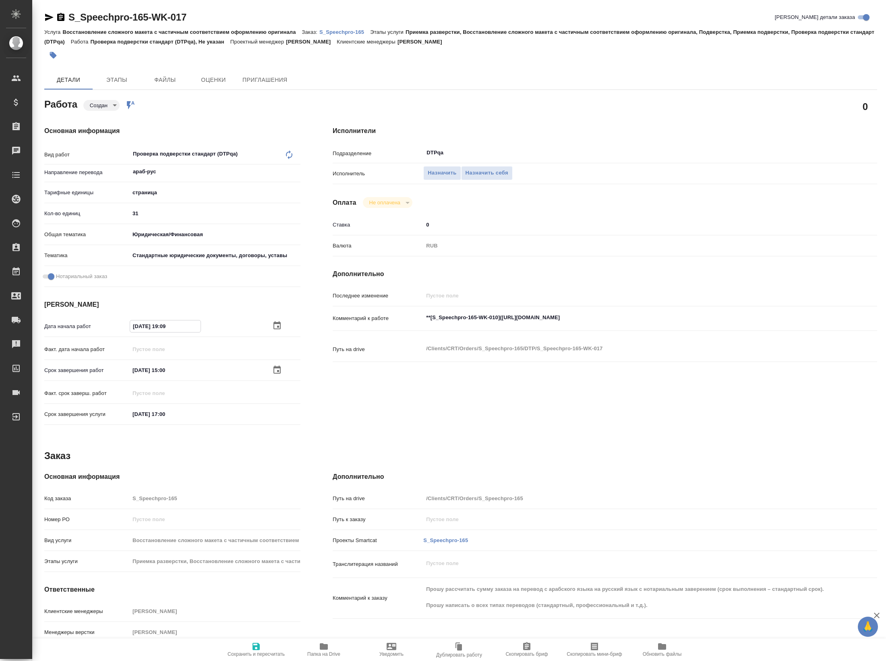
paste input "8.10.2025 15:00"
type textarea "x"
type input "08.10.2025 15:00"
type textarea "x"
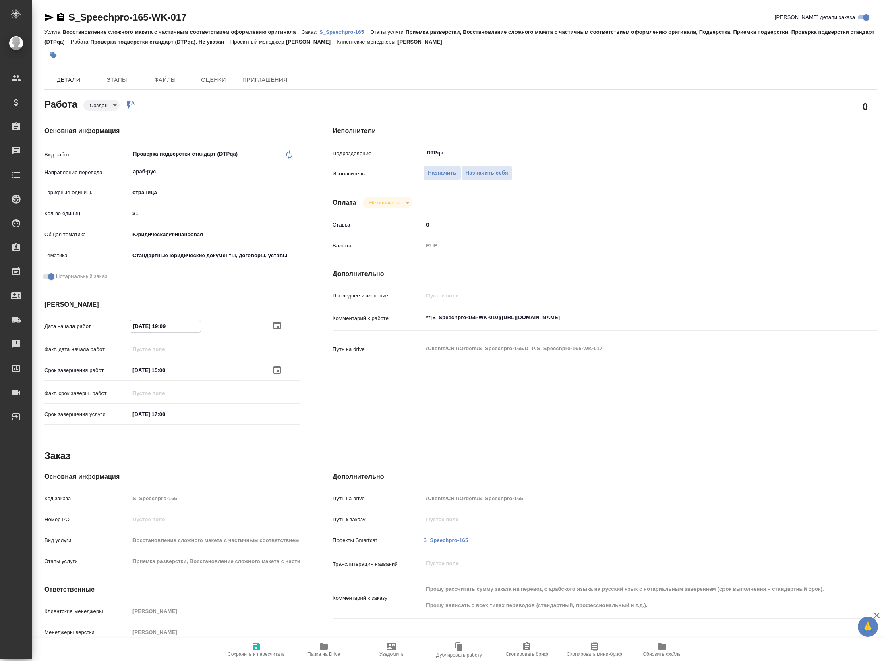
type textarea "x"
click at [168, 326] on input "08.10.2025 15:00" at bounding box center [165, 326] width 71 height 12
type textarea "x"
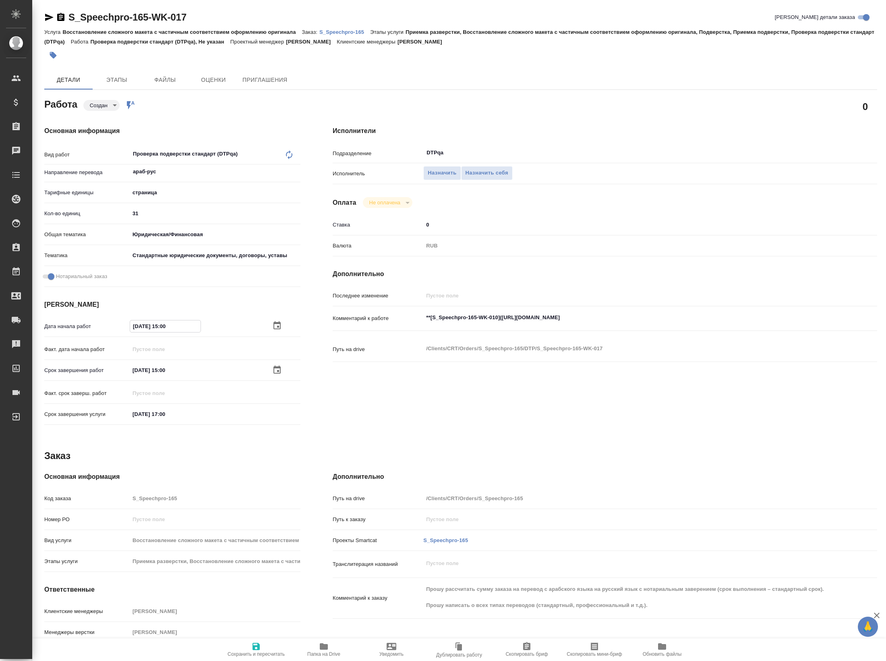
type input "08.10.2025 10:0_"
type textarea "x"
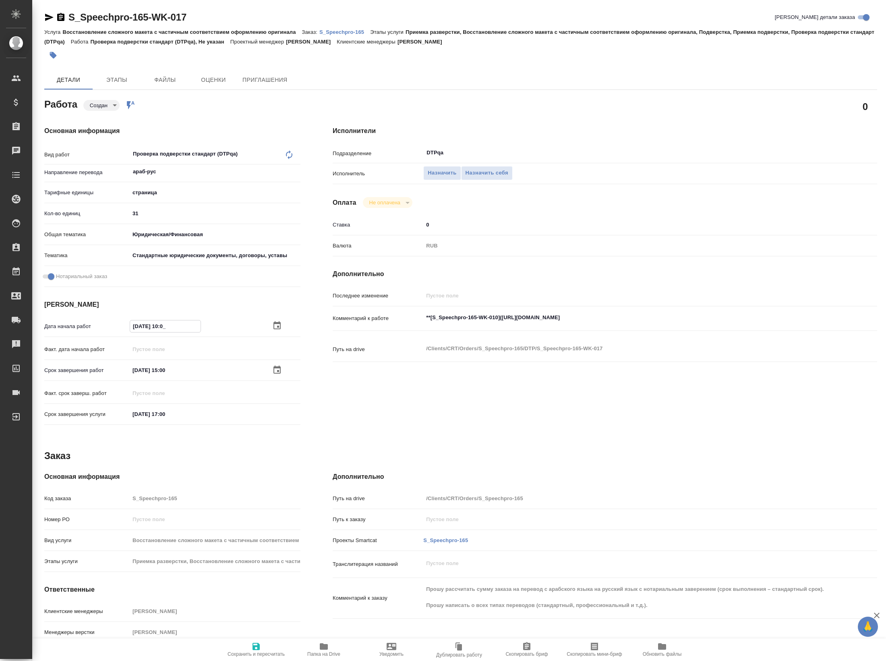
type textarea "x"
type input "08.10.2025 13:00"
type textarea "x"
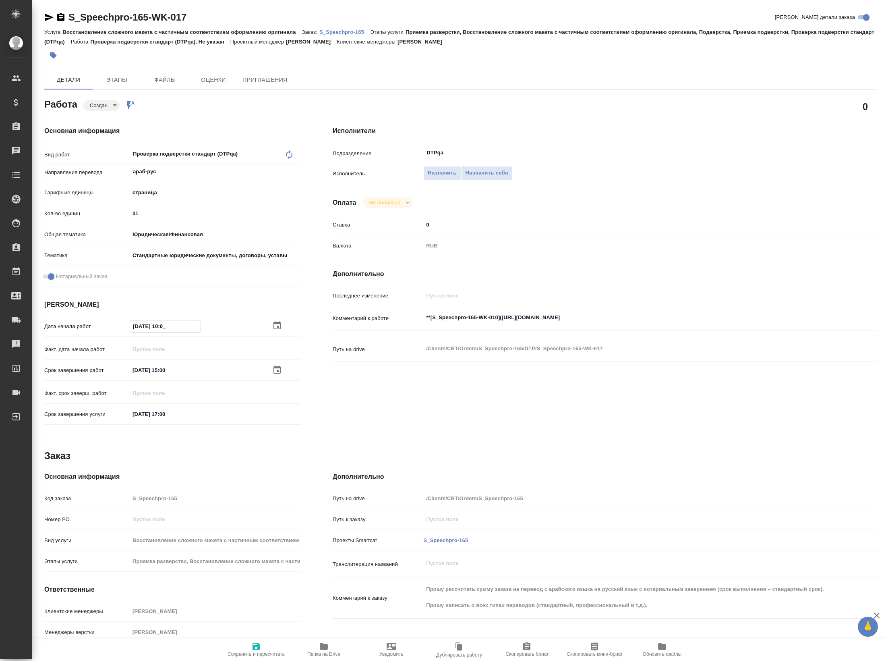
type textarea "x"
type input "08.10.2025 13:30"
type textarea "x"
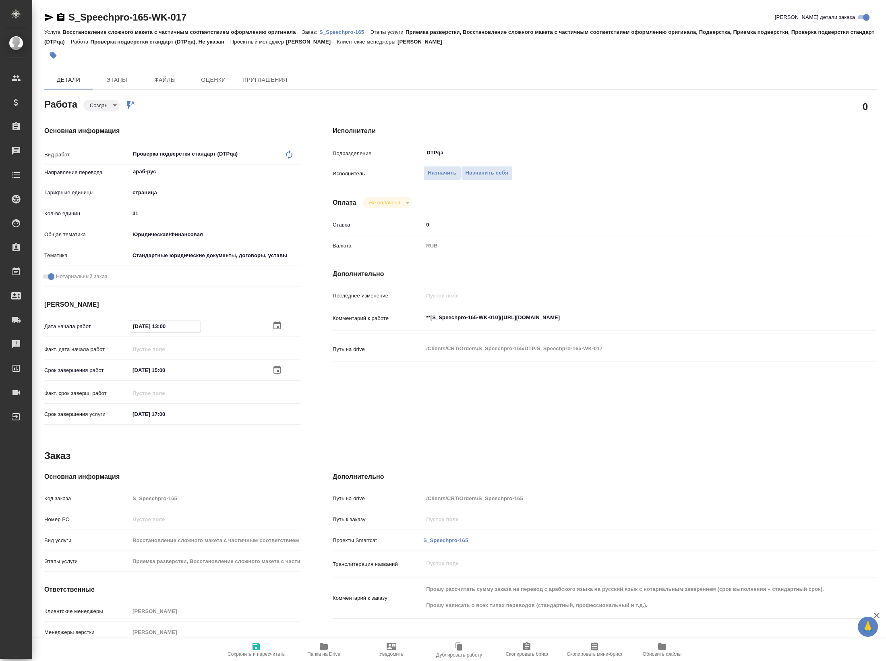
type textarea "x"
type input "08.10.2025 13:30"
click at [257, 641] on icon "button" at bounding box center [256, 646] width 10 height 10
type textarea "x"
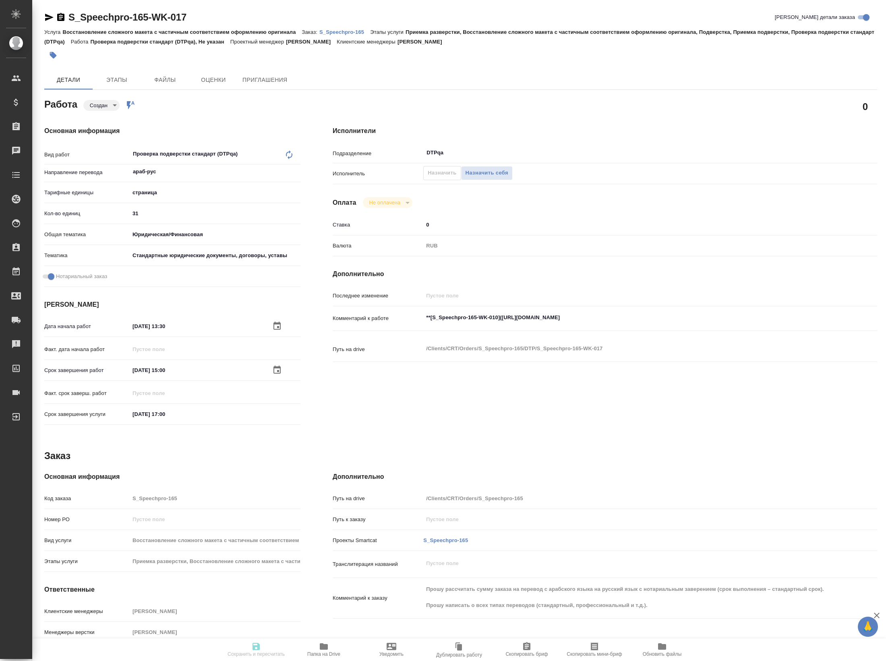
type textarea "x"
type input "created"
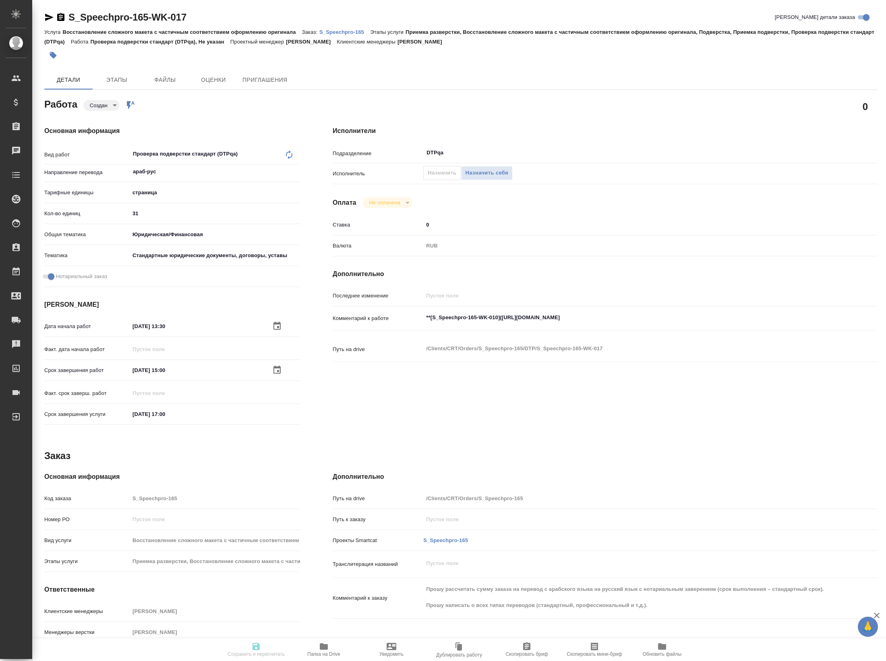
type textarea "Проверка подверстки стандарт (DTPqa)"
type textarea "x"
type input "араб-рус"
type input "5a8b1489cc6b4906c91bfdb2"
type input "31"
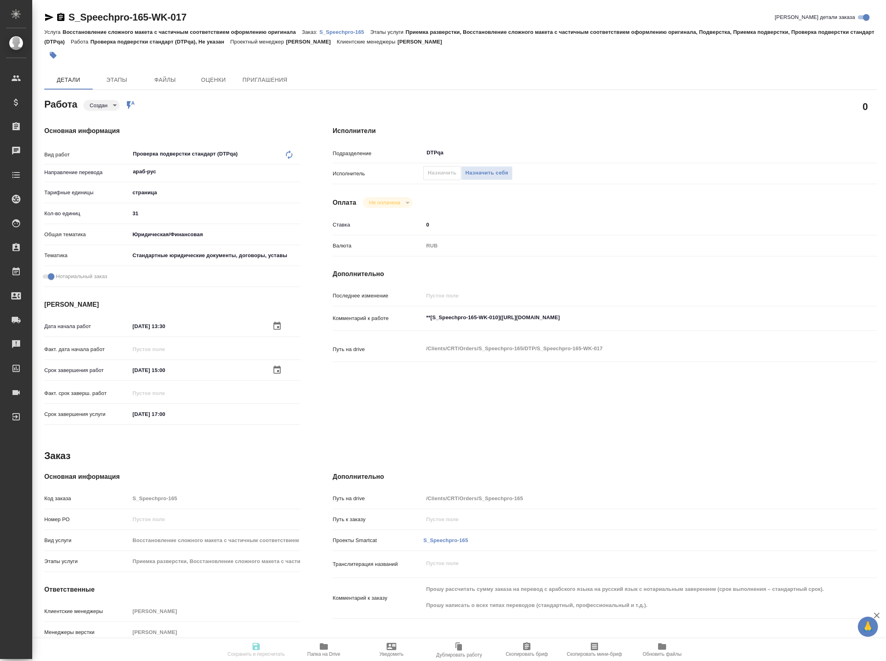
type input "yr-fn"
type input "5f647205b73bc97568ca66bf"
checkbox input "true"
type input "08.10.2025 13:30"
type input "08.10.2025 15:00"
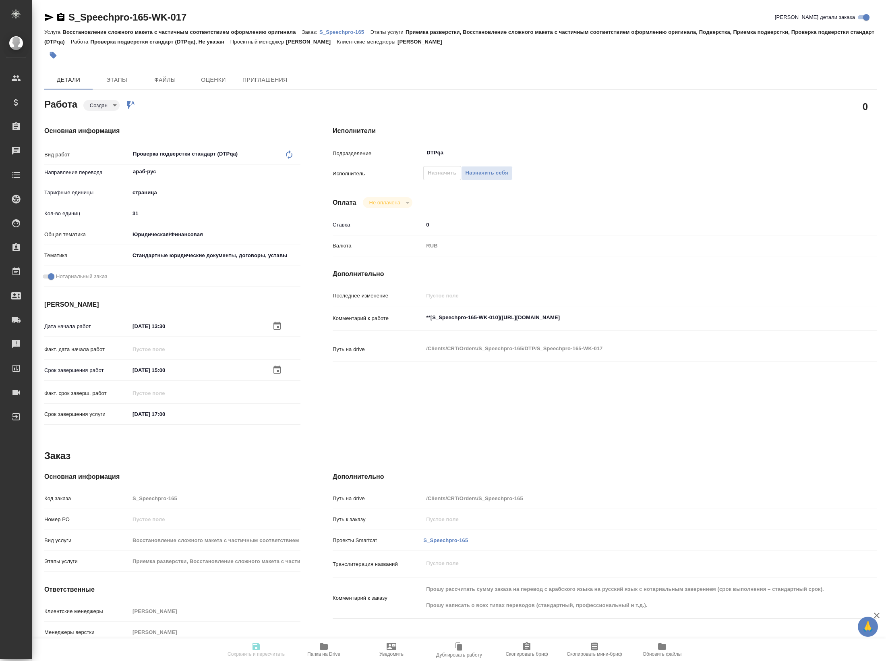
type input "08.10.2025 17:00"
type input "DTPqa"
type input "notPayed"
type input "0"
type input "RUB"
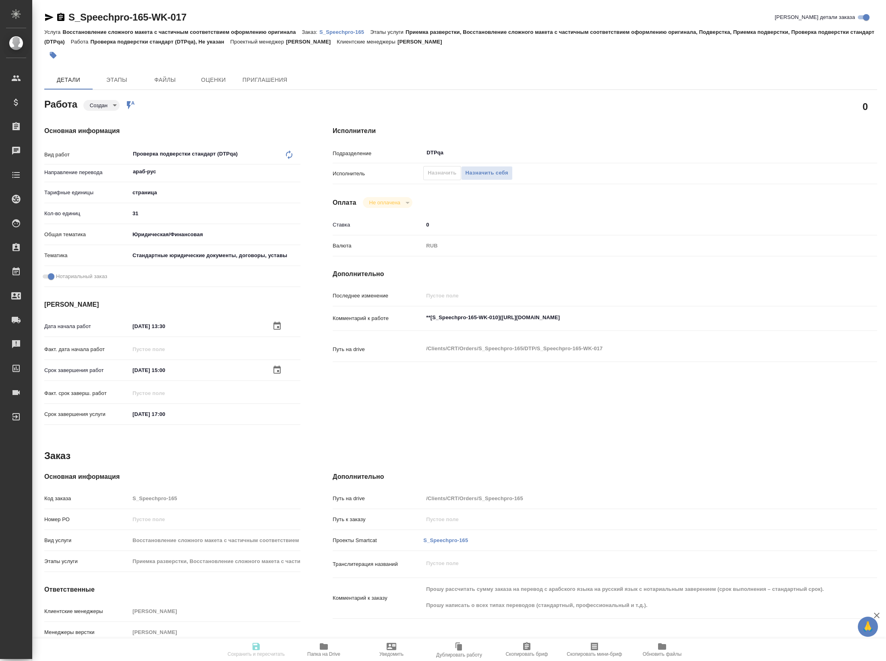
type textarea "**[S_Speechpro-165-WK-010](https://tera.awatera.com/Work/68dbe376a72c8c840fd032…"
type textarea "x"
type textarea "/Clients/CRT/Orders/S_Speechpro-165/DTP/S_Speechpro-165-WK-017"
type textarea "x"
type input "S_Speechpro-165"
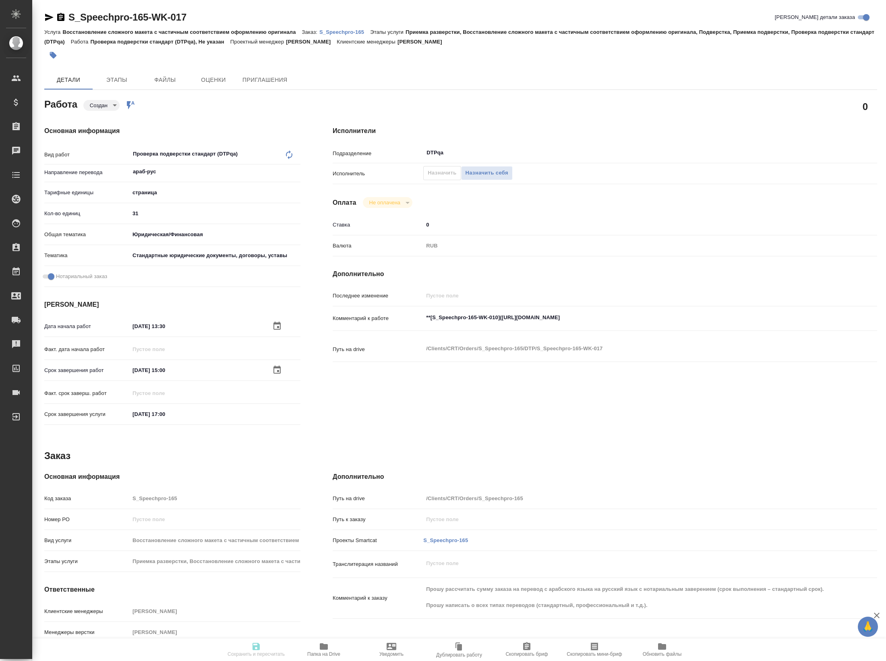
type input "Восстановление сложного макета с частичным соответствием оформлению оригинала"
type input "Приемка разверстки, Восстановление сложного макета с частичным соответствием оф…"
type input "Валяева Анна"
type input "[PERSON_NAME]"
type input "/Clients/CRT/Orders/S_Speechpro-165"
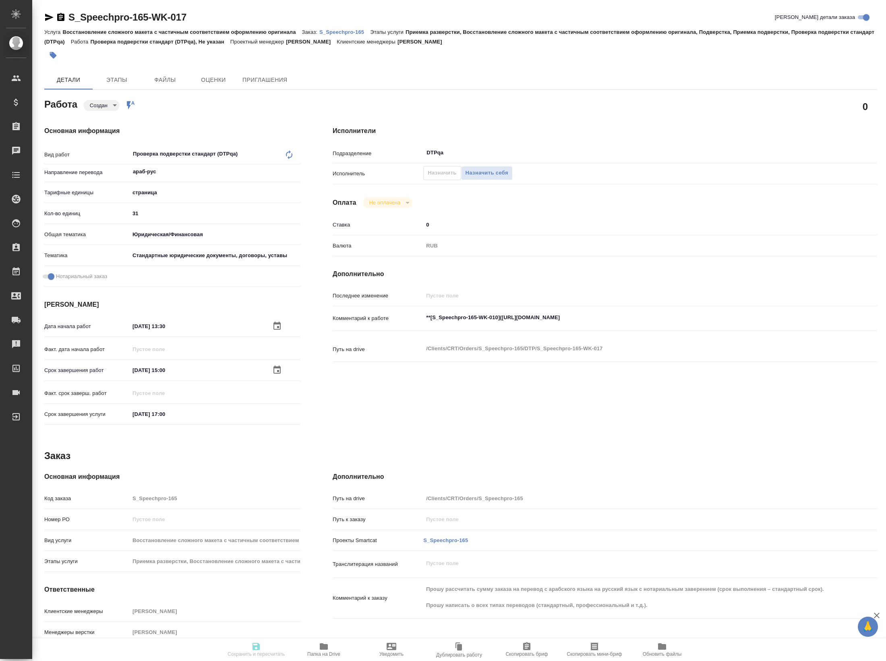
type textarea "x"
type textarea "Прошу рассчитать сумму заказа на перевод с арабского языка на русский язык с но…"
type textarea "x"
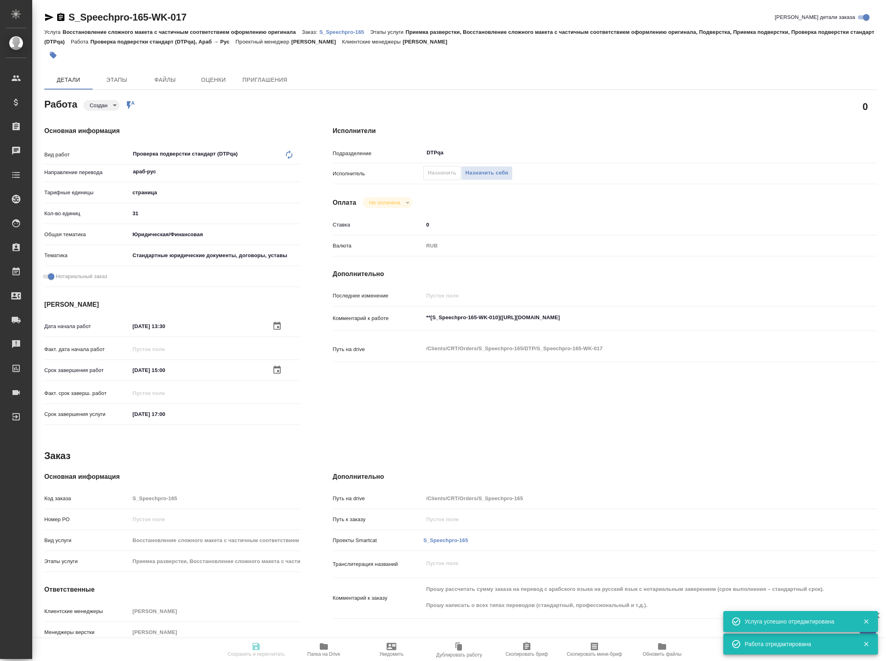
type textarea "x"
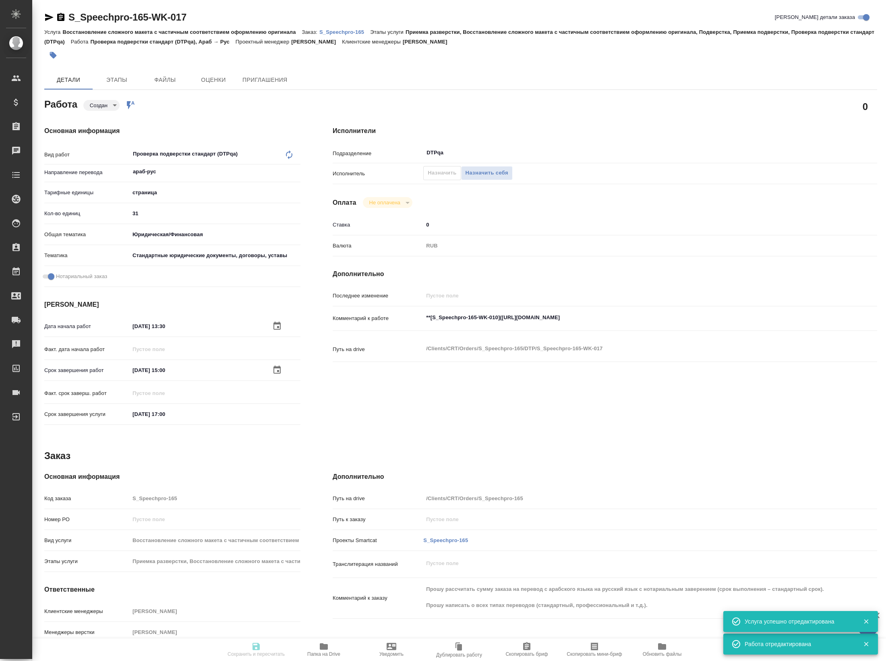
type textarea "x"
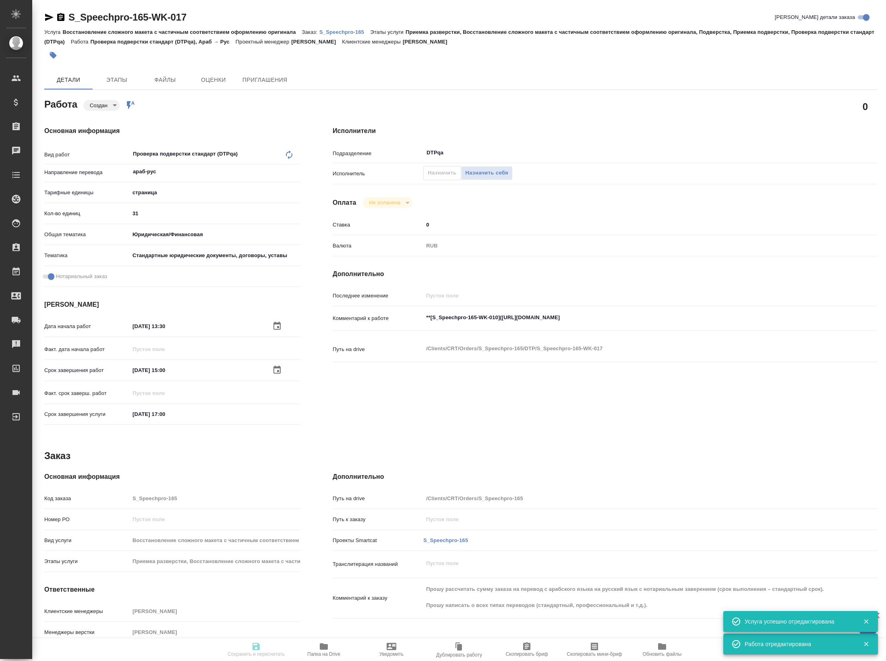
type textarea "x"
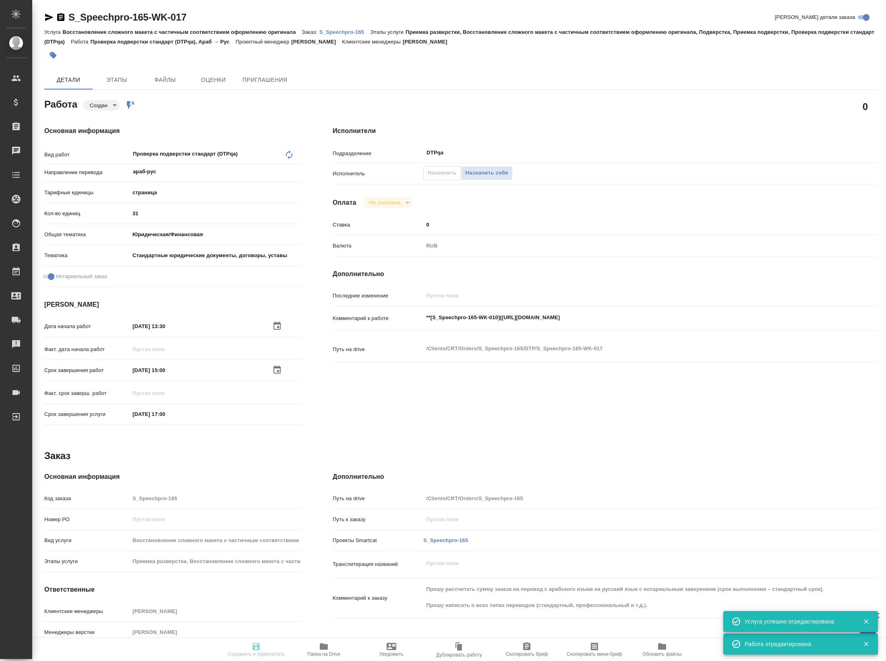
type input "created"
type textarea "Проверка подверстки стандарт (DTPqa)"
type textarea "x"
type input "араб-рус"
type input "5a8b1489cc6b4906c91bfdb2"
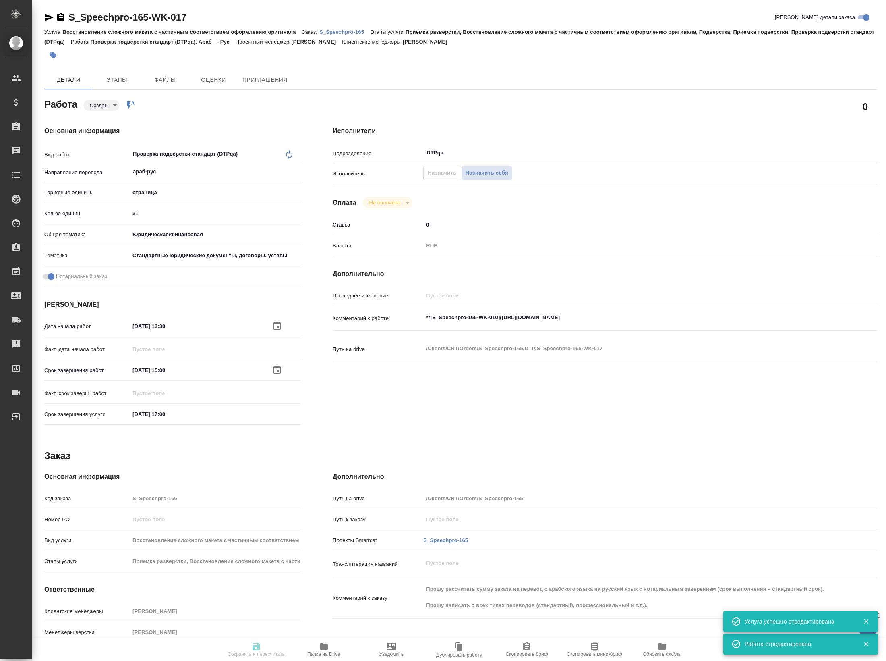
type input "31"
type input "yr-fn"
type input "5f647205b73bc97568ca66bf"
checkbox input "true"
type input "08.10.2025 13:30"
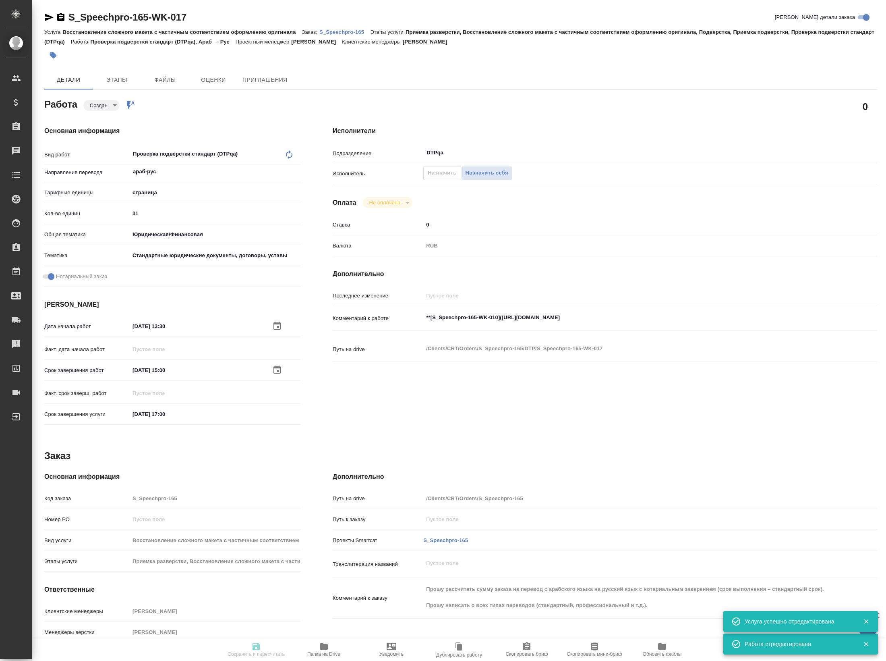
type input "08.10.2025 15:00"
type input "08.10.2025 17:00"
type input "DTPqa"
type input "notPayed"
type input "0"
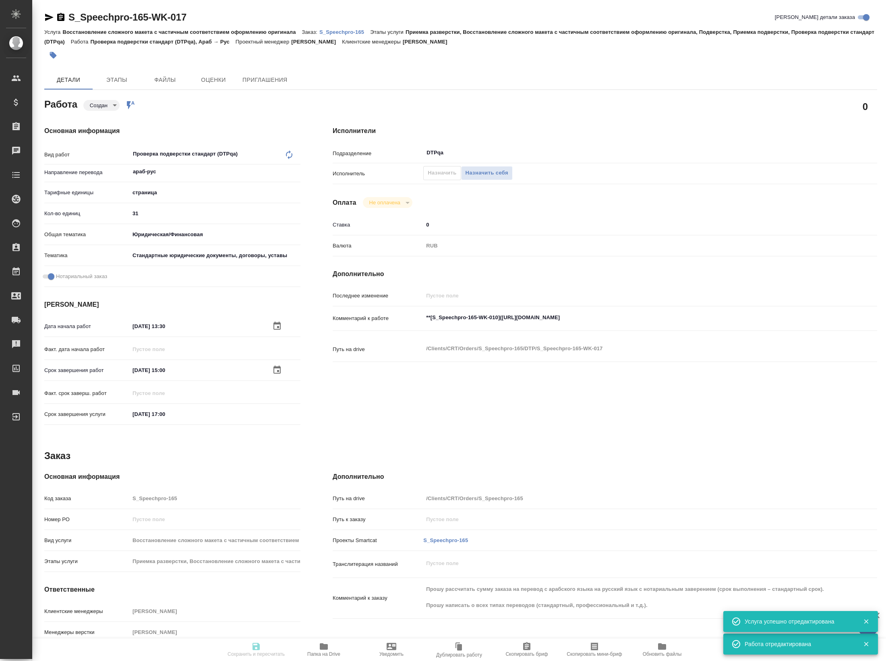
type input "RUB"
type textarea "**[S_Speechpro-165-WK-010](https://tera.awatera.com/Work/68dbe376a72c8c840fd032…"
type textarea "x"
type textarea "/Clients/CRT/Orders/S_Speechpro-165/DTP/S_Speechpro-165-WK-017"
type textarea "x"
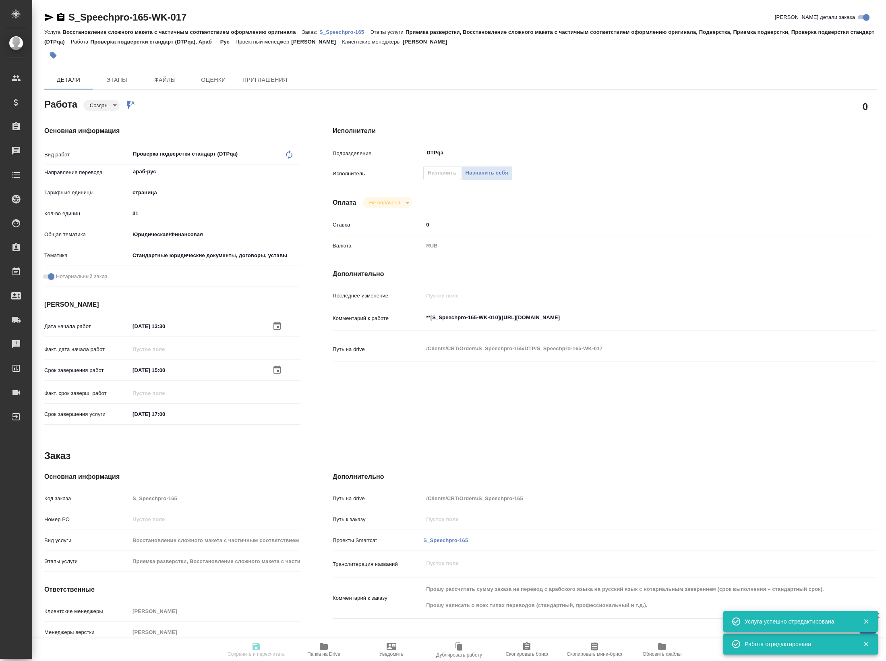
type input "S_Speechpro-165"
type input "Восстановление сложного макета с частичным соответствием оформлению оригинала"
type input "Приемка разверстки, Восстановление сложного макета с частичным соответствием оф…"
type input "Валяева Анна"
type input "[PERSON_NAME]"
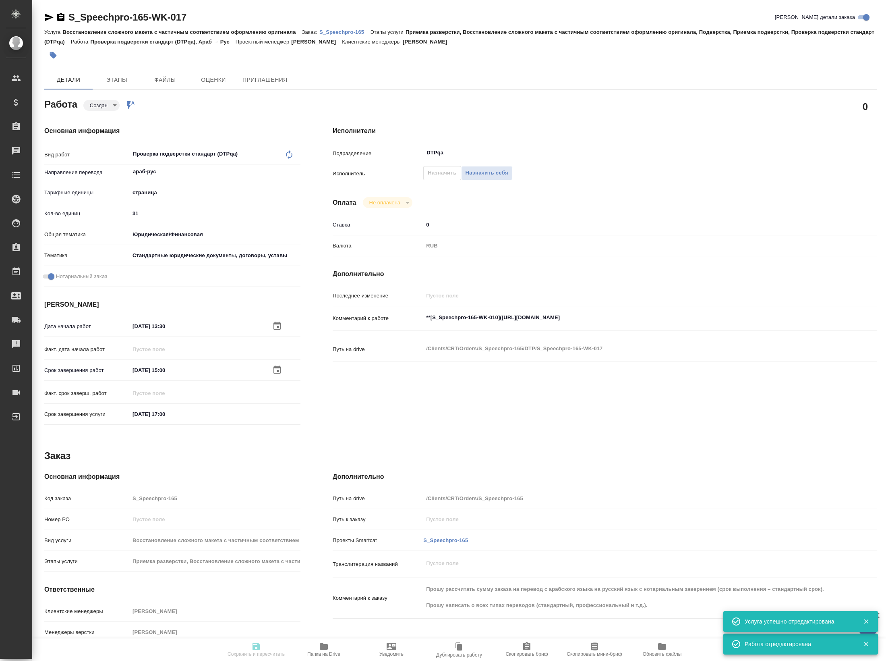
type input "/Clients/CRT/Orders/S_Speechpro-165"
type textarea "x"
type textarea "Прошу рассчитать сумму заказа на перевод с арабского языка на русский язык с но…"
type textarea "x"
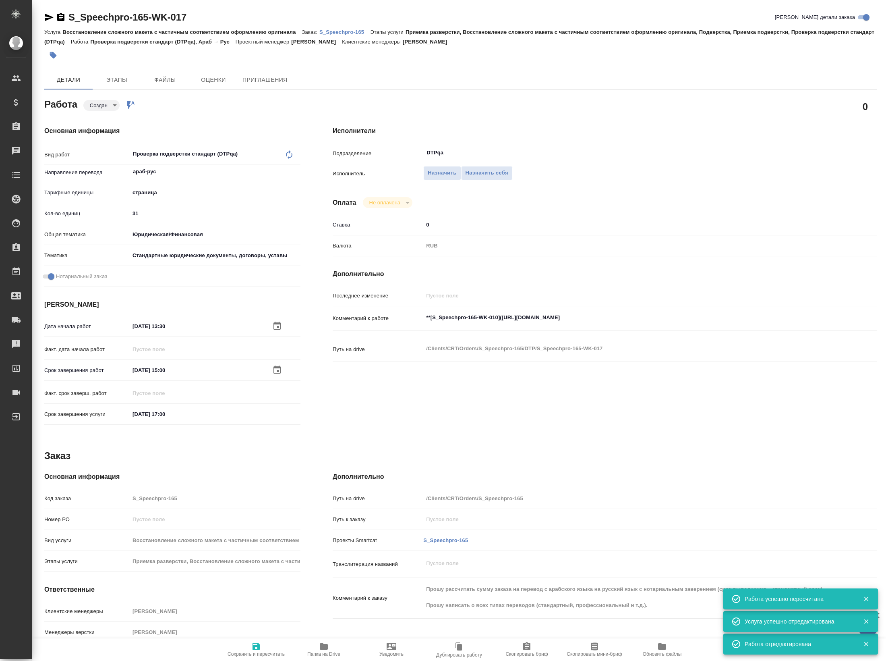
type textarea "x"
click at [112, 110] on body "🙏 .cls-1 fill:#fff; AWATERA Petrova Valeria Клиенты Спецификации Заказы 0 Чаты …" at bounding box center [443, 330] width 886 height 661
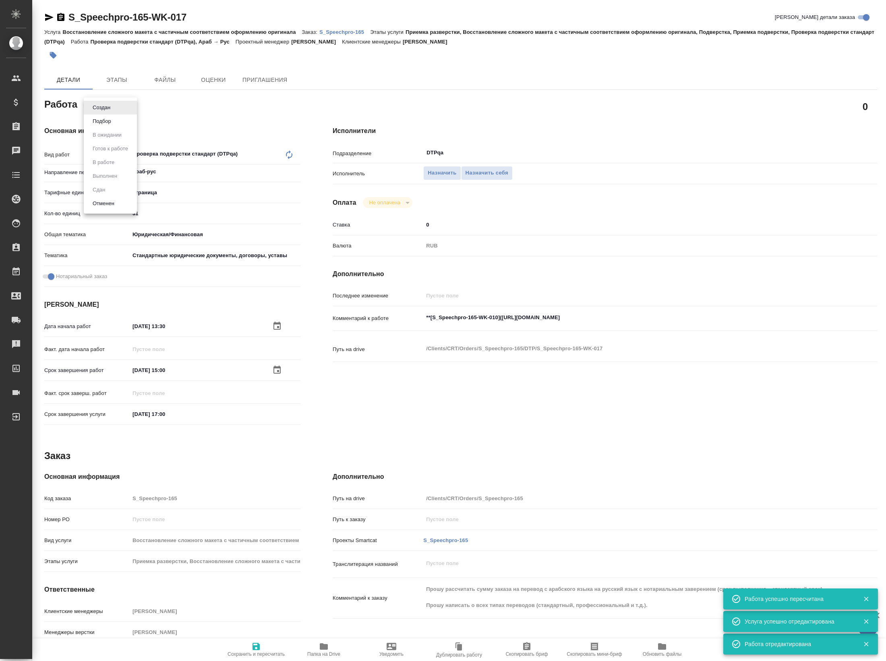
type textarea "x"
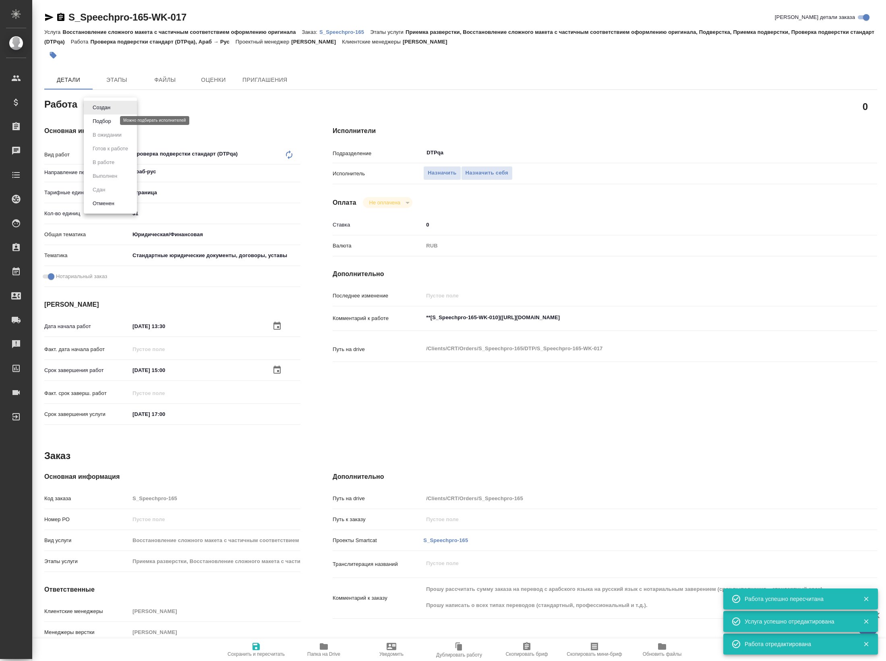
click at [107, 122] on button "Подбор" at bounding box center [101, 121] width 23 height 9
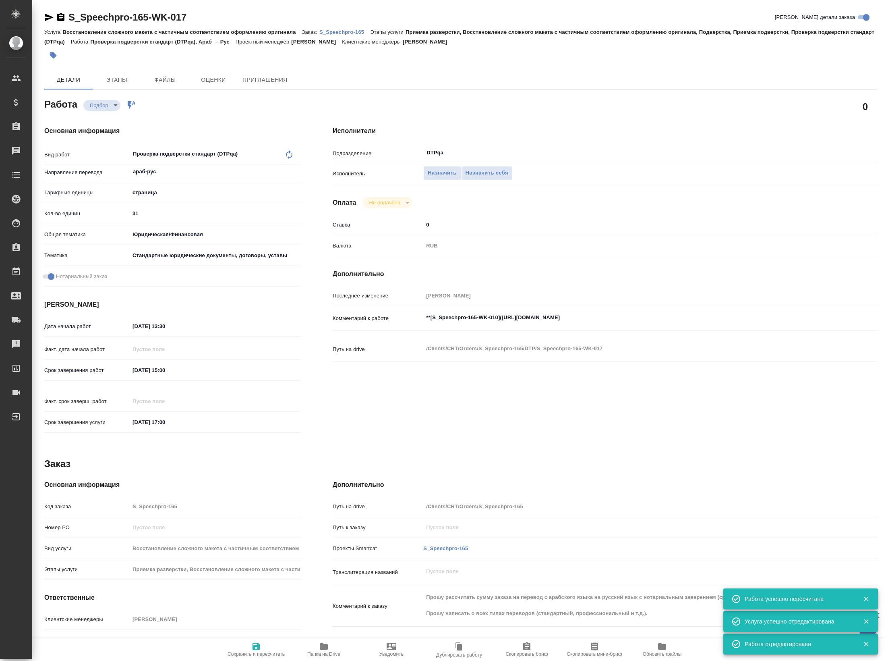
type textarea "x"
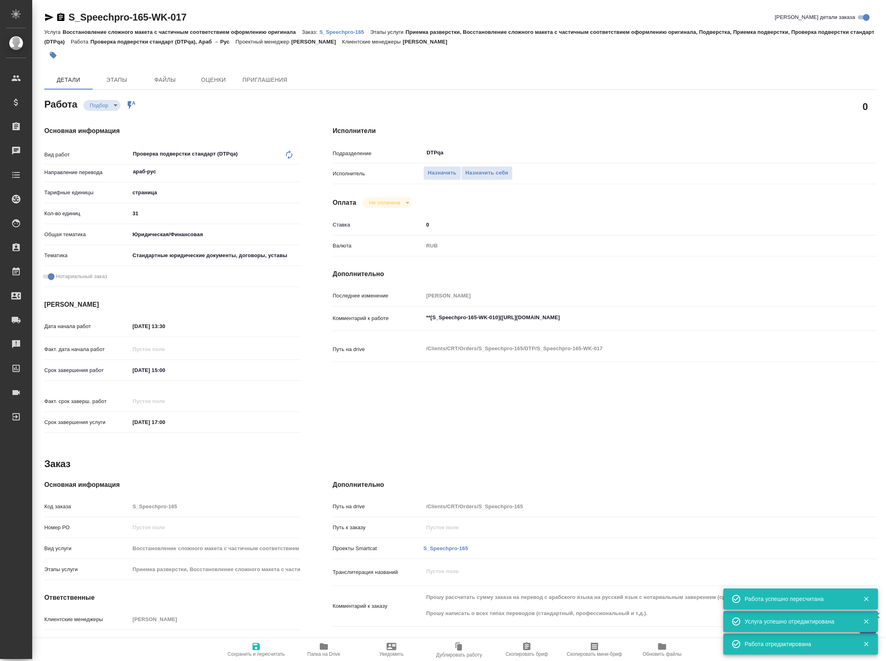
type textarea "x"
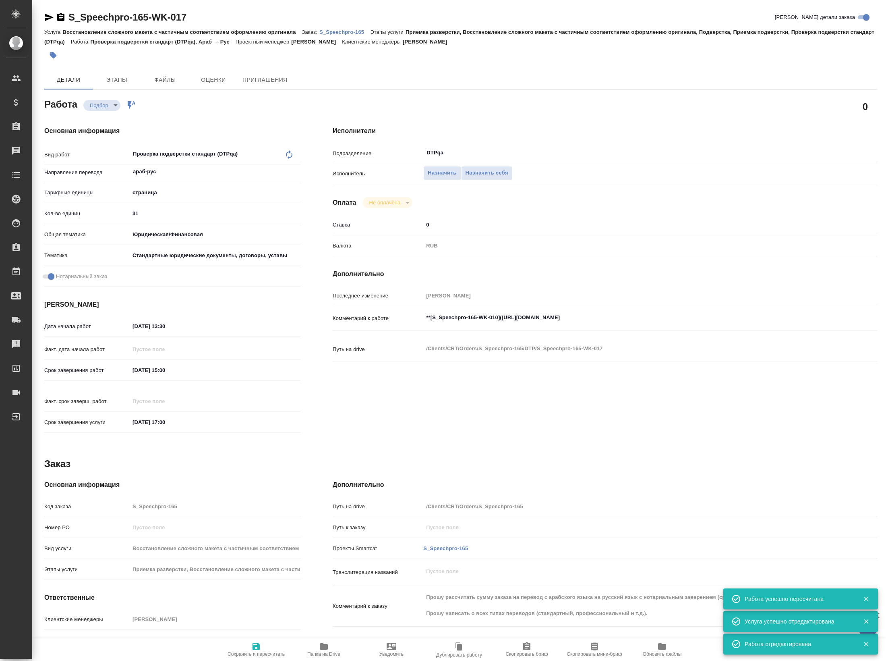
type textarea "x"
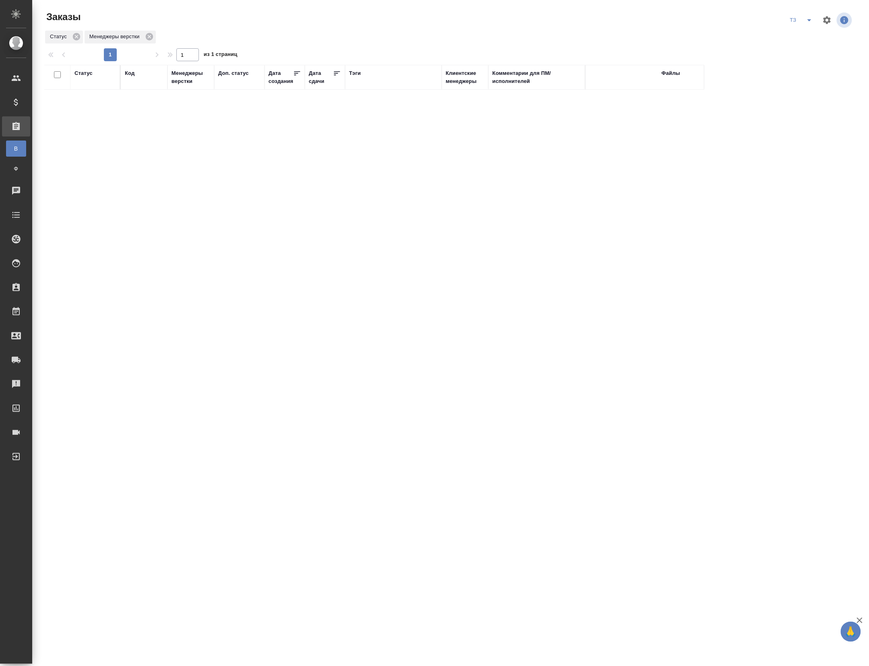
click at [247, 263] on div "Статус Код Менеджеры верстки Доп. статус Дата создания Дата сдачи Тэги Клиентск…" at bounding box center [449, 282] width 810 height 435
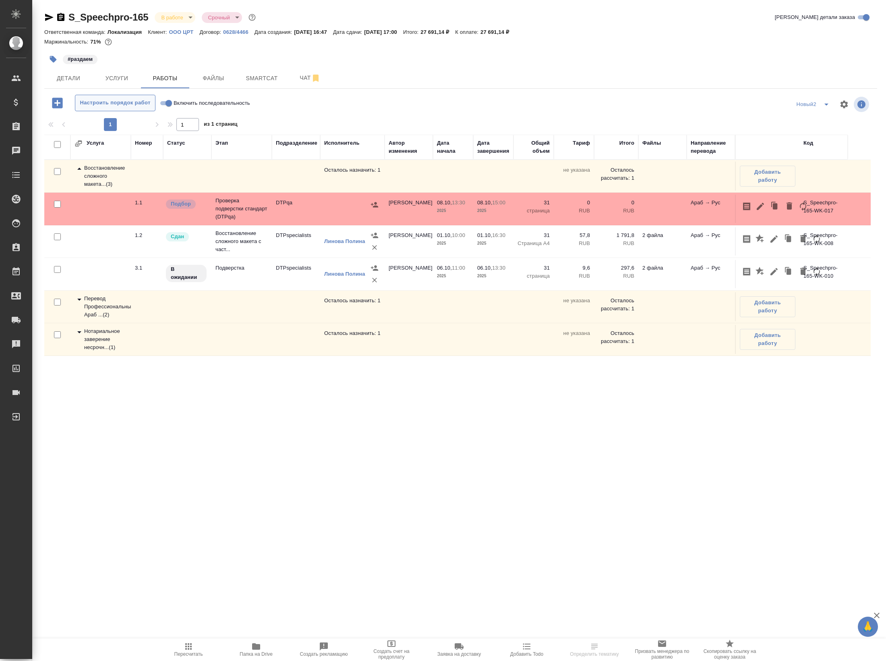
click at [133, 108] on span "Настроить порядок работ" at bounding box center [115, 102] width 72 height 9
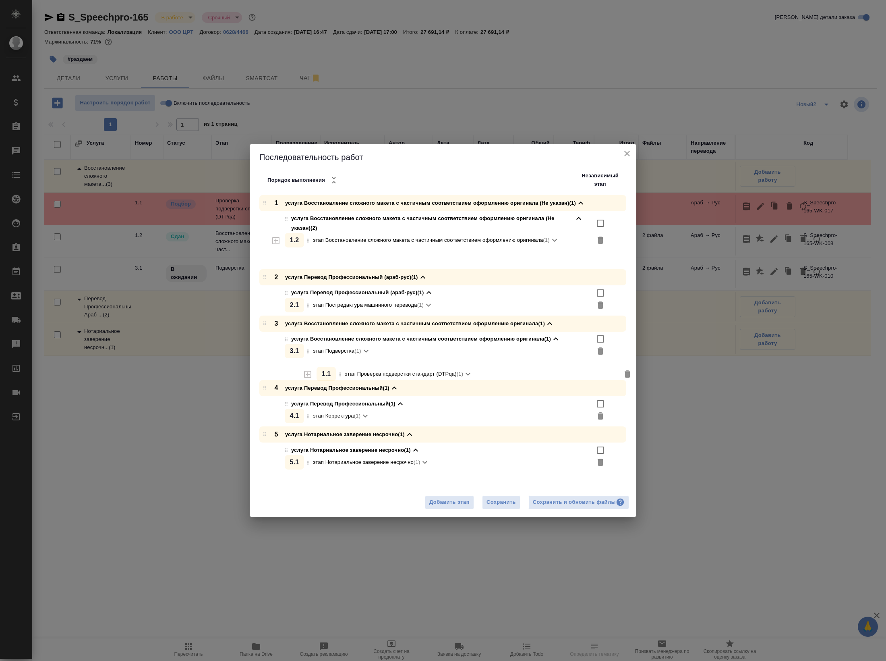
drag, startPoint x: 311, startPoint y: 241, endPoint x: 343, endPoint y: 388, distance: 151.3
click at [343, 388] on div "1 услуга Восстановление сложного макета с частичным соответствием оформлению ор…" at bounding box center [446, 333] width 381 height 277
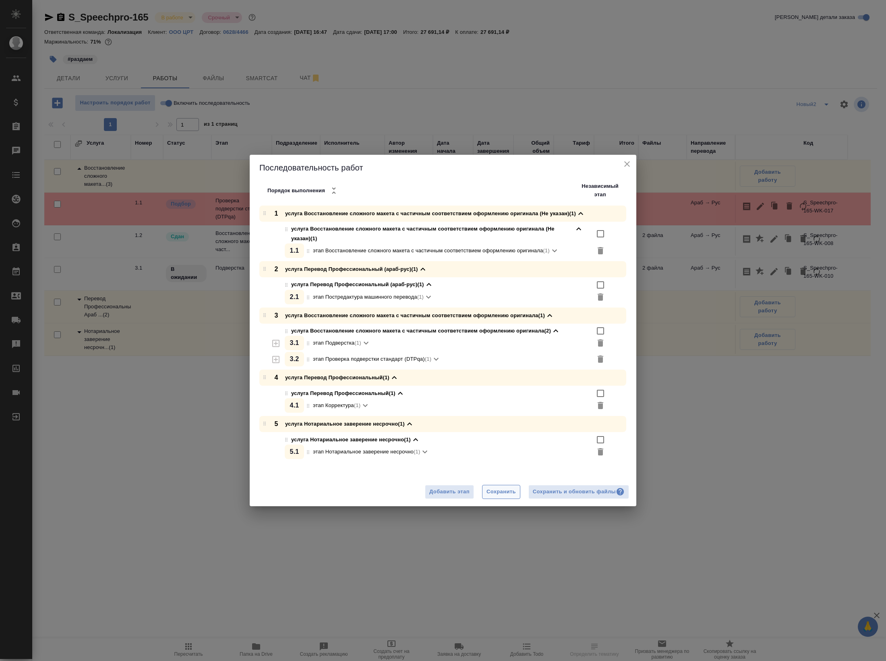
click at [482, 499] on button "Сохранить" at bounding box center [501, 492] width 38 height 14
